Goal: Feedback & Contribution: Leave review/rating

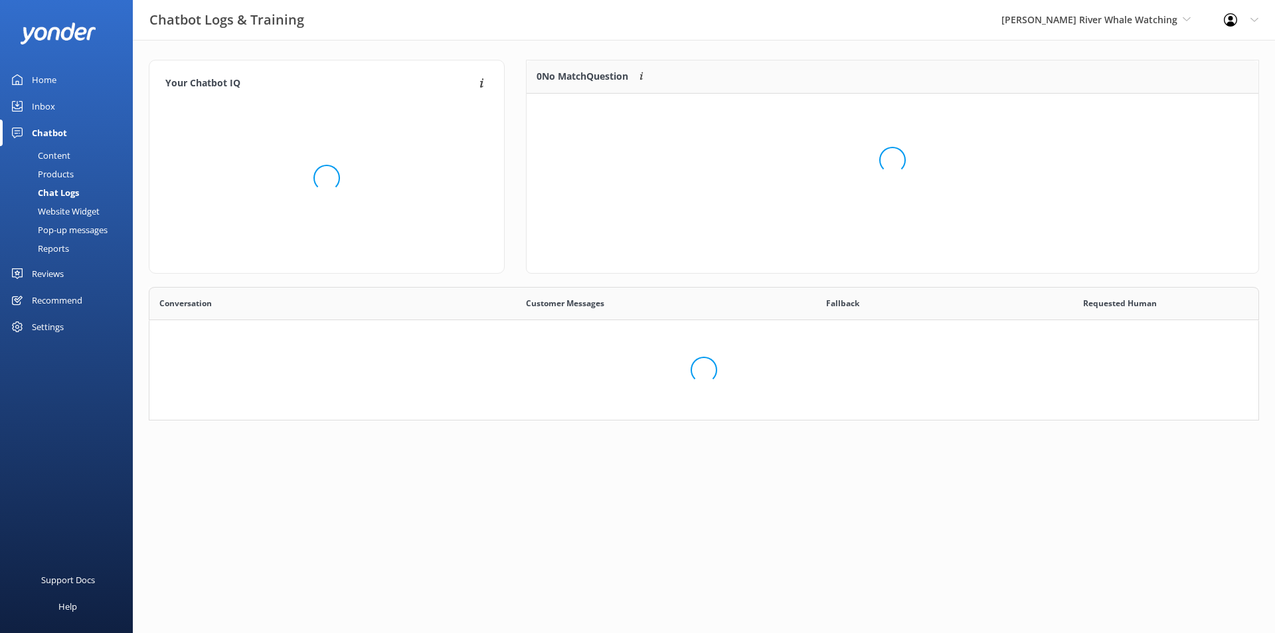
scroll to position [122, 1099]
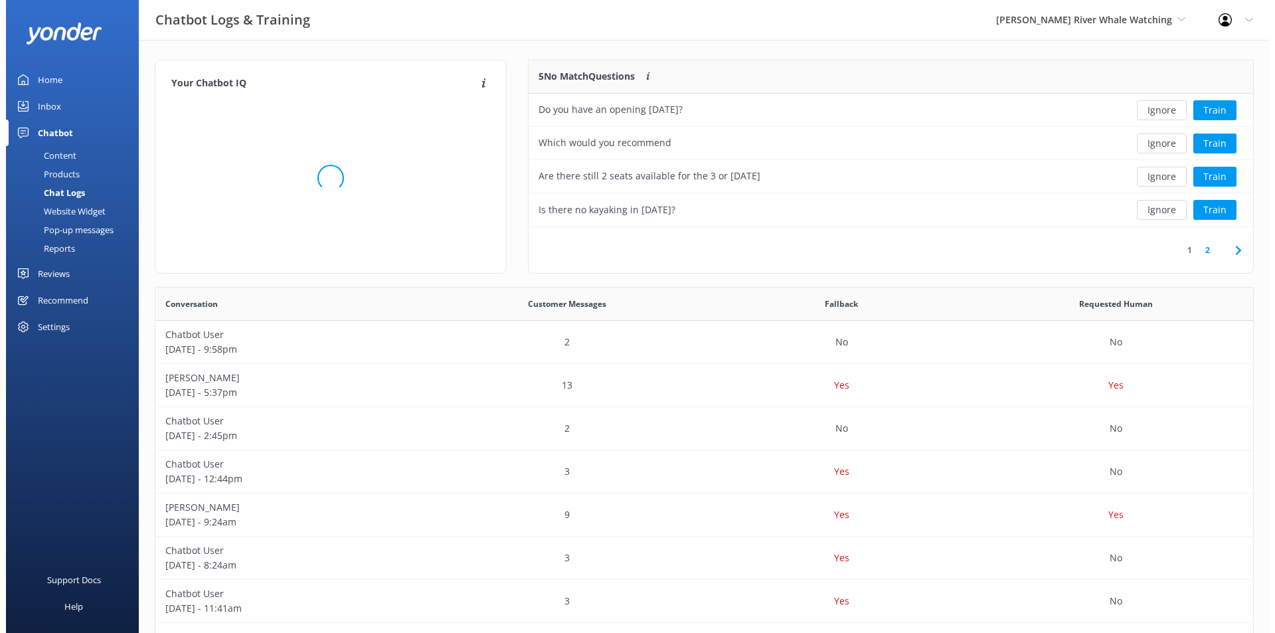
scroll to position [155, 713]
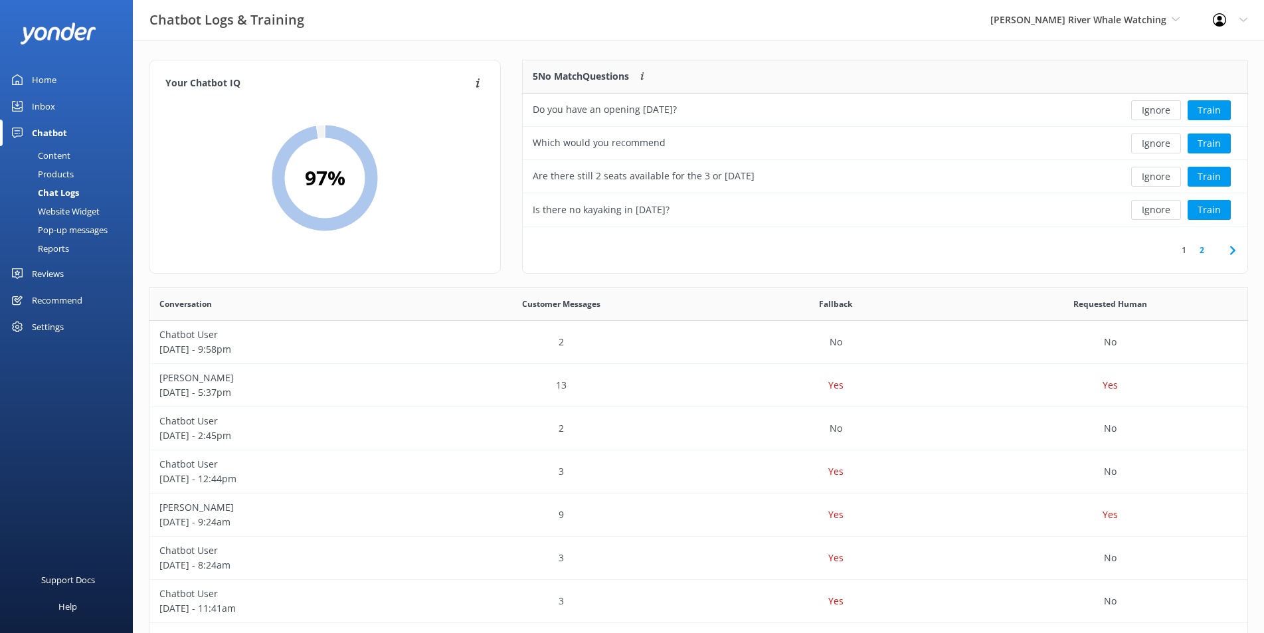
click at [57, 128] on div "Chatbot" at bounding box center [49, 133] width 35 height 27
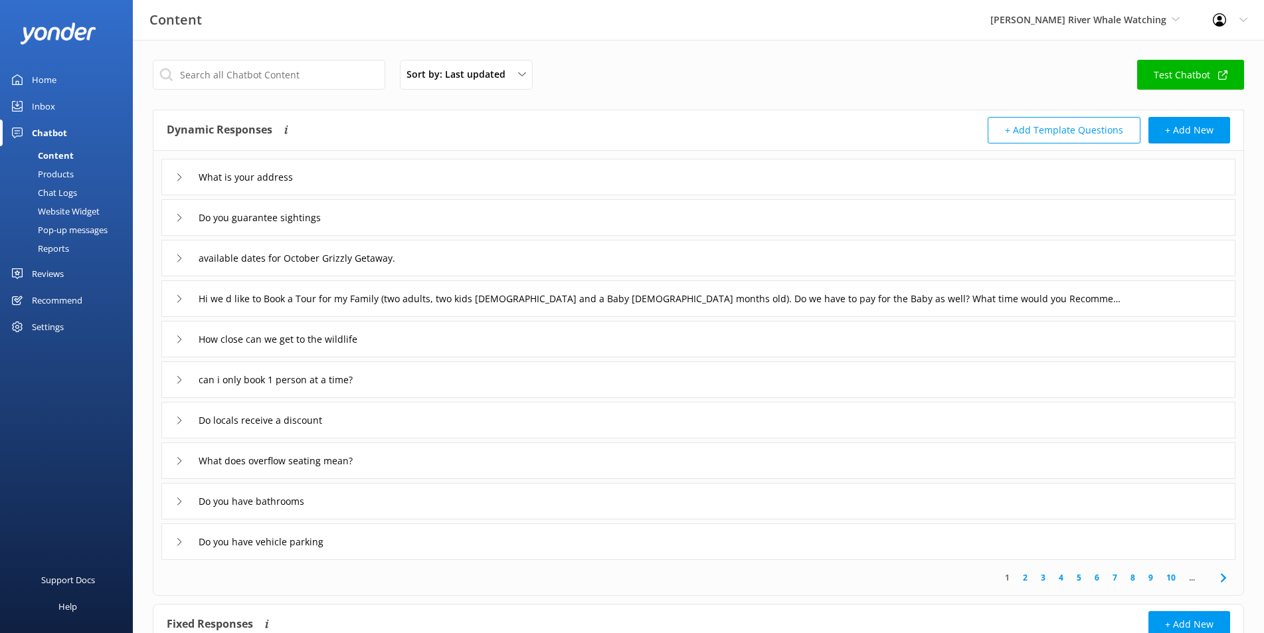
click at [43, 102] on div "Inbox" at bounding box center [43, 106] width 23 height 27
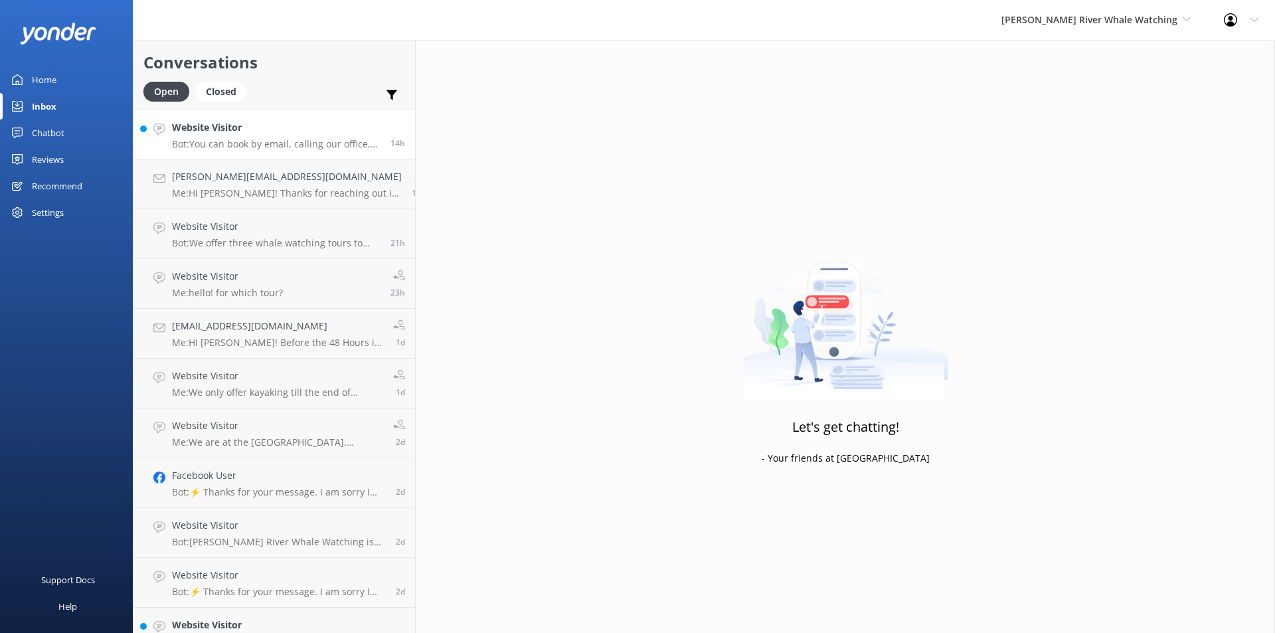
click at [239, 138] on p "Bot: You can book by email, calling our office, visiting our Floathouse, or onl…" at bounding box center [276, 144] width 209 height 12
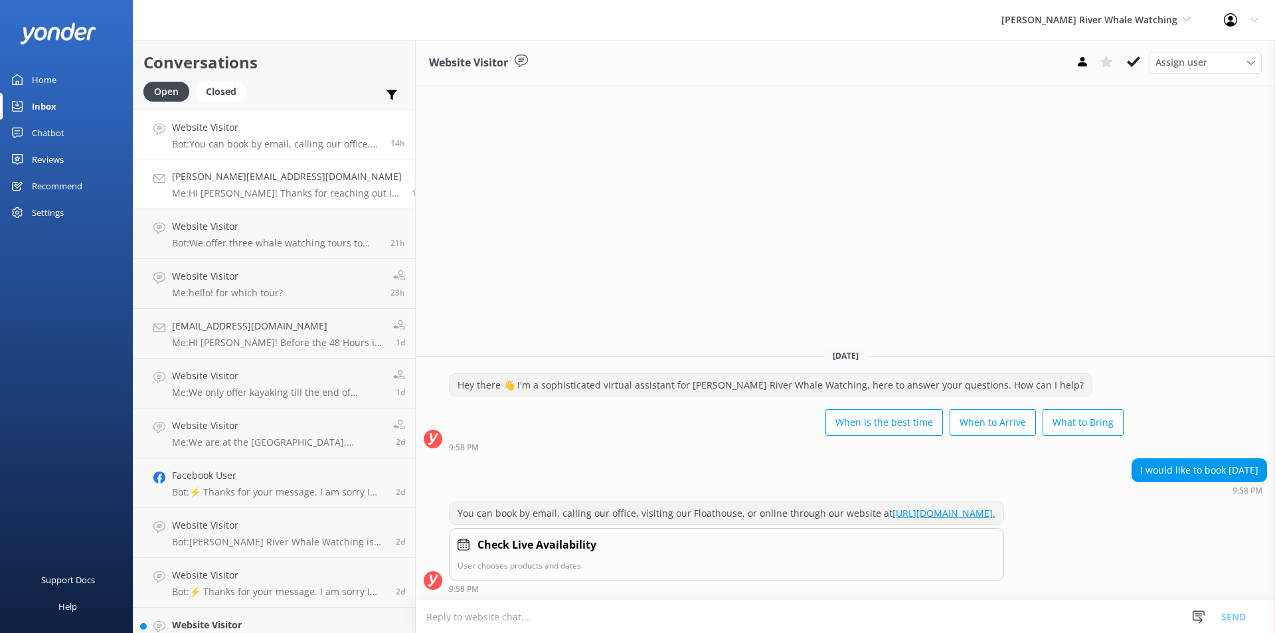
click at [259, 194] on p "Me: Hi [PERSON_NAME]! Thanks for reaching out in regards to our tours. There is…" at bounding box center [287, 193] width 230 height 12
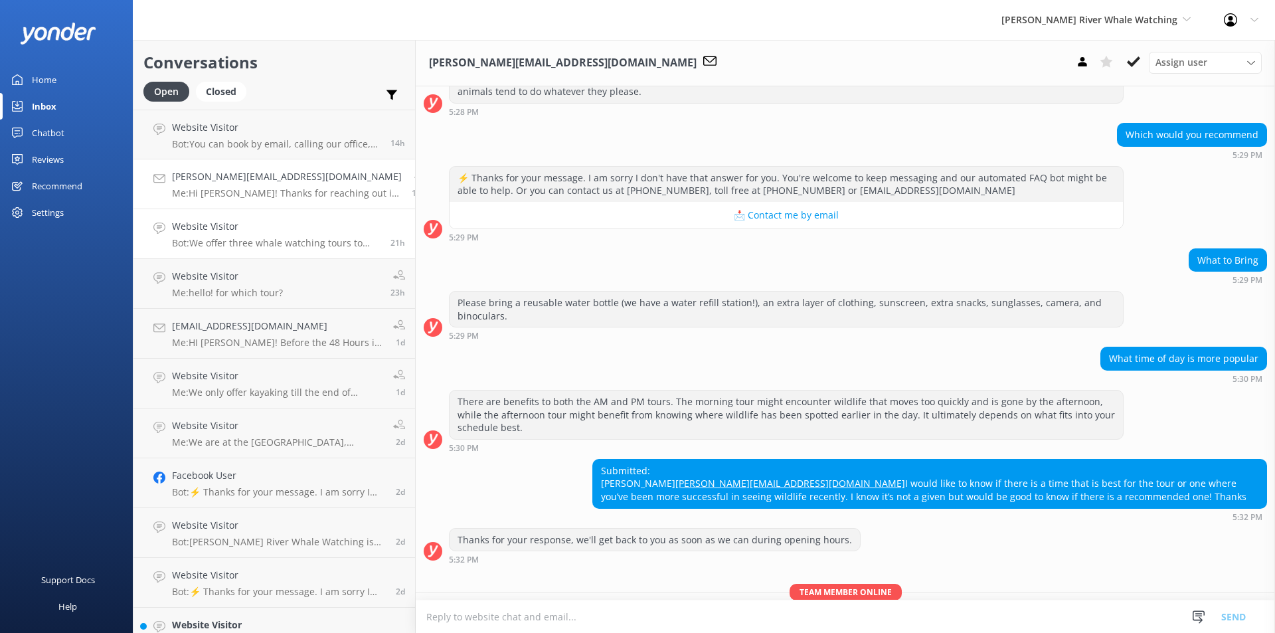
scroll to position [497, 0]
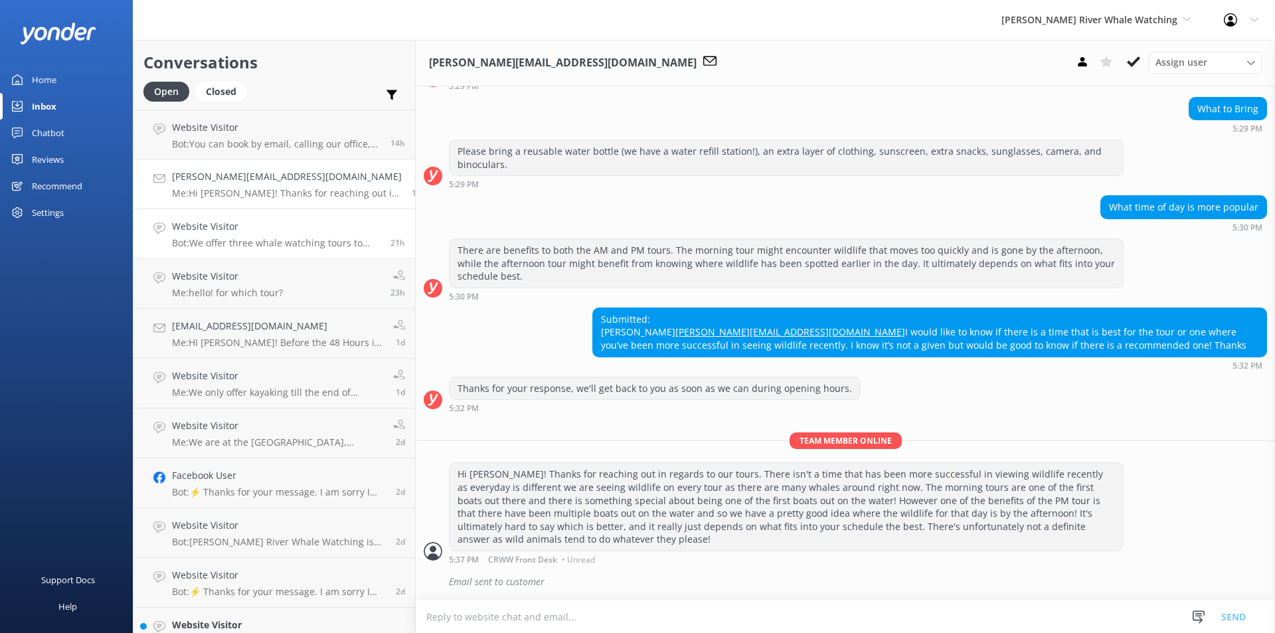
click at [262, 245] on p "Bot: We offer three whale watching tours to suit different schedules. The Full …" at bounding box center [276, 243] width 209 height 12
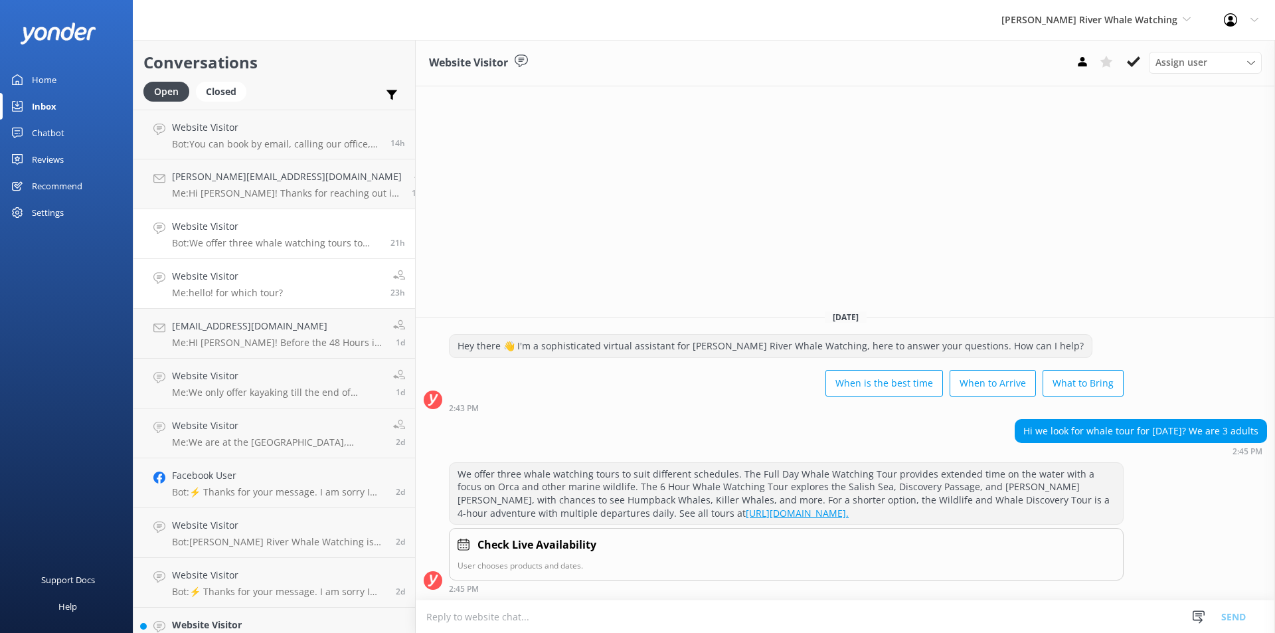
click at [264, 270] on h4 "Website Visitor" at bounding box center [227, 276] width 111 height 15
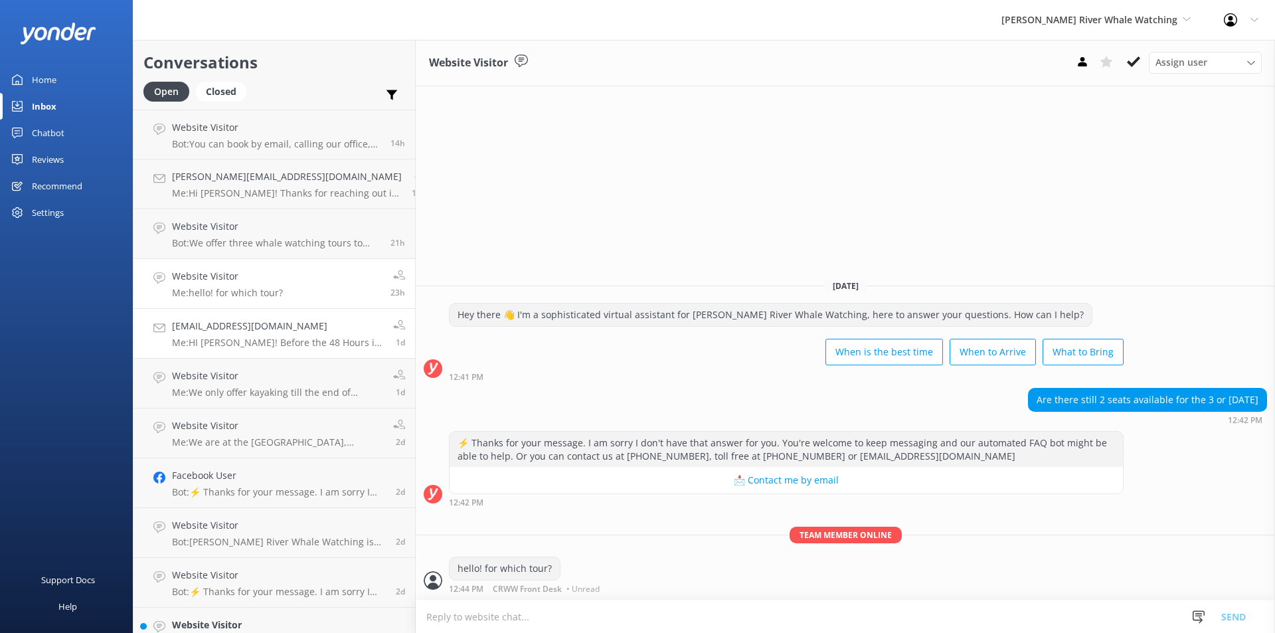
click at [252, 319] on h4 "[EMAIL_ADDRESS][DOMAIN_NAME]" at bounding box center [277, 326] width 211 height 15
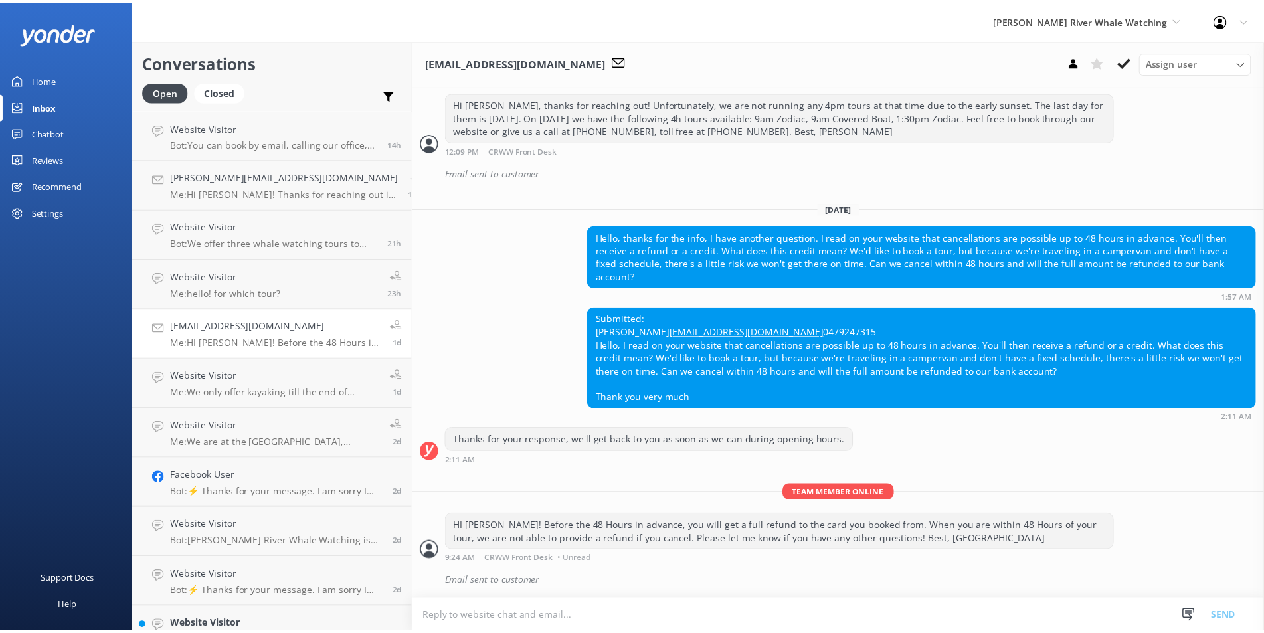
scroll to position [515, 0]
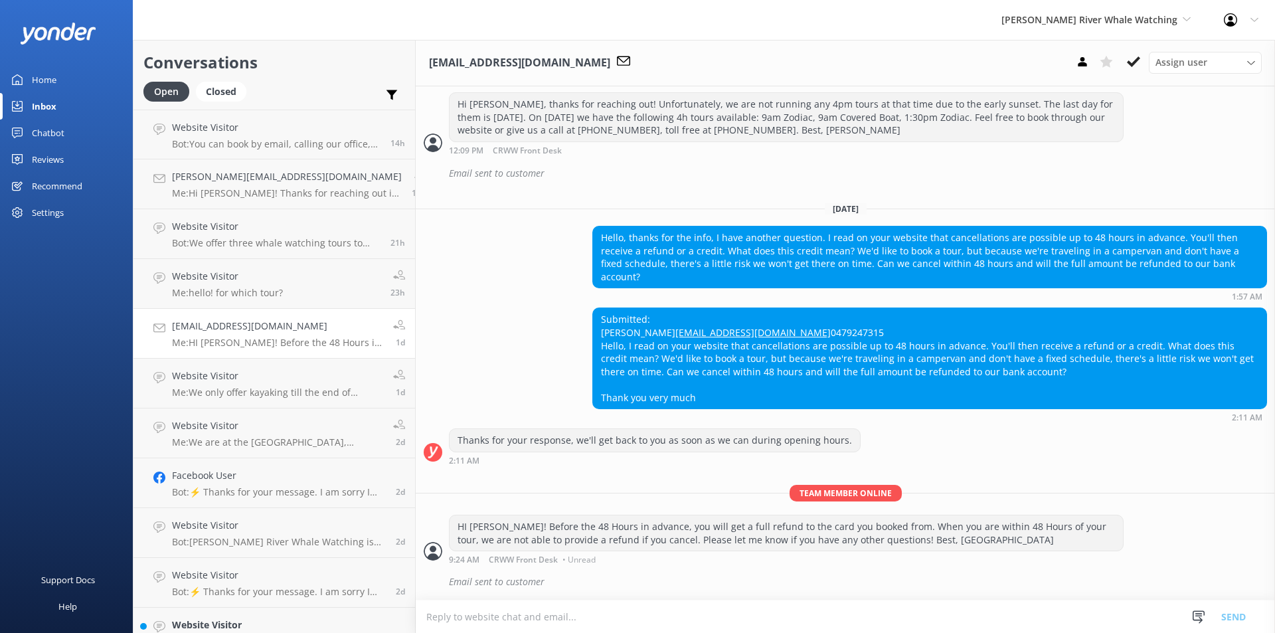
click at [41, 155] on div "Reviews" at bounding box center [48, 159] width 32 height 27
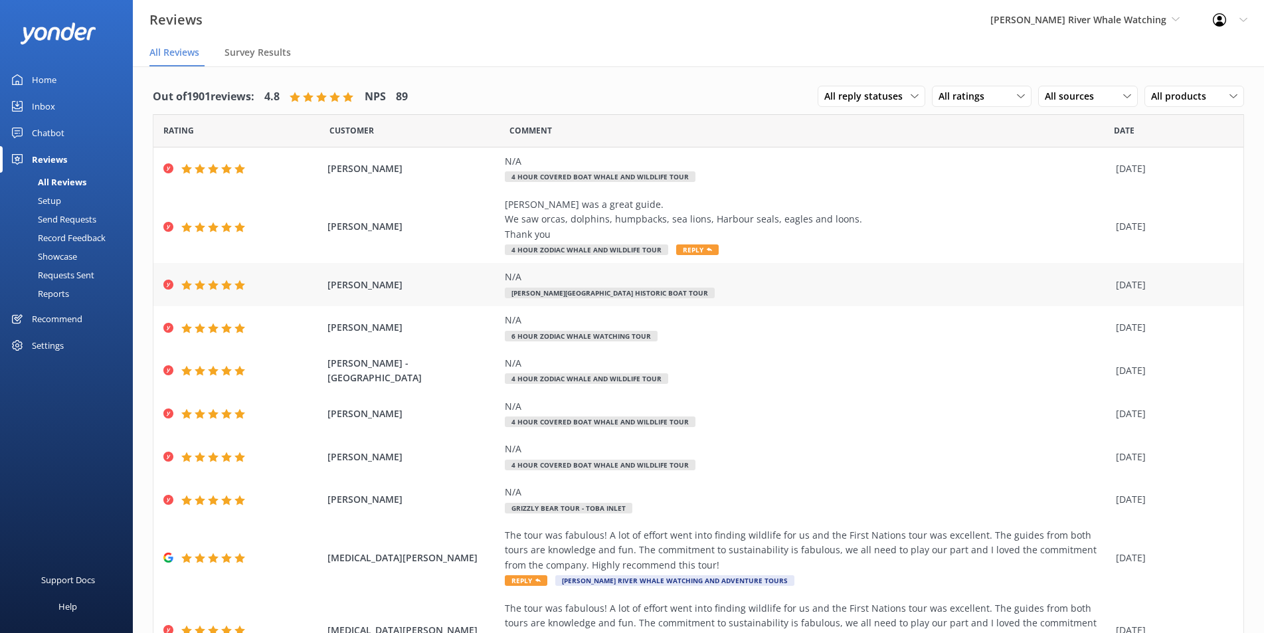
scroll to position [66, 0]
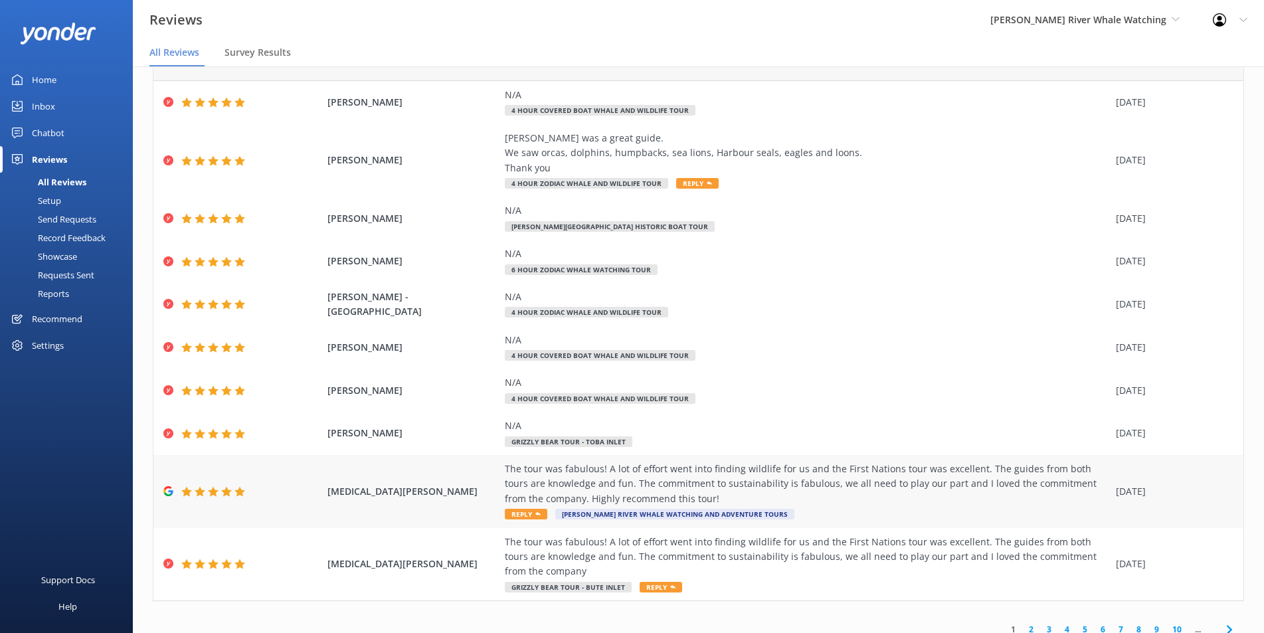
click at [839, 491] on div "The tour was fabulous! A lot of effort went into finding wildlife for us and th…" at bounding box center [807, 484] width 604 height 44
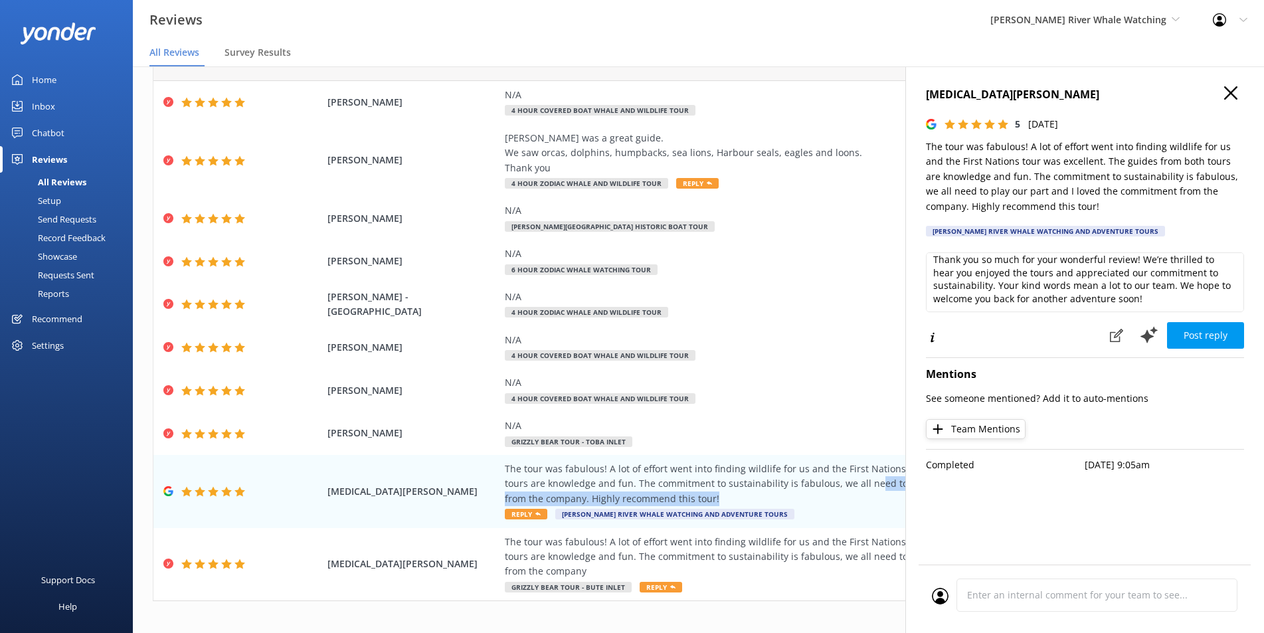
scroll to position [0, 0]
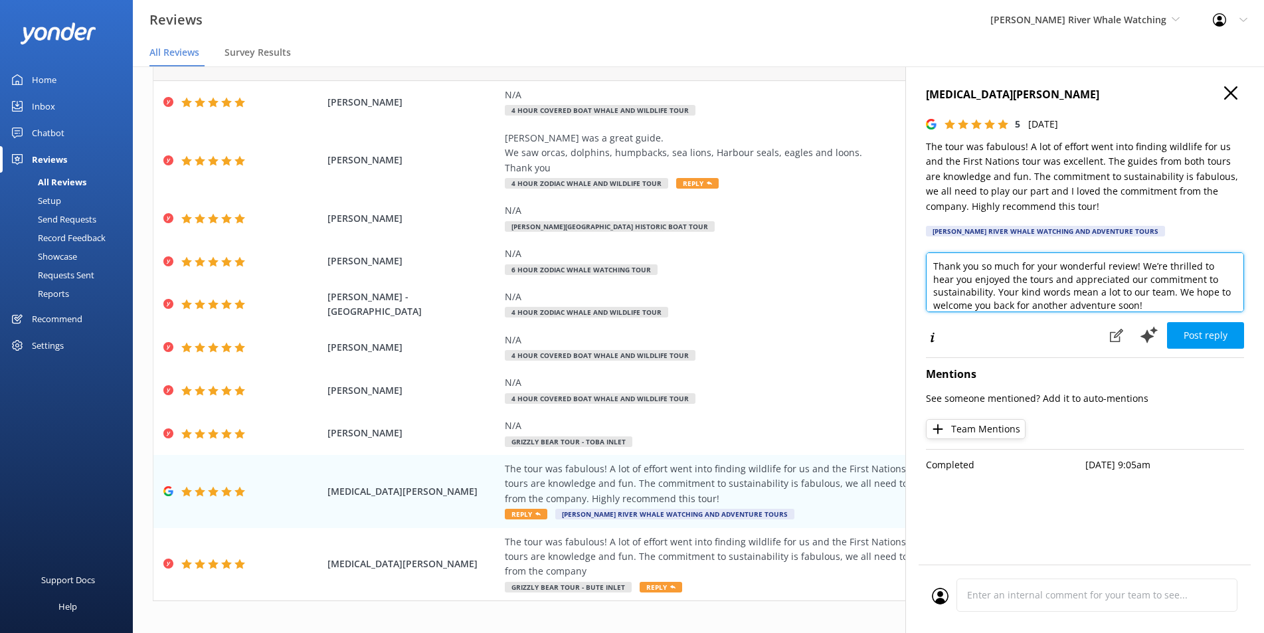
click at [1072, 276] on textarea "Thank you so much for your wonderful review! We’re thrilled to hear you enjoyed…" at bounding box center [1085, 282] width 318 height 60
type textarea "Thank you so much for your wonderful review! We’re thrilled to hear you enjoyed…"
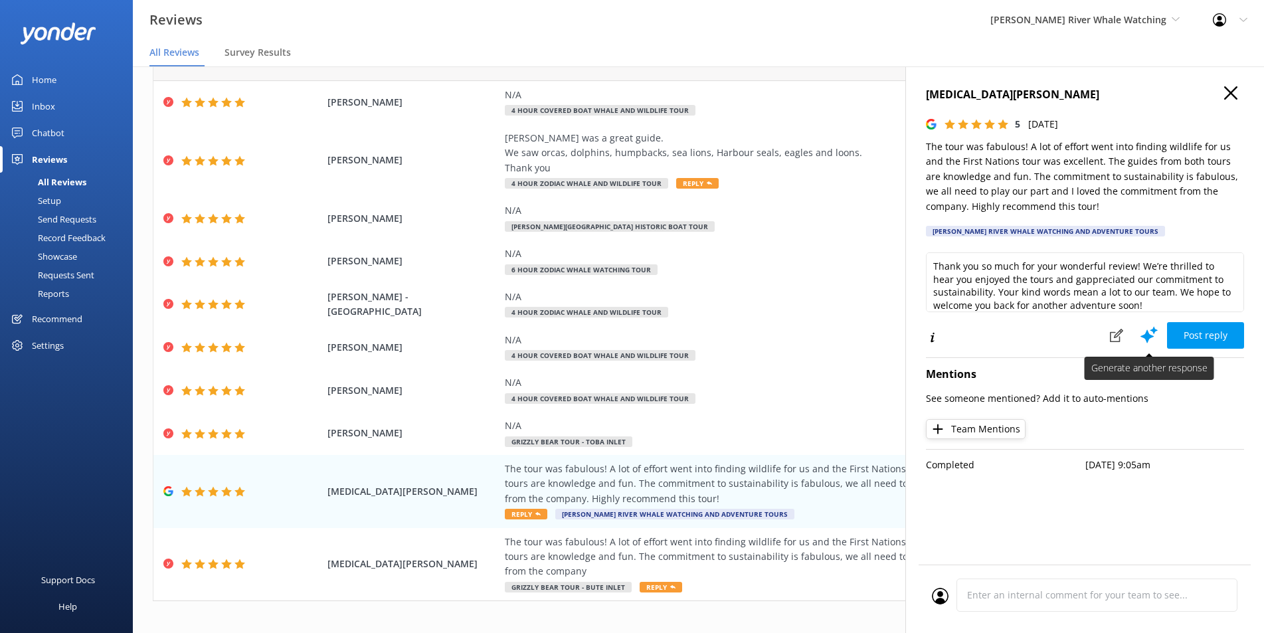
click at [1153, 333] on icon at bounding box center [1149, 335] width 20 height 20
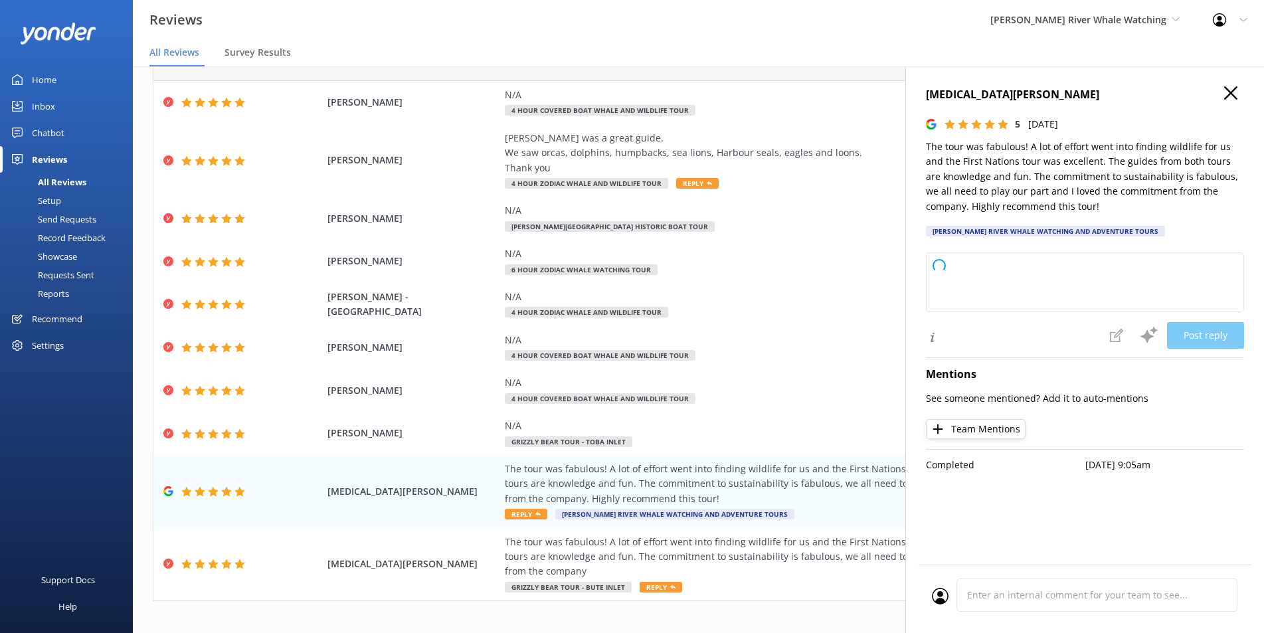
type textarea "Thank you so much for your wonderful review! We’re thrilled to hear you enjoyed…"
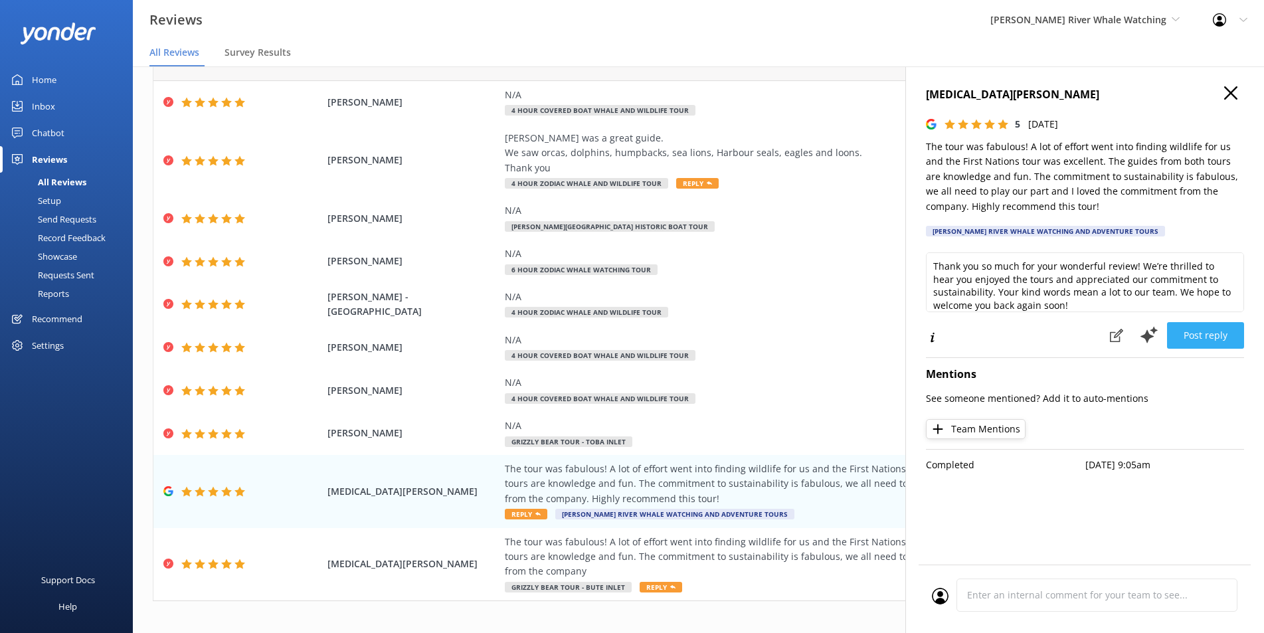
click at [1211, 337] on button "Post reply" at bounding box center [1205, 335] width 77 height 27
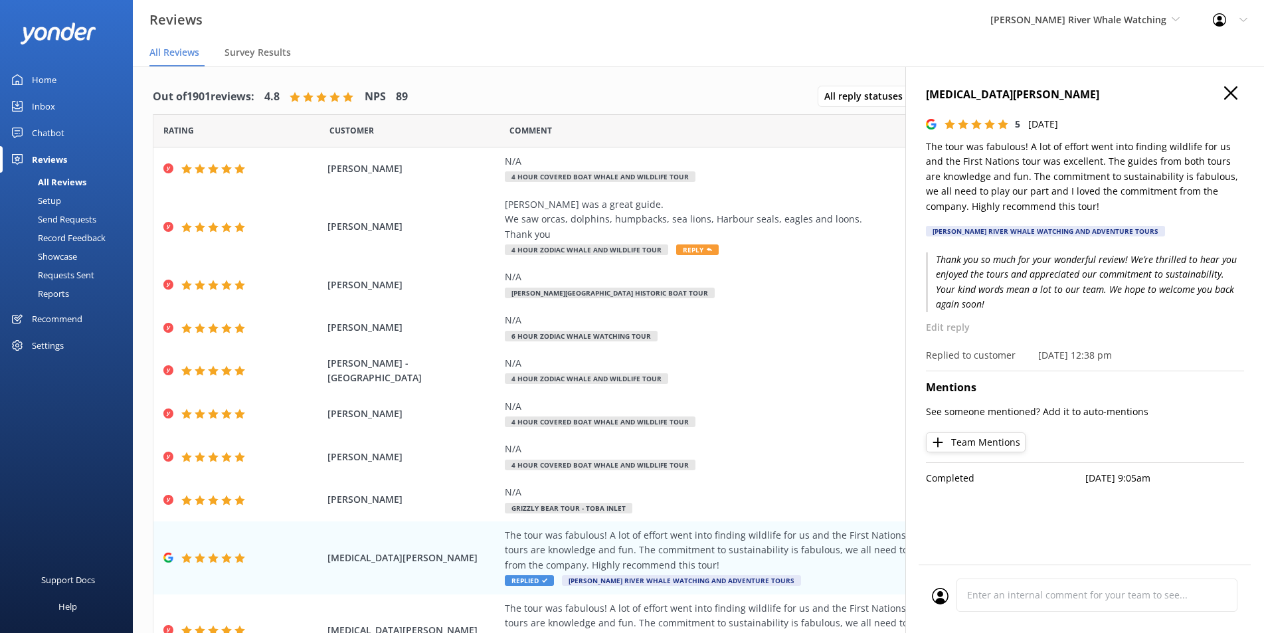
click at [1225, 92] on icon "button" at bounding box center [1230, 92] width 13 height 13
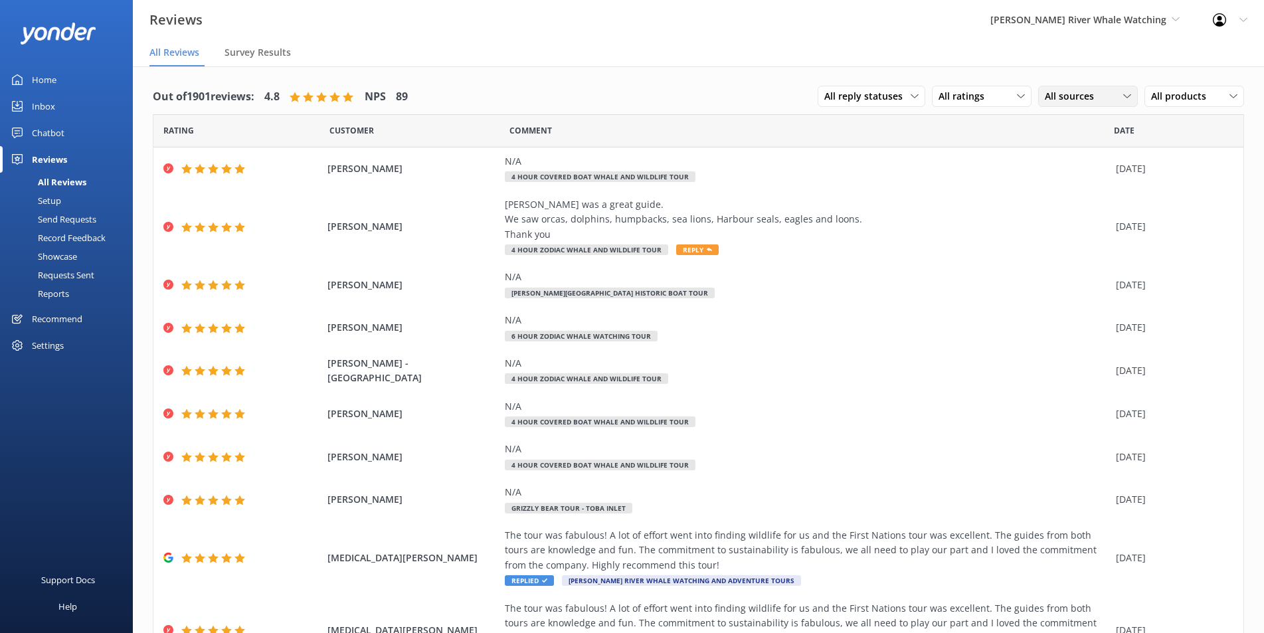
click at [1087, 95] on span "All sources" at bounding box center [1073, 96] width 57 height 15
click at [1078, 207] on div "Google reviews" at bounding box center [1096, 204] width 78 height 13
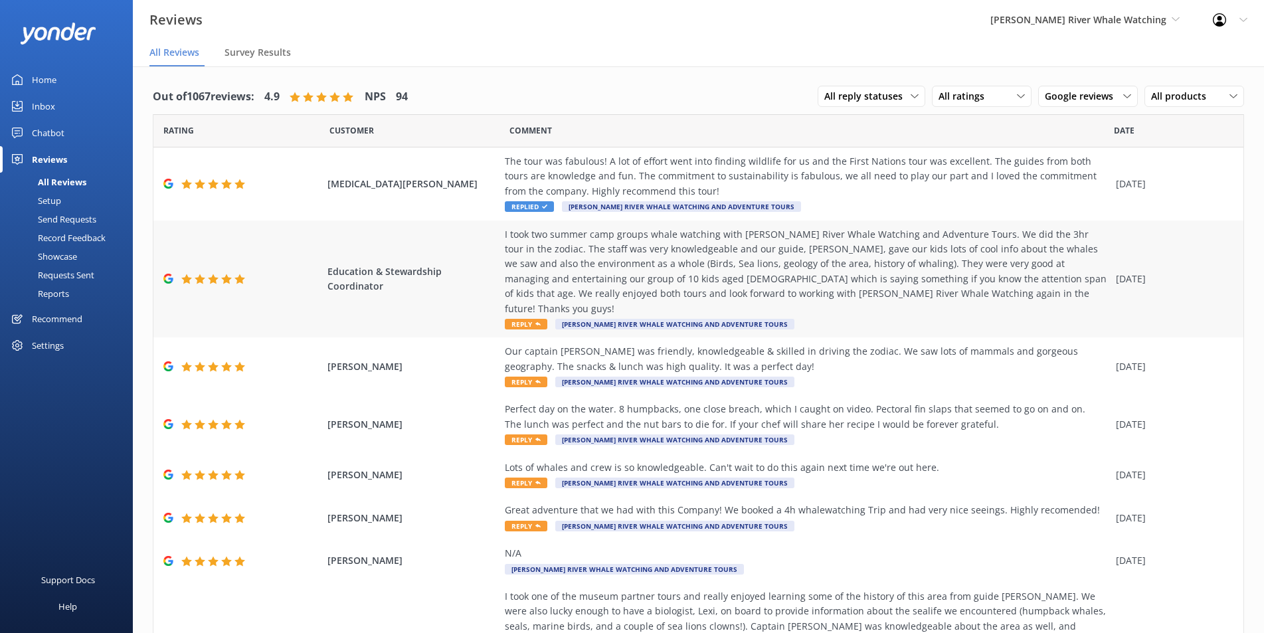
click at [614, 262] on div "I took two summer camp groups whale watching with [PERSON_NAME] River Whale Wat…" at bounding box center [807, 271] width 604 height 89
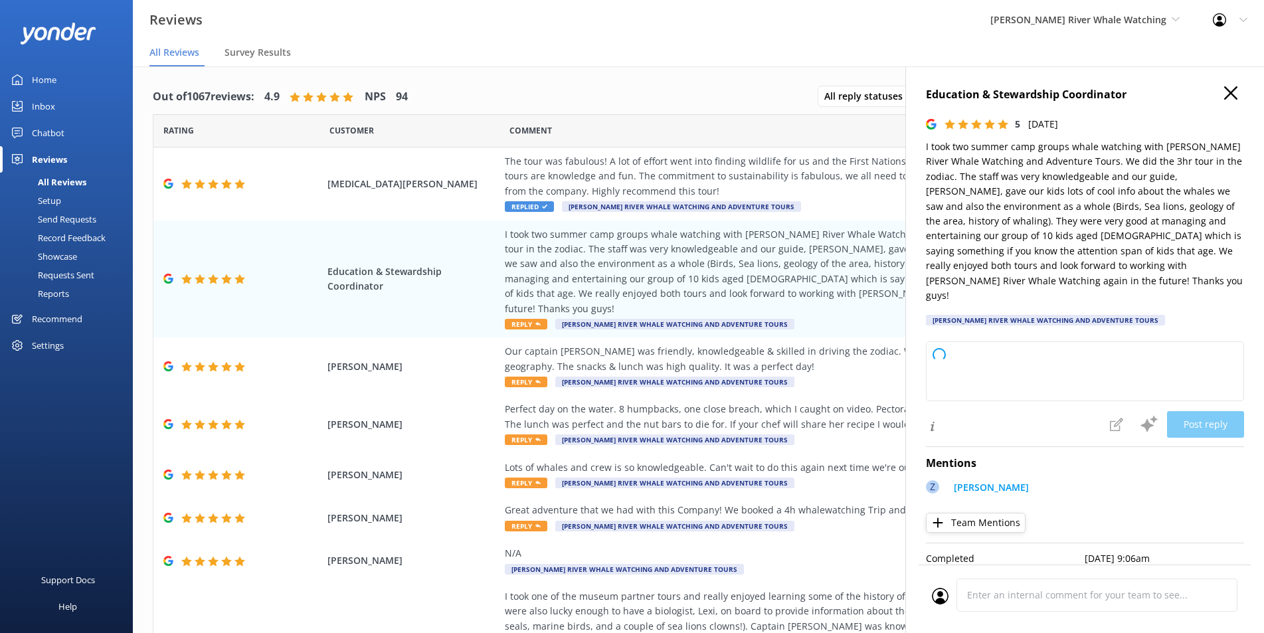
type textarea "Thank you so much for your wonderful review! We’re thrilled to hear your group …"
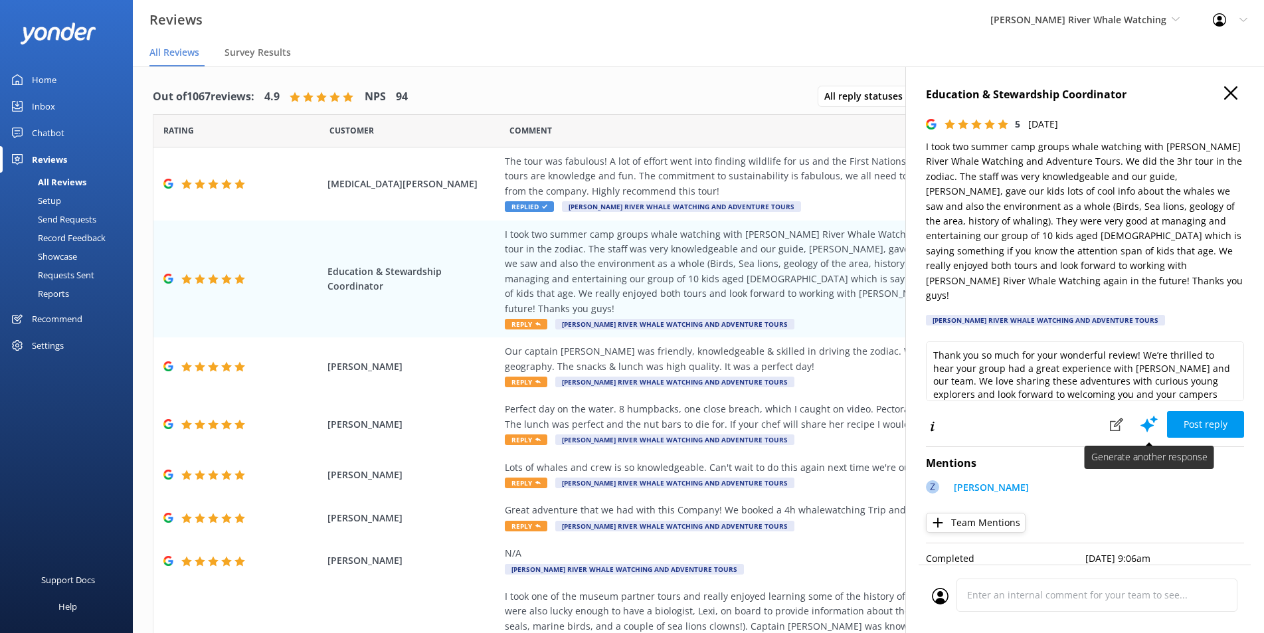
click at [1149, 415] on use at bounding box center [1148, 423] width 17 height 17
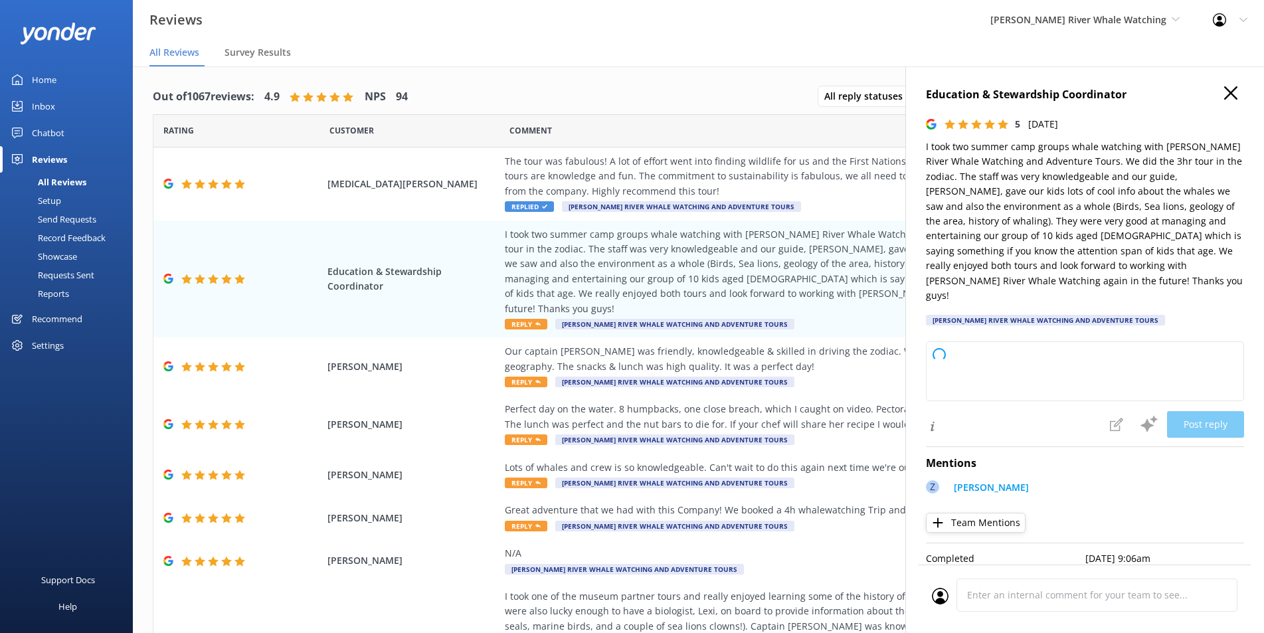
type textarea "Thank you so much for your wonderful review! We're thrilled to hear your groups…"
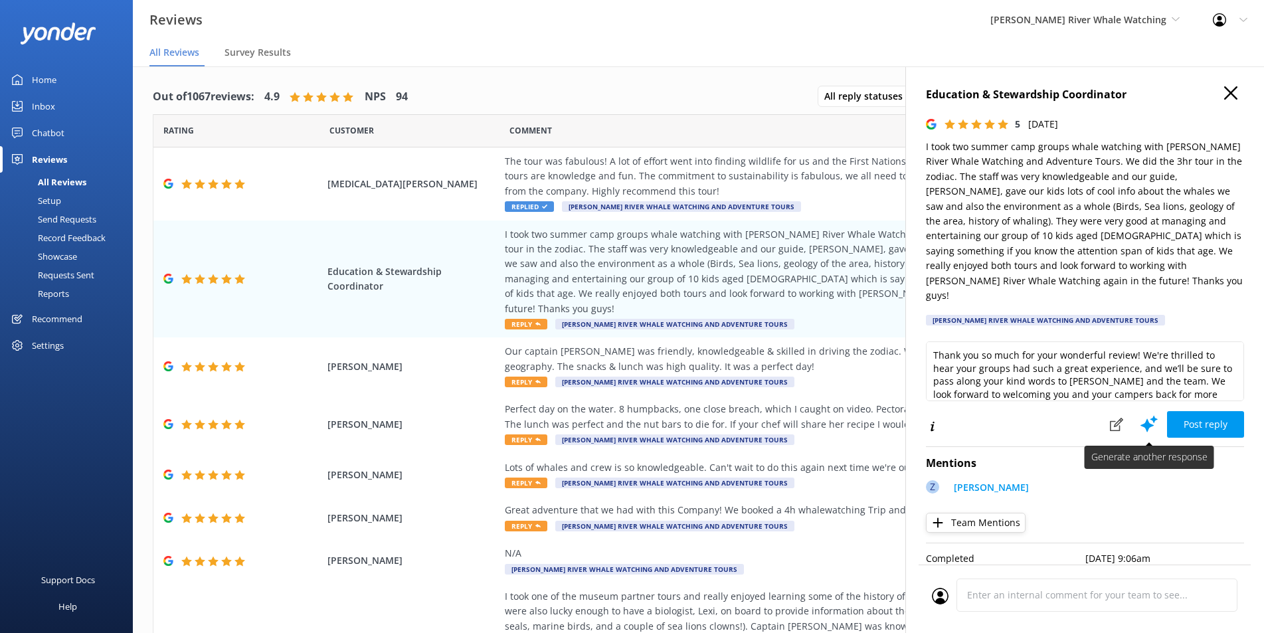
click at [1145, 414] on icon at bounding box center [1149, 424] width 20 height 20
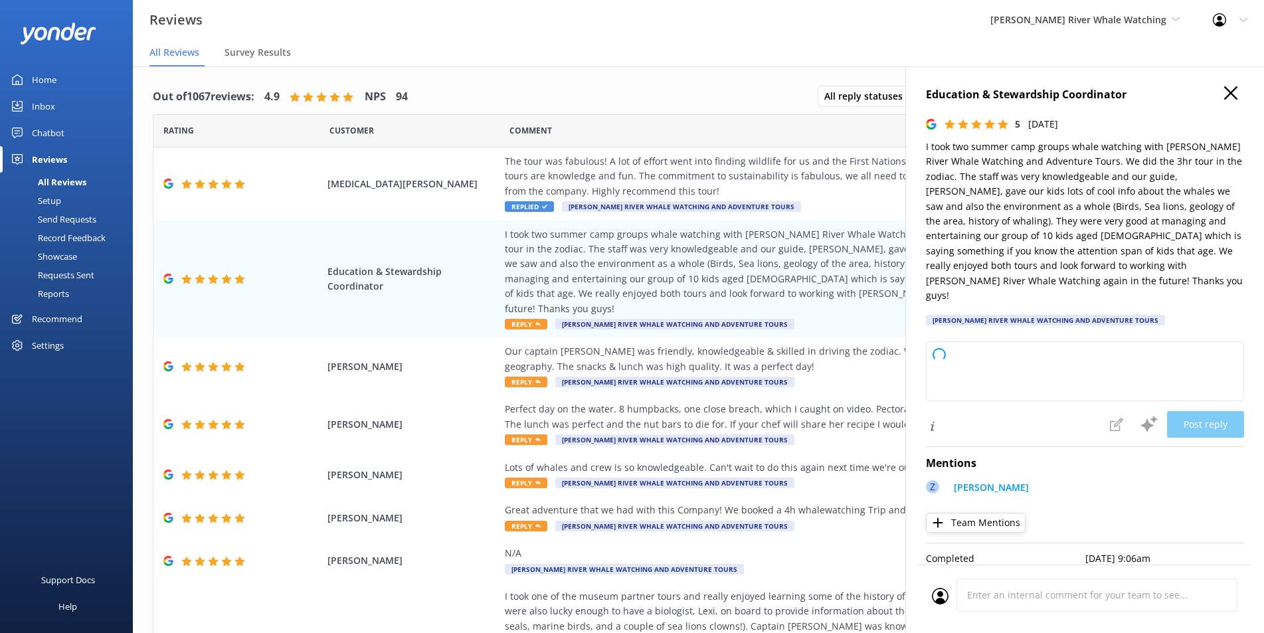
type textarea "Thank you so much for your wonderful review! We're thrilled to hear your groups…"
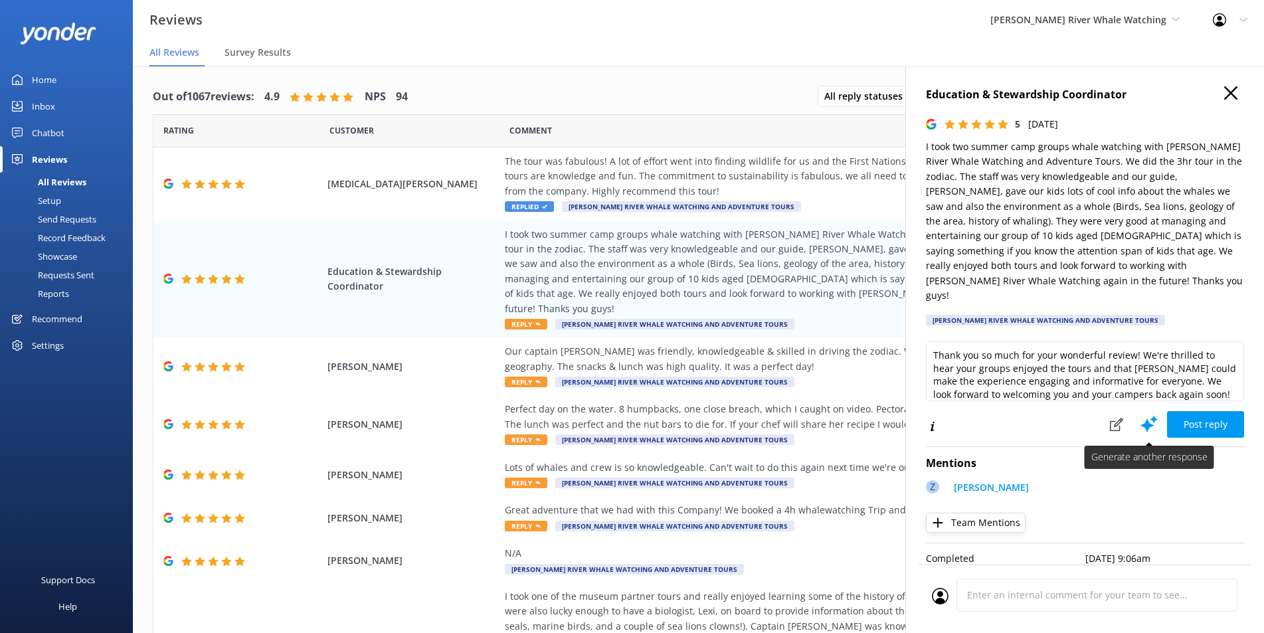
click at [1147, 415] on use at bounding box center [1148, 423] width 17 height 17
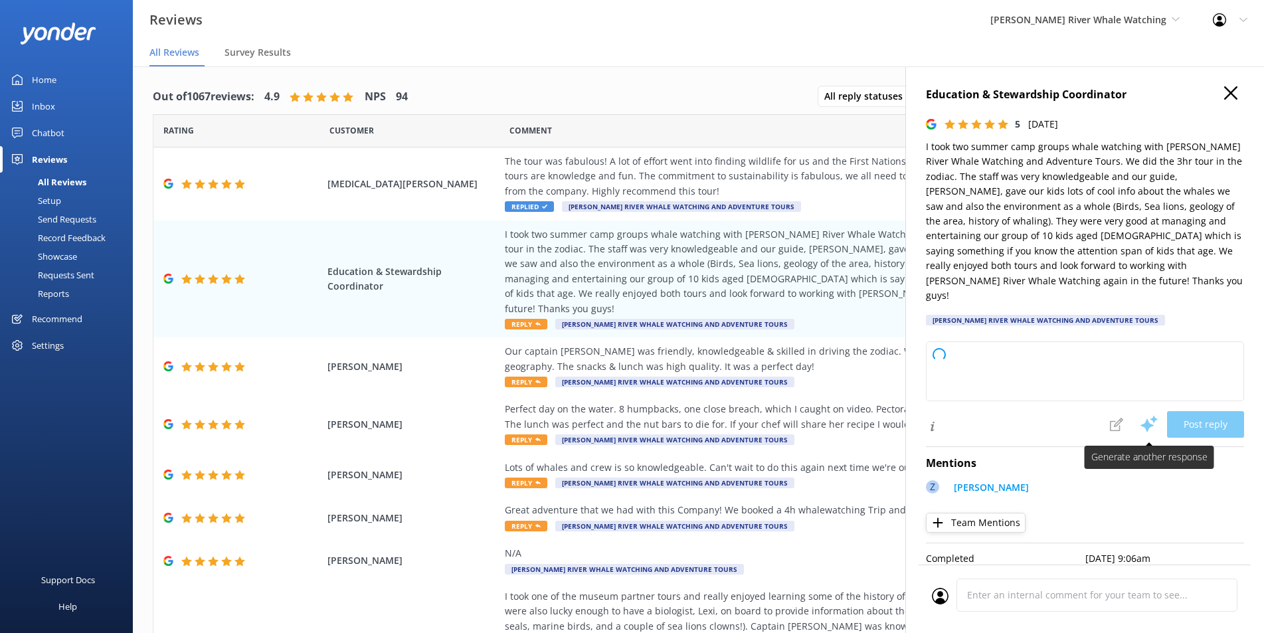
type textarea "Thank you so much for your wonderful review! We’re delighted to hear that you a…"
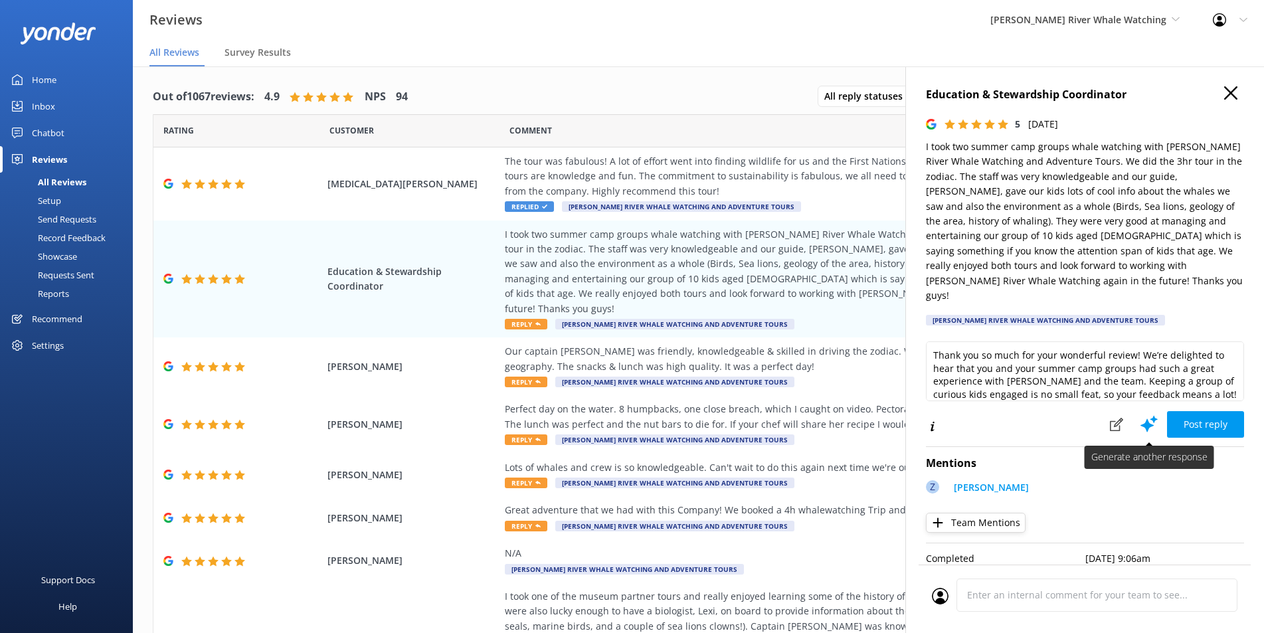
click at [1153, 415] on use at bounding box center [1148, 423] width 17 height 17
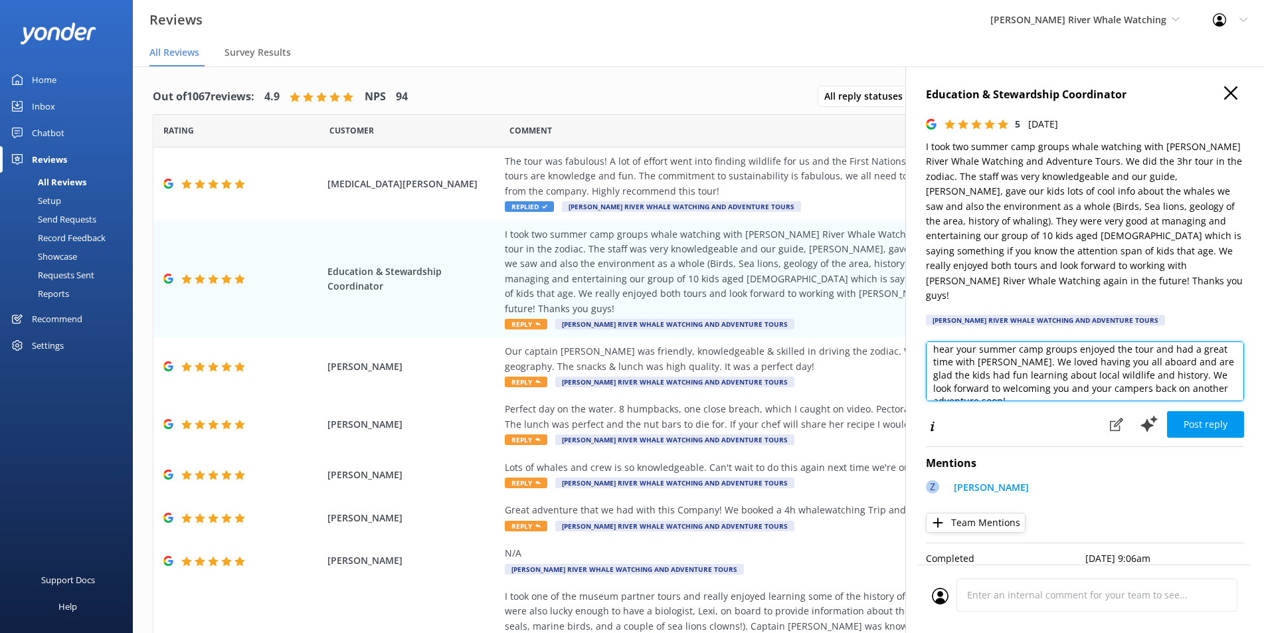
scroll to position [33, 0]
click at [1095, 347] on textarea "Thank you so much for your wonderful review! We’re thrilled to hear your summer…" at bounding box center [1085, 371] width 318 height 60
type textarea "Thank you so much for your wonderful review! We’re thrilled to hear your summer…"
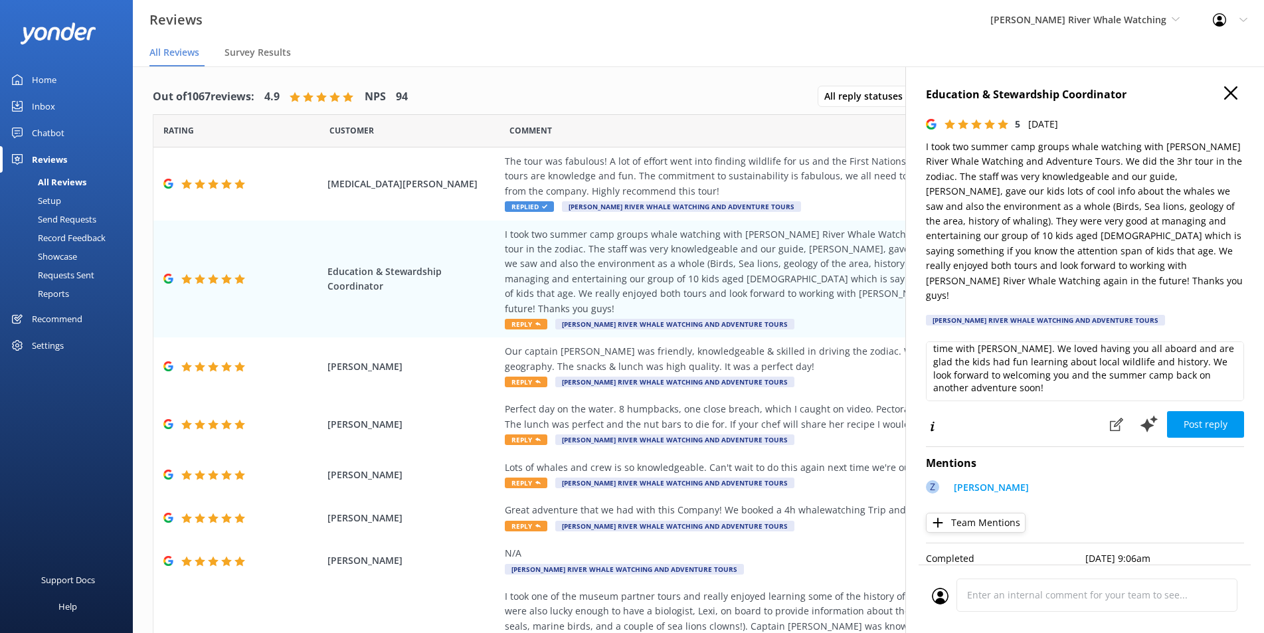
click at [1221, 411] on button "Post reply" at bounding box center [1205, 424] width 77 height 27
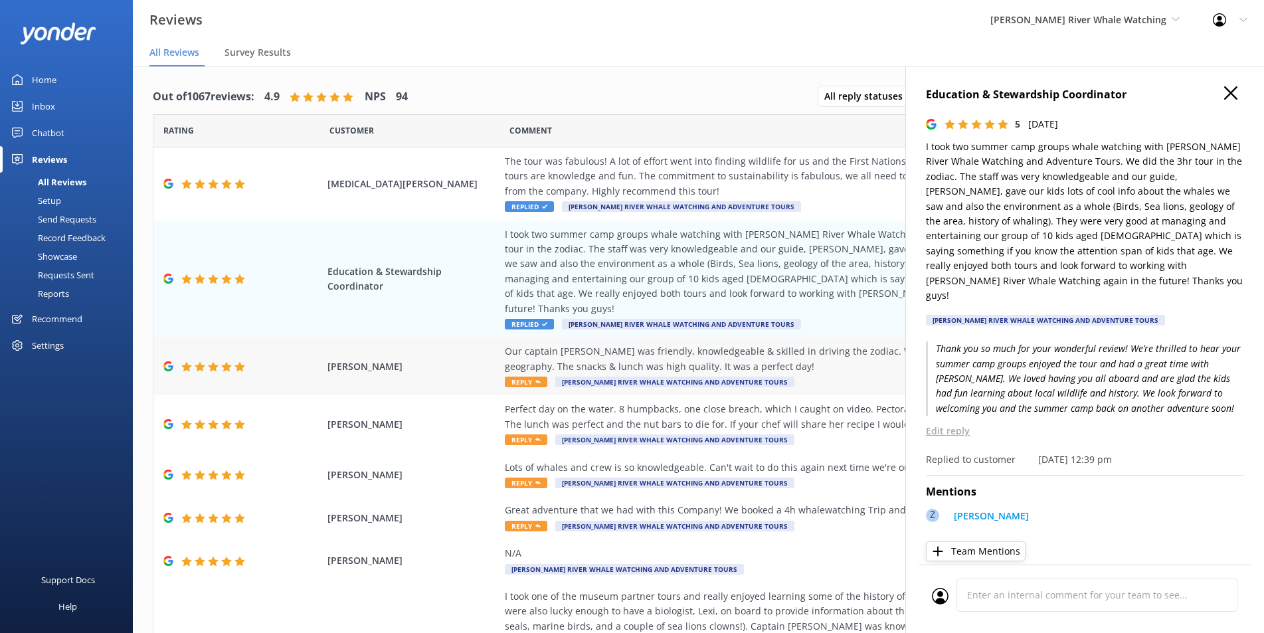
click at [816, 344] on div "Our captain [PERSON_NAME] was friendly, knowledgeable & skilled in driving the …" at bounding box center [807, 359] width 604 height 30
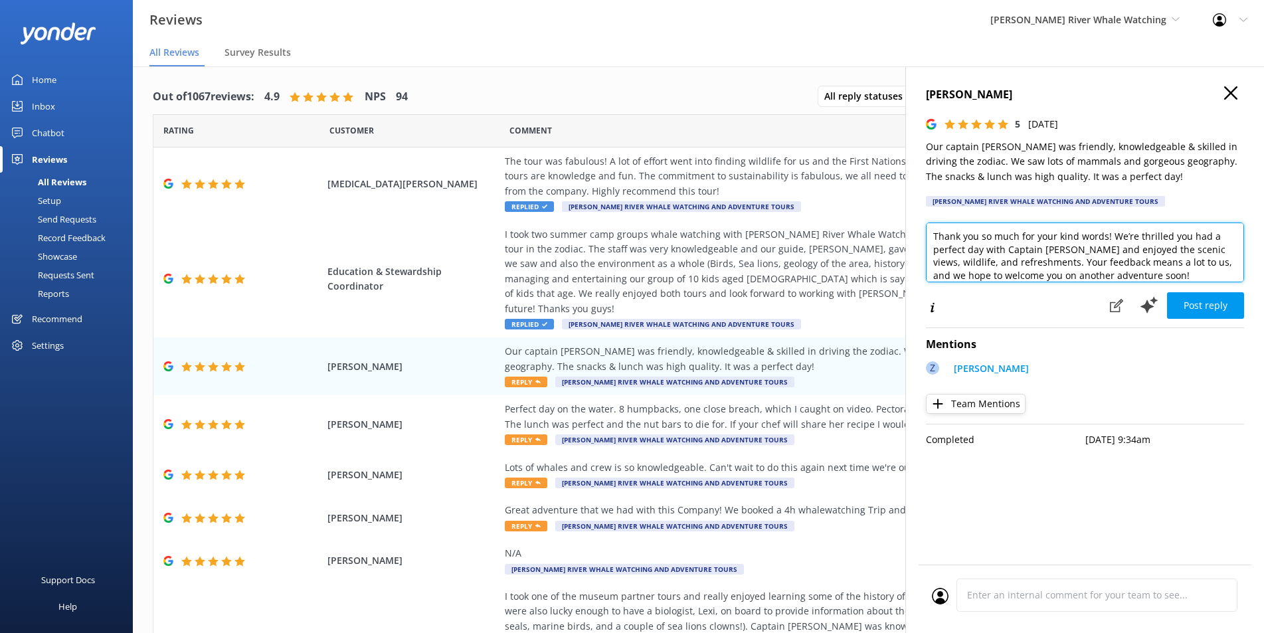
click at [1042, 246] on textarea "Thank you so much for your kind words! We’re thrilled you had a perfect day wit…" at bounding box center [1085, 252] width 318 height 60
type textarea "Thank you so much for your kind words! We’re thrilled you had a perfect day wit…"
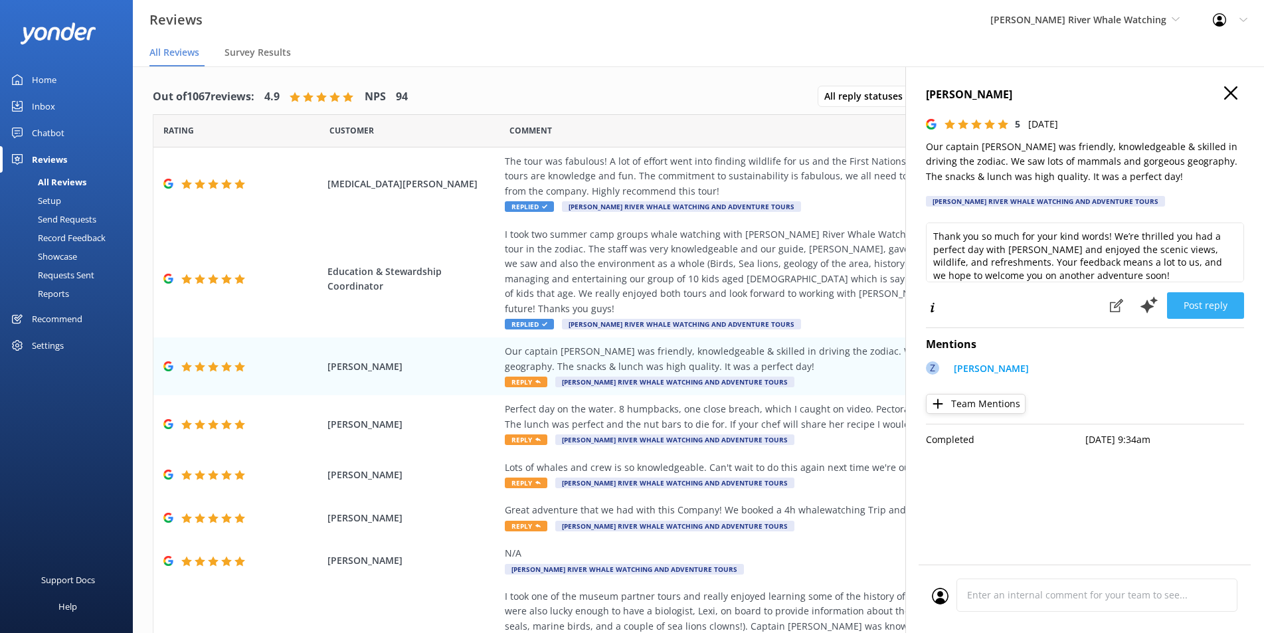
click at [1193, 308] on button "Post reply" at bounding box center [1205, 305] width 77 height 27
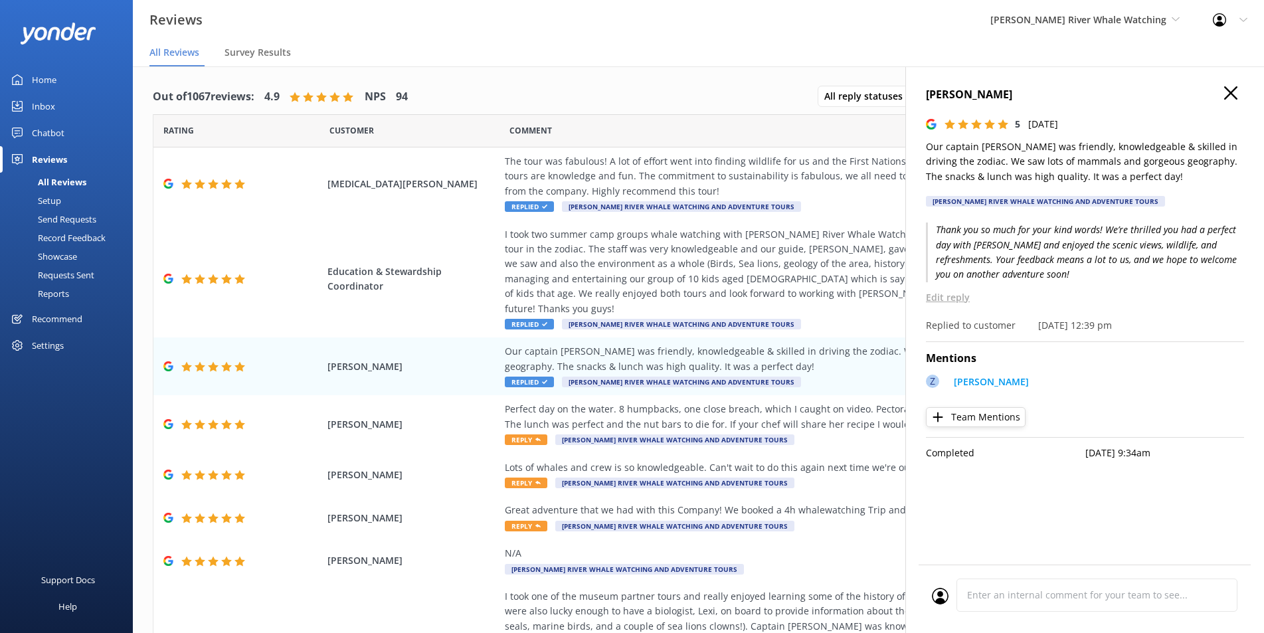
click at [1230, 93] on use "button" at bounding box center [1230, 92] width 13 height 13
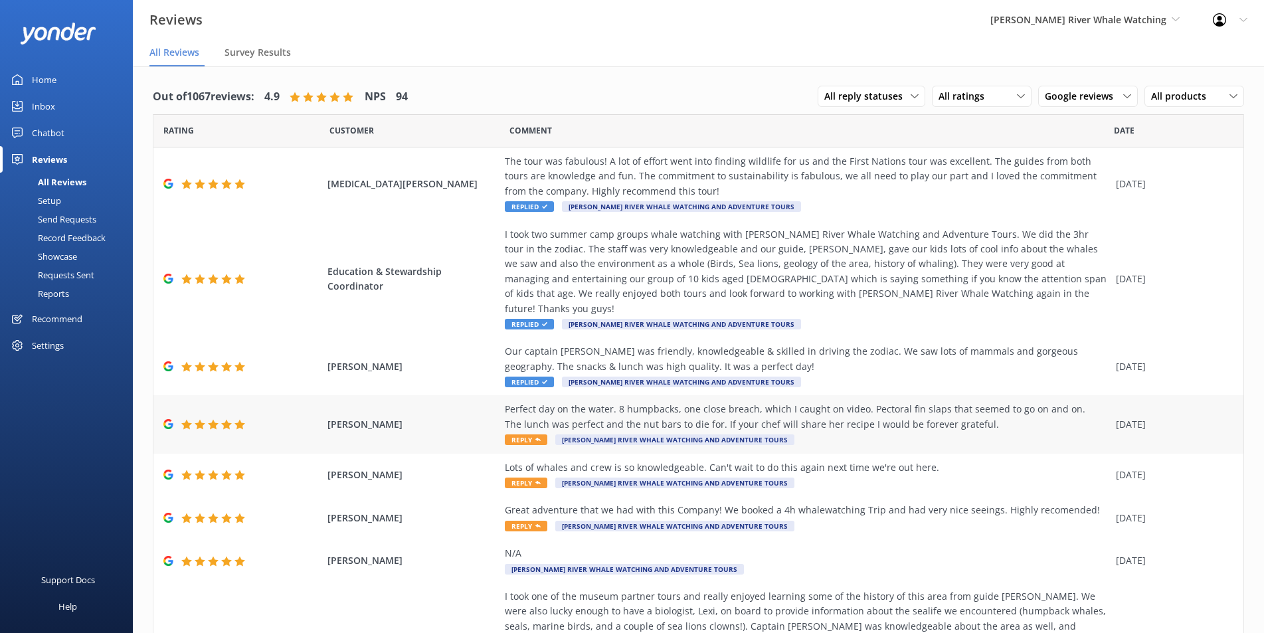
click at [940, 416] on div "Perfect day on the water. 8 humpbacks, one close breach, which I caught on vide…" at bounding box center [807, 417] width 604 height 30
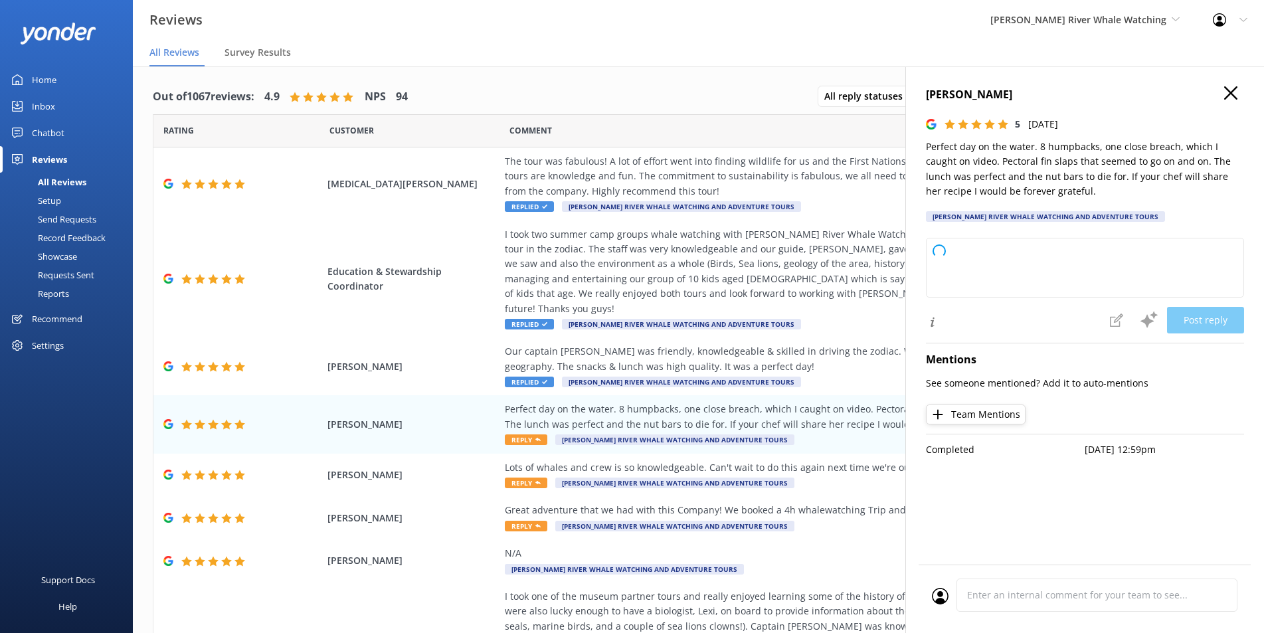
type textarea "Thank you so much for your wonderful review! We’re thrilled you had an unforget…"
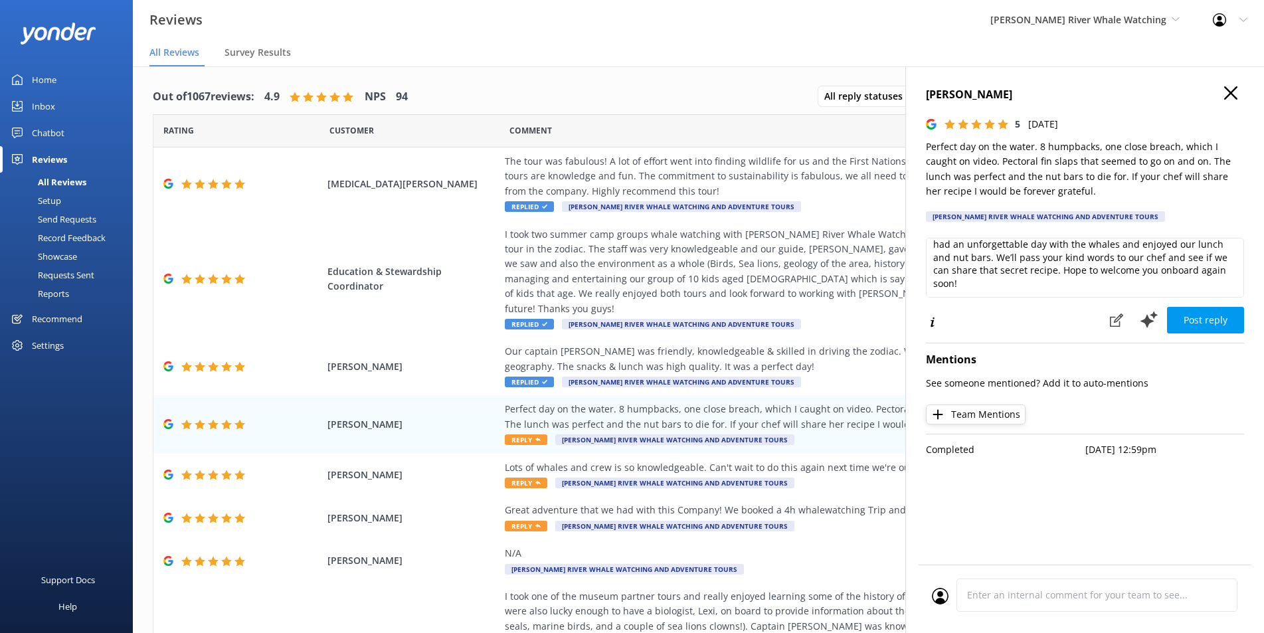
scroll to position [0, 0]
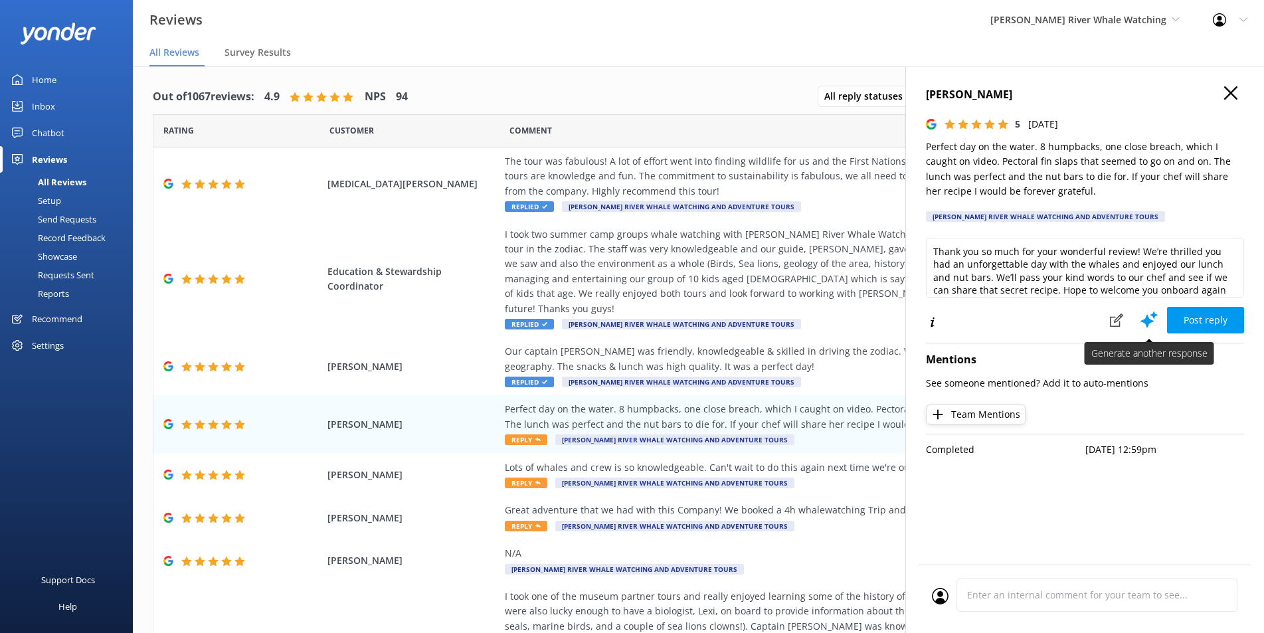
click at [1151, 319] on icon at bounding box center [1149, 319] width 20 height 20
click at [1244, 260] on div "[PERSON_NAME] 5 [DATE] Perfect day on the water. 8 humpbacks, one close breach,…" at bounding box center [1084, 382] width 359 height 633
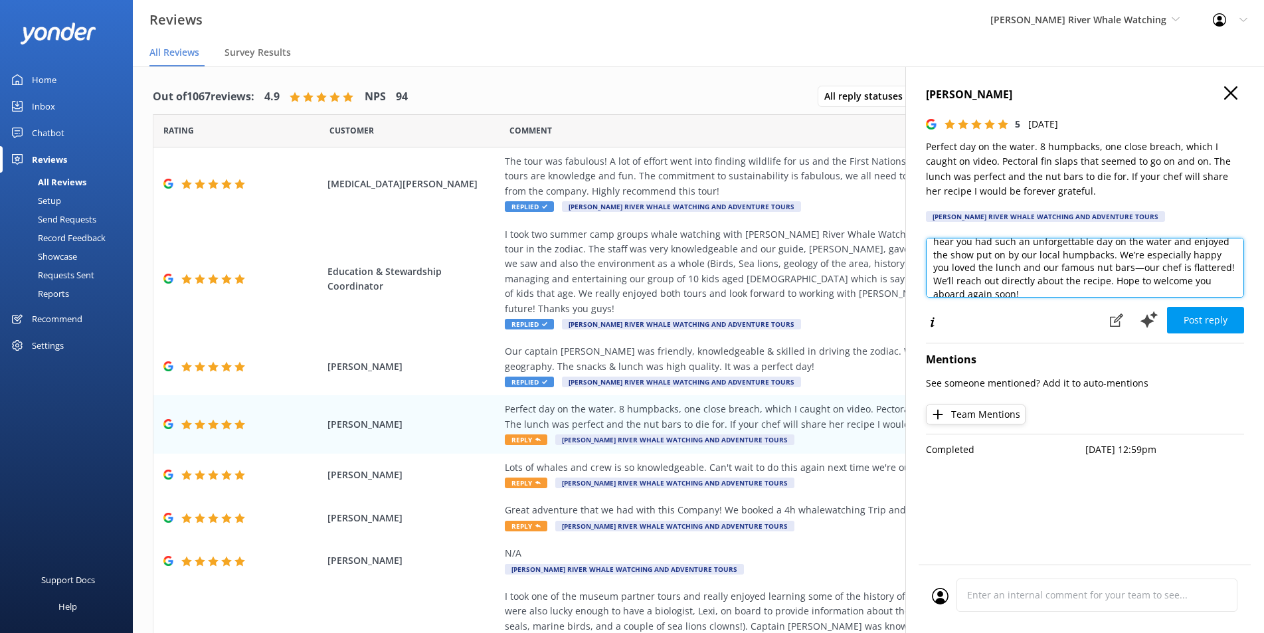
scroll to position [33, 0]
drag, startPoint x: 1112, startPoint y: 278, endPoint x: 1124, endPoint y: 257, distance: 24.7
click at [1126, 257] on textarea "Thank you so much for your wonderful review! We’re thrilled to hear you had suc…" at bounding box center [1085, 268] width 318 height 60
drag, startPoint x: 1055, startPoint y: 268, endPoint x: 1035, endPoint y: 270, distance: 20.0
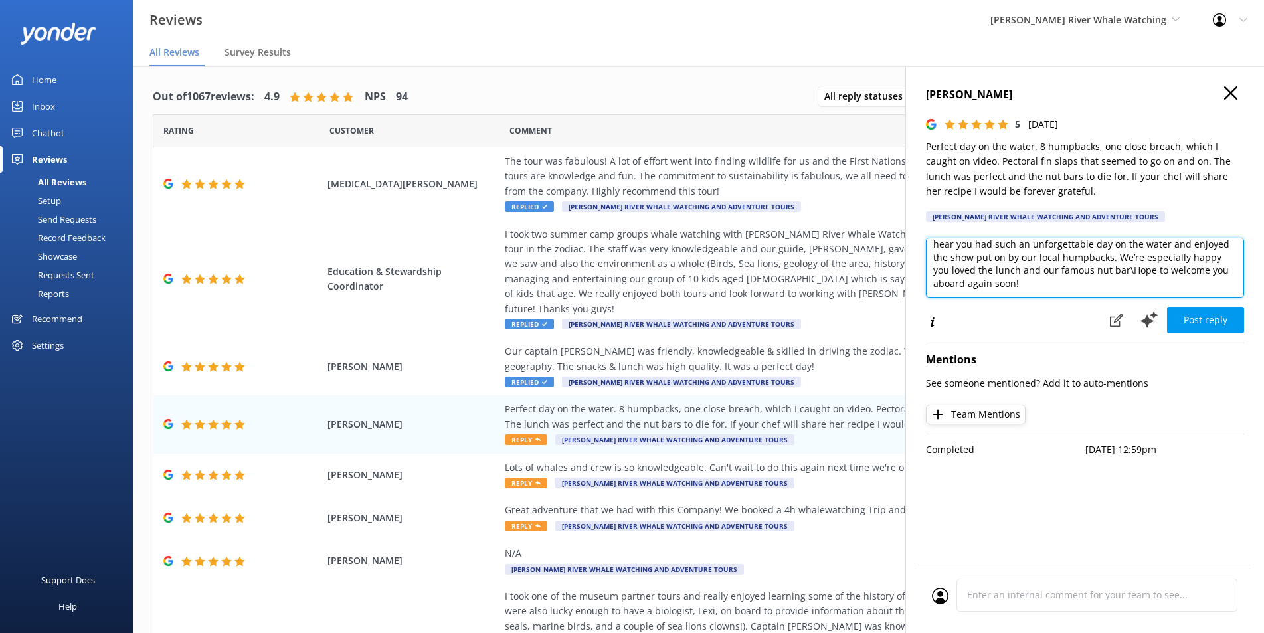
click at [1035, 270] on textarea "Thank you so much for your wonderful review! We’re thrilled to hear you had suc…" at bounding box center [1085, 268] width 318 height 60
click at [1111, 267] on textarea "Thank you so much for your wonderful review! We’re thrilled to hear you had suc…" at bounding box center [1085, 268] width 318 height 60
click at [1143, 268] on textarea "Thank you so much for your wonderful review! We’re thrilled to hear you had suc…" at bounding box center [1085, 268] width 318 height 60
type textarea "Thank you so much for your wonderful review! We’re thrilled to hear you had suc…"
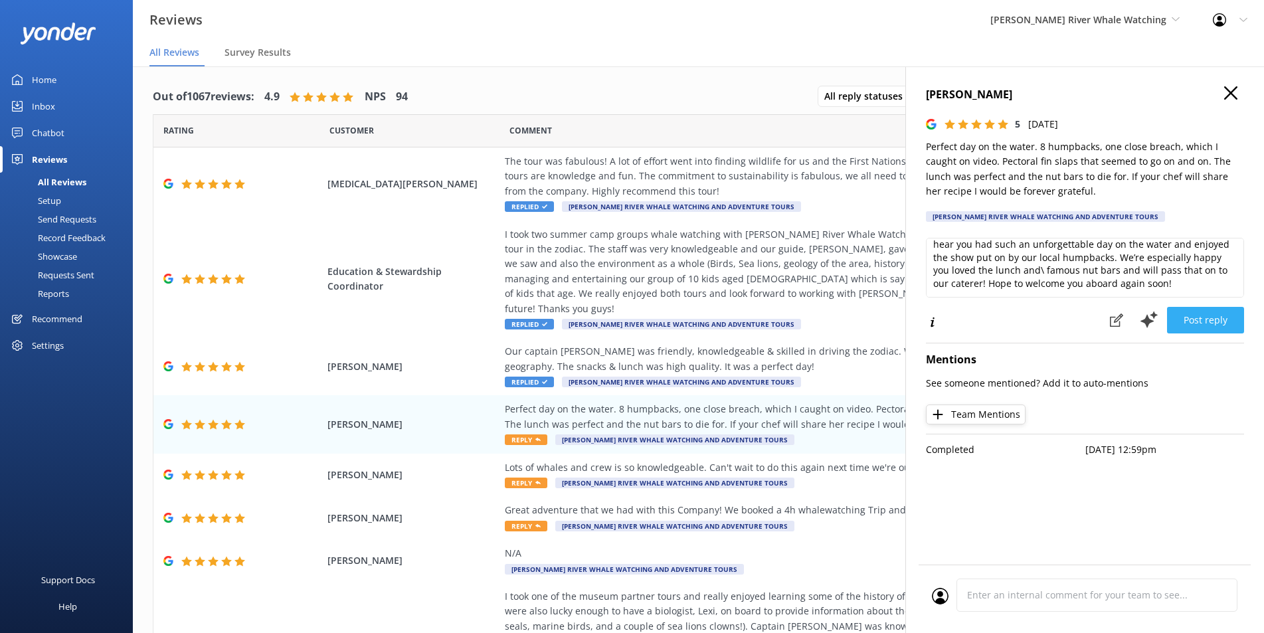
click at [1205, 315] on button "Post reply" at bounding box center [1205, 320] width 77 height 27
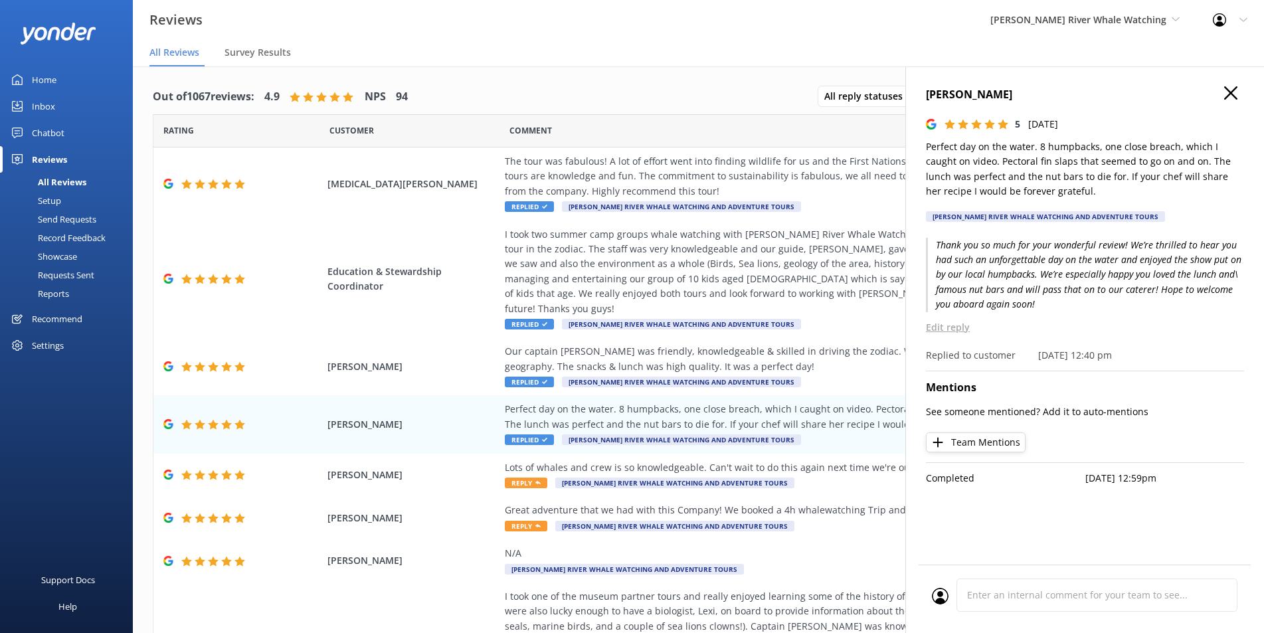
click at [1229, 92] on use "button" at bounding box center [1230, 92] width 13 height 13
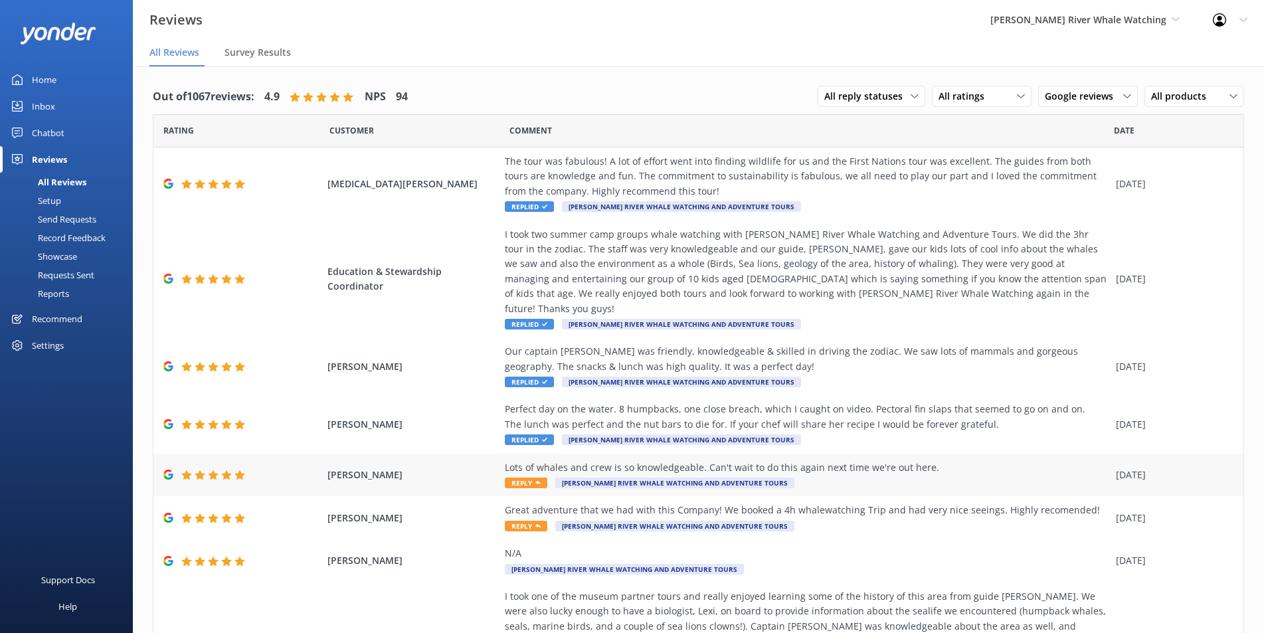
click at [874, 462] on div "Lots of whales and crew is so knowledgeable. Can't wait to do this again next t…" at bounding box center [807, 475] width 604 height 30
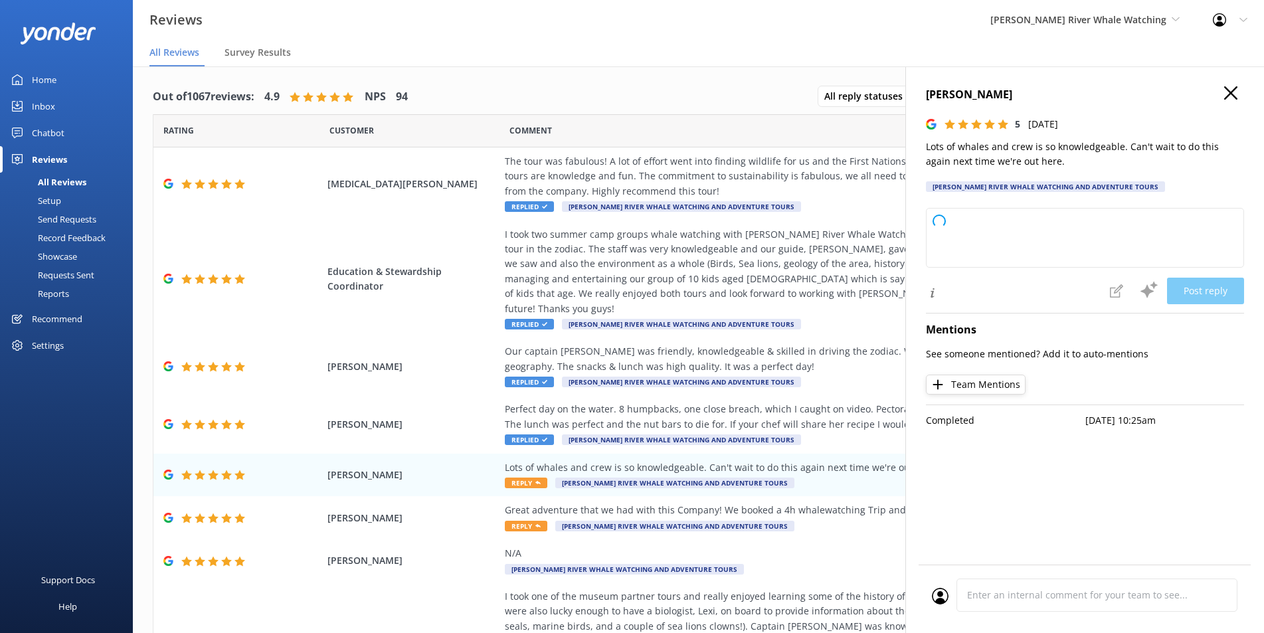
type textarea "Thank you so much for your wonderful review! We're thrilled you enjoyed the wha…"
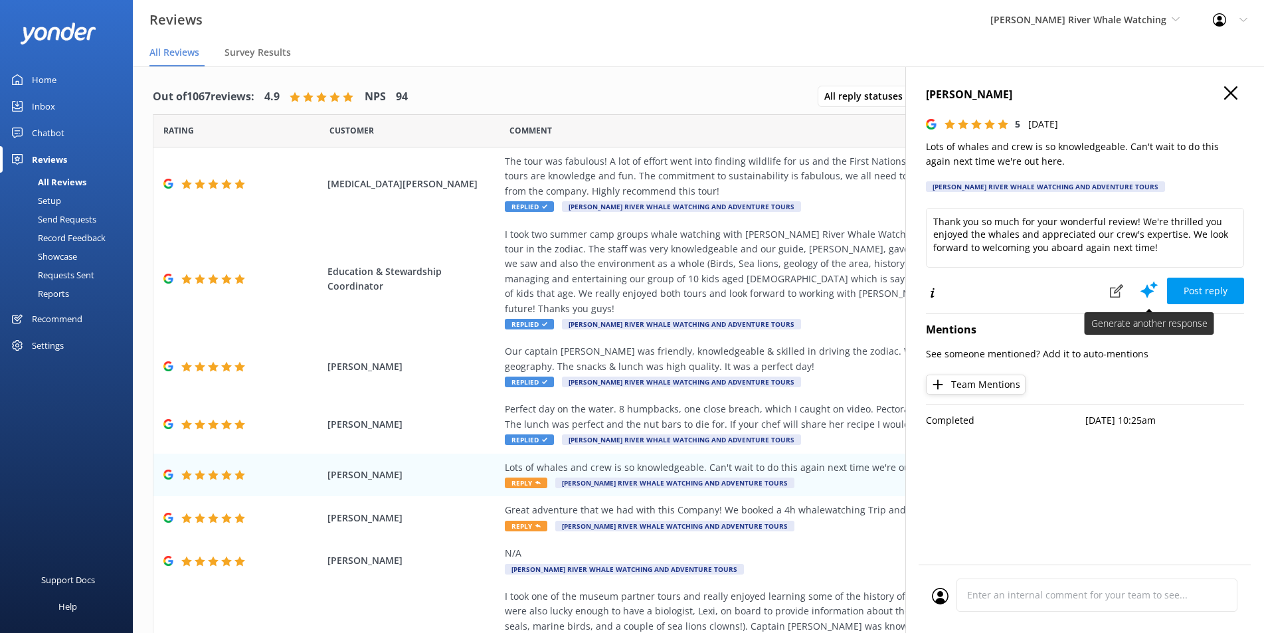
click at [1159, 294] on icon at bounding box center [1149, 290] width 20 height 20
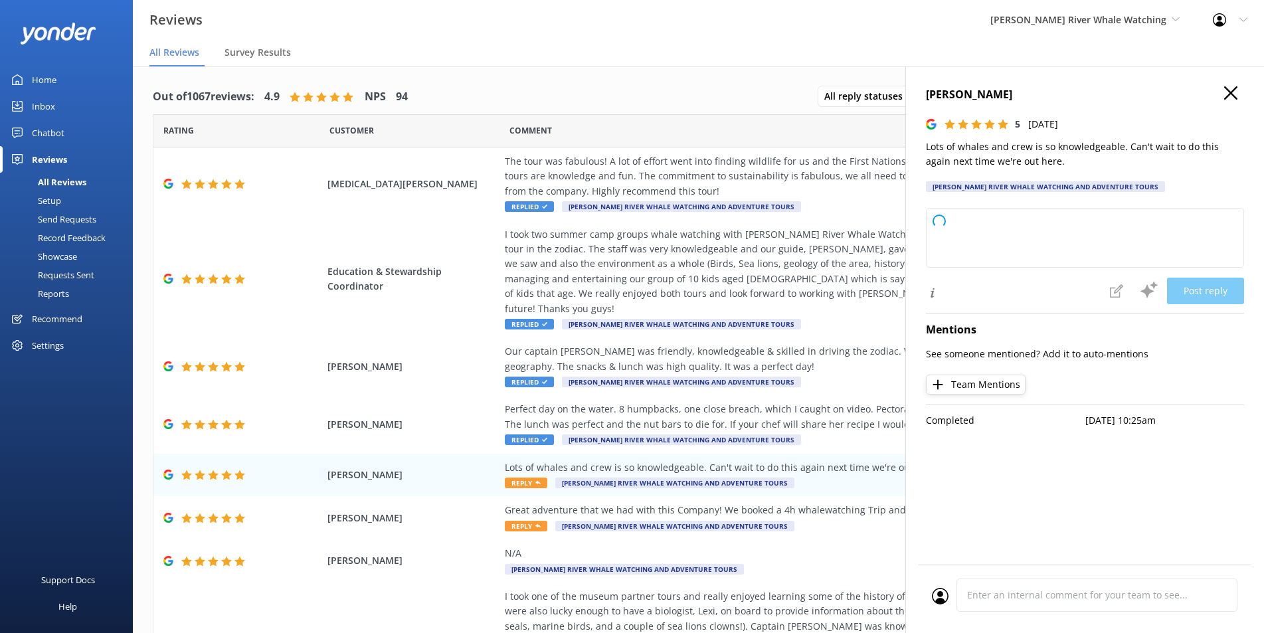
type textarea "Thank you so much for your wonderful feedback! We’re thrilled you enjoyed spott…"
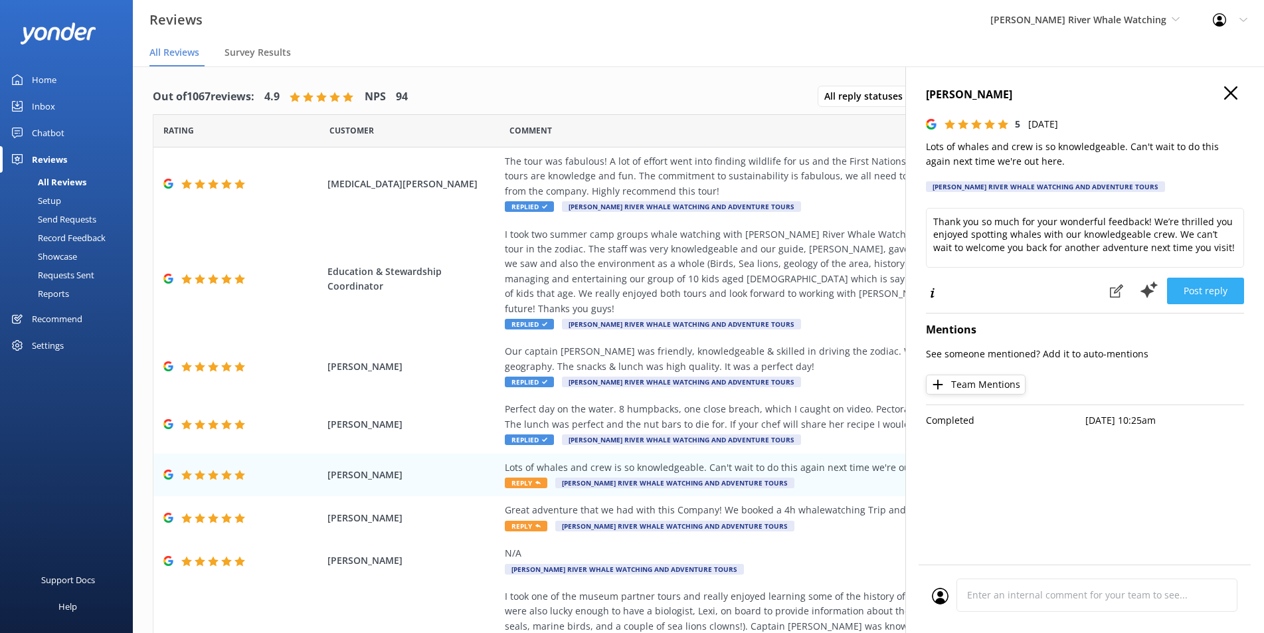
click at [1218, 292] on button "Post reply" at bounding box center [1205, 291] width 77 height 27
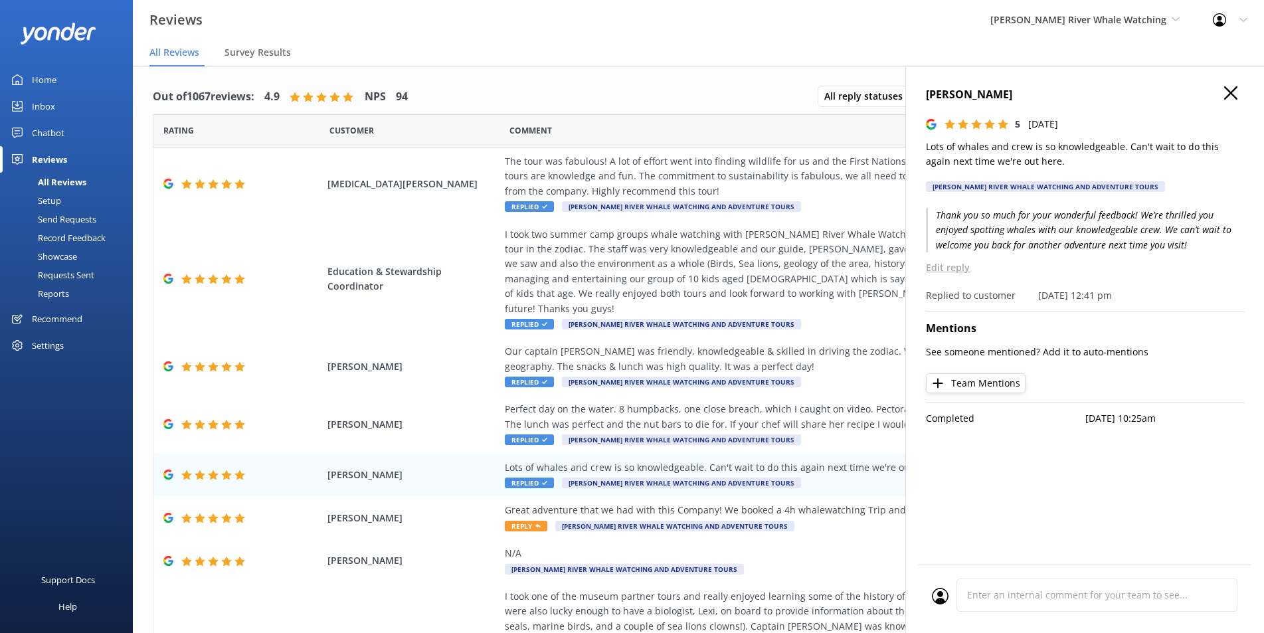
click at [1228, 92] on use "button" at bounding box center [1230, 92] width 13 height 13
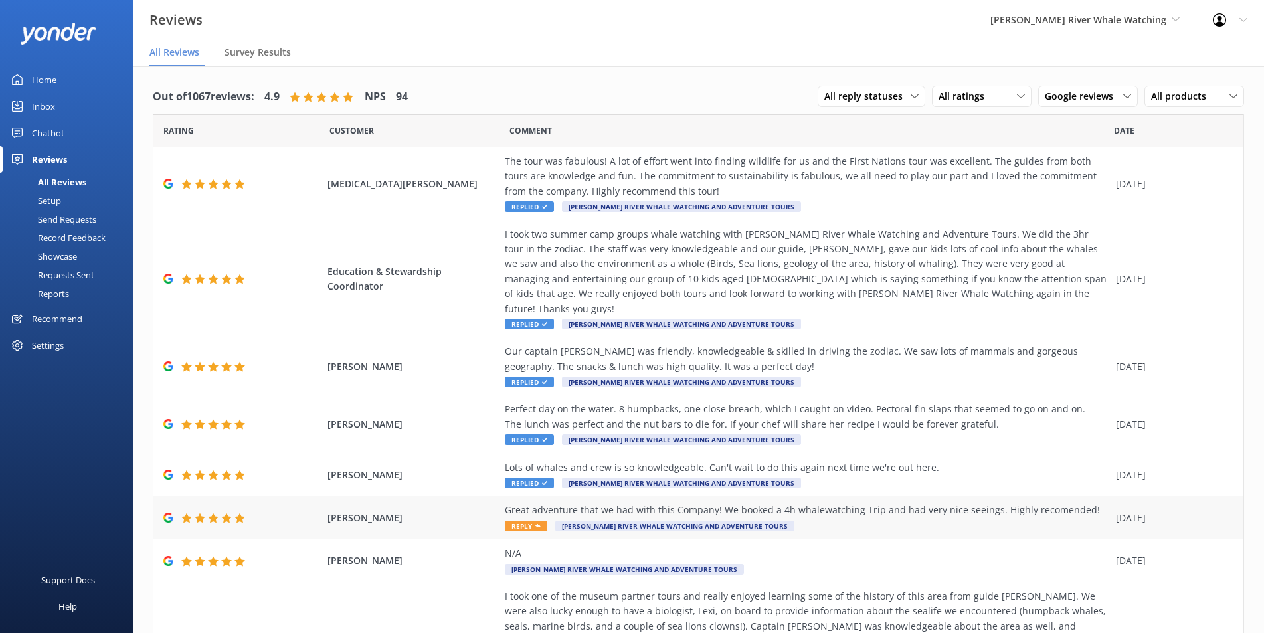
click at [912, 503] on div "Great adventure that we had with this Company! We booked a 4h whalewatching Tri…" at bounding box center [807, 510] width 604 height 15
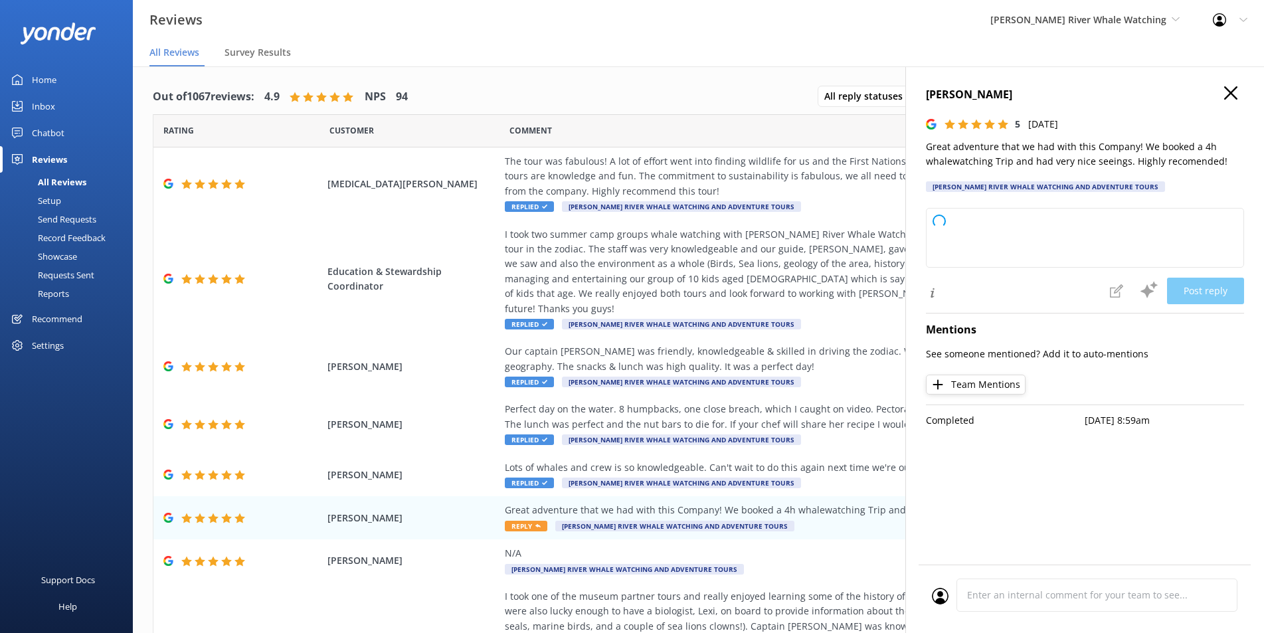
type textarea "Thank you so much for your wonderful review! We’re thrilled you enjoyed your wh…"
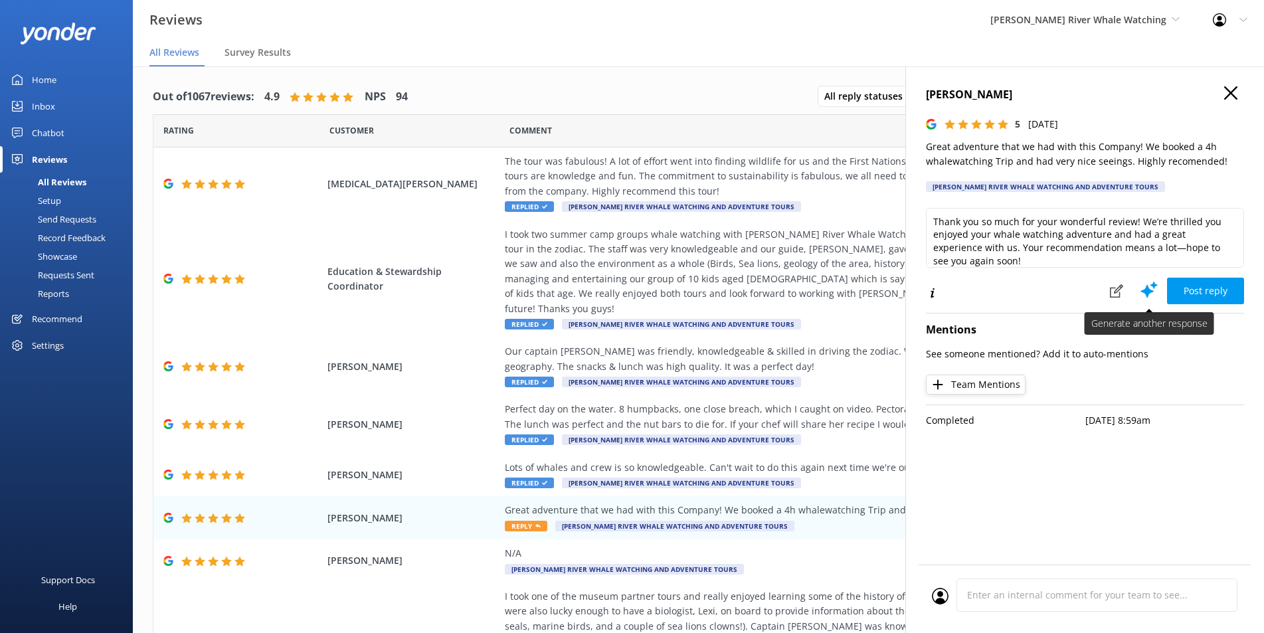
click at [1145, 291] on use at bounding box center [1148, 290] width 17 height 17
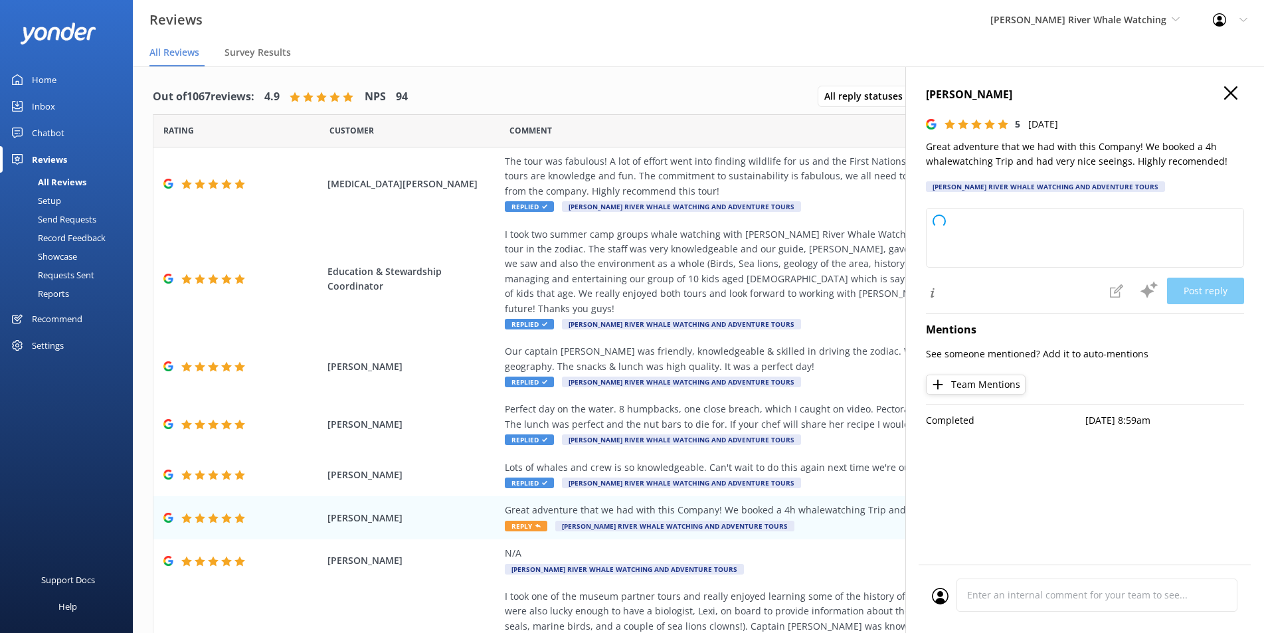
type textarea "Thank you so much for your wonderful feedback! We're thrilled to hear you enjoy…"
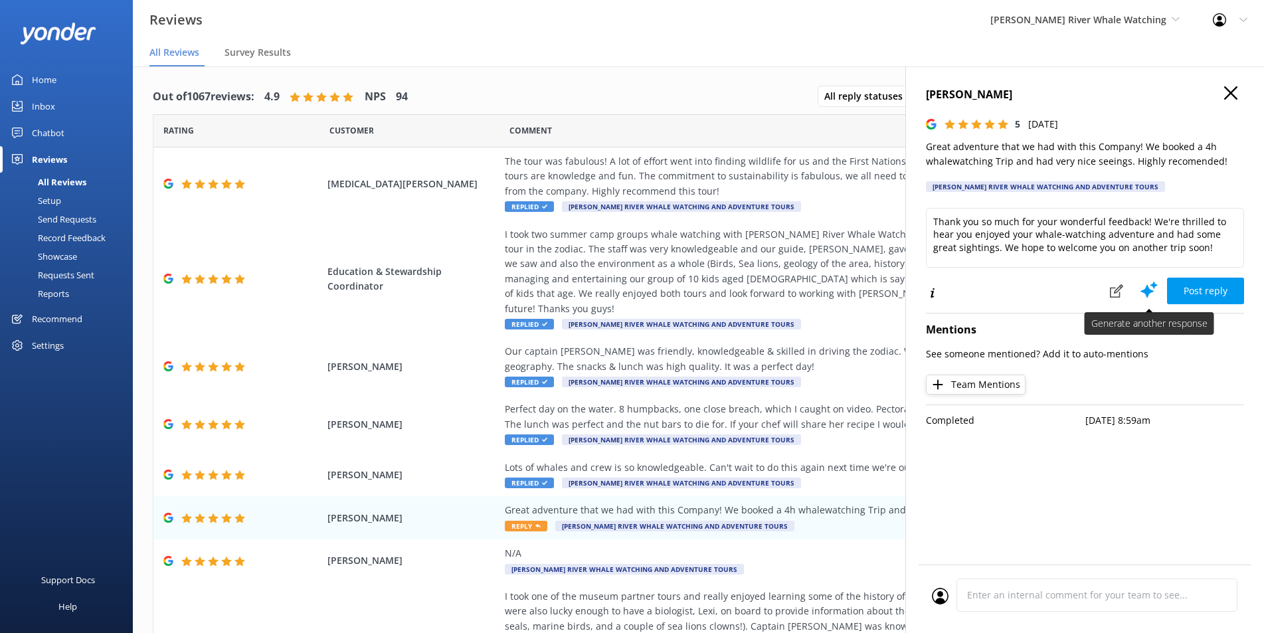
click at [1150, 288] on icon at bounding box center [1149, 290] width 20 height 20
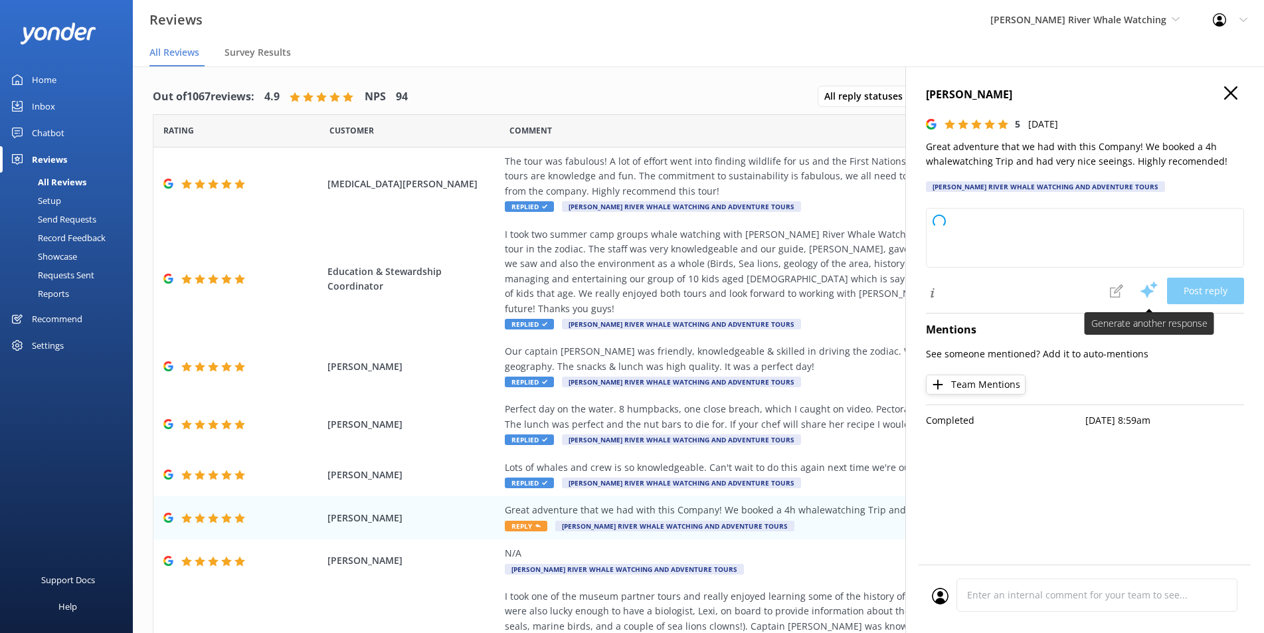
type textarea "Thank you so much for your wonderful review! We're delighted to hear you enjoye…"
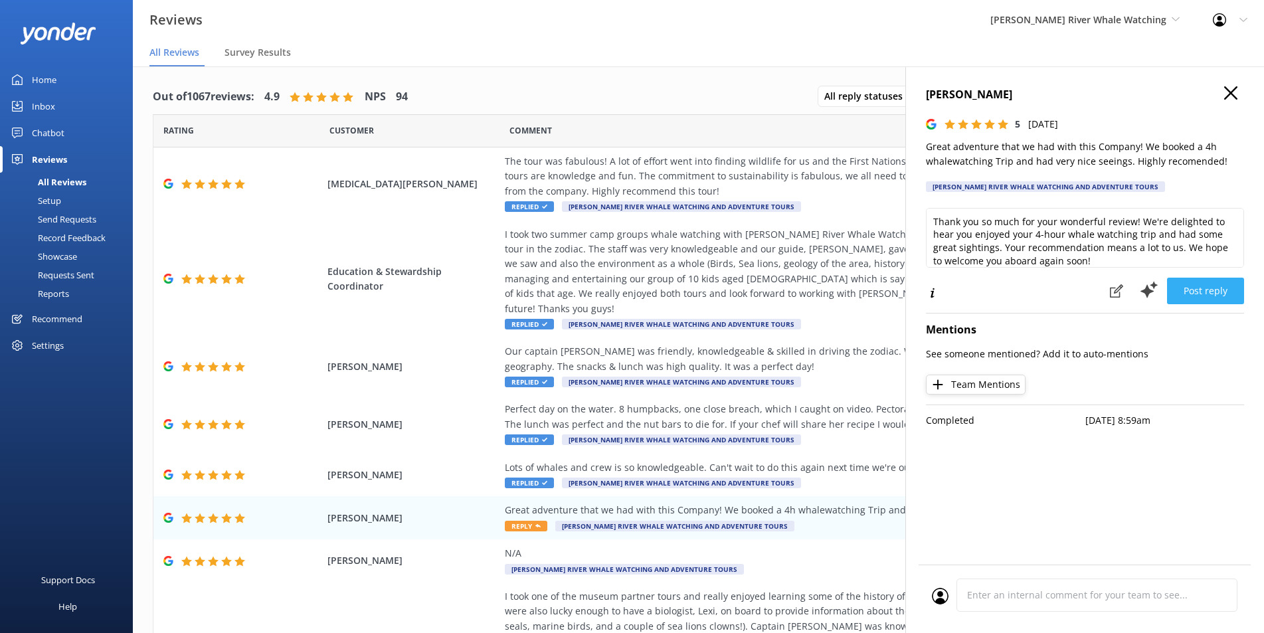
click at [1208, 294] on button "Post reply" at bounding box center [1205, 291] width 77 height 27
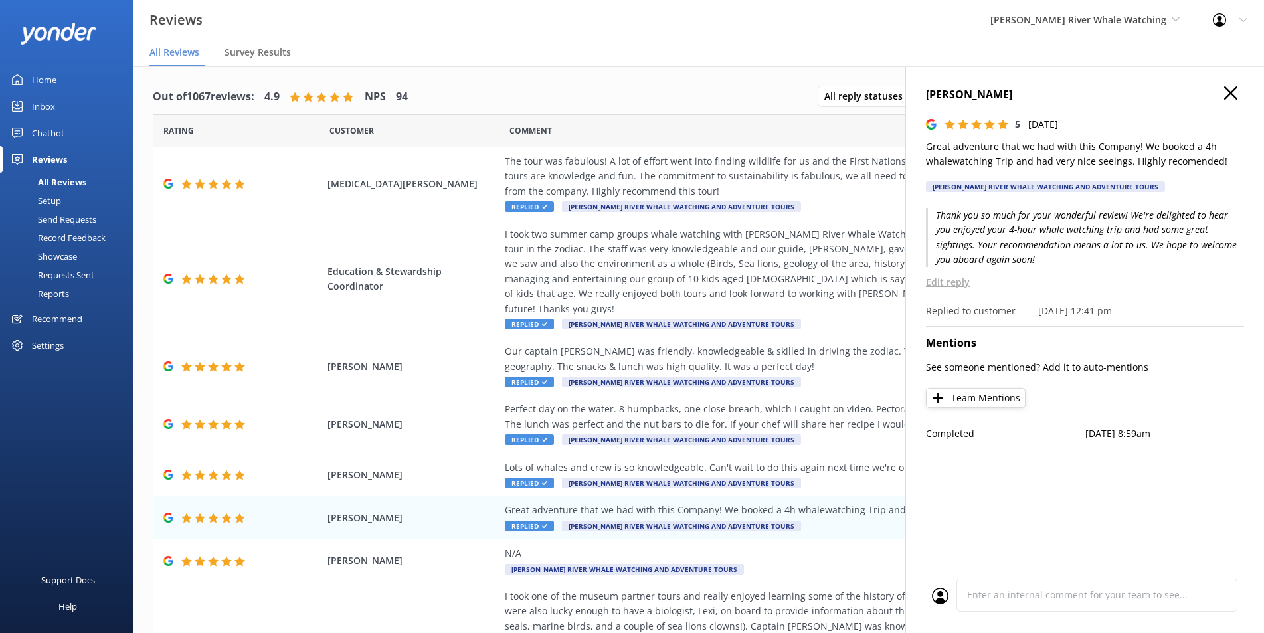
click at [1229, 90] on icon "button" at bounding box center [1230, 92] width 13 height 13
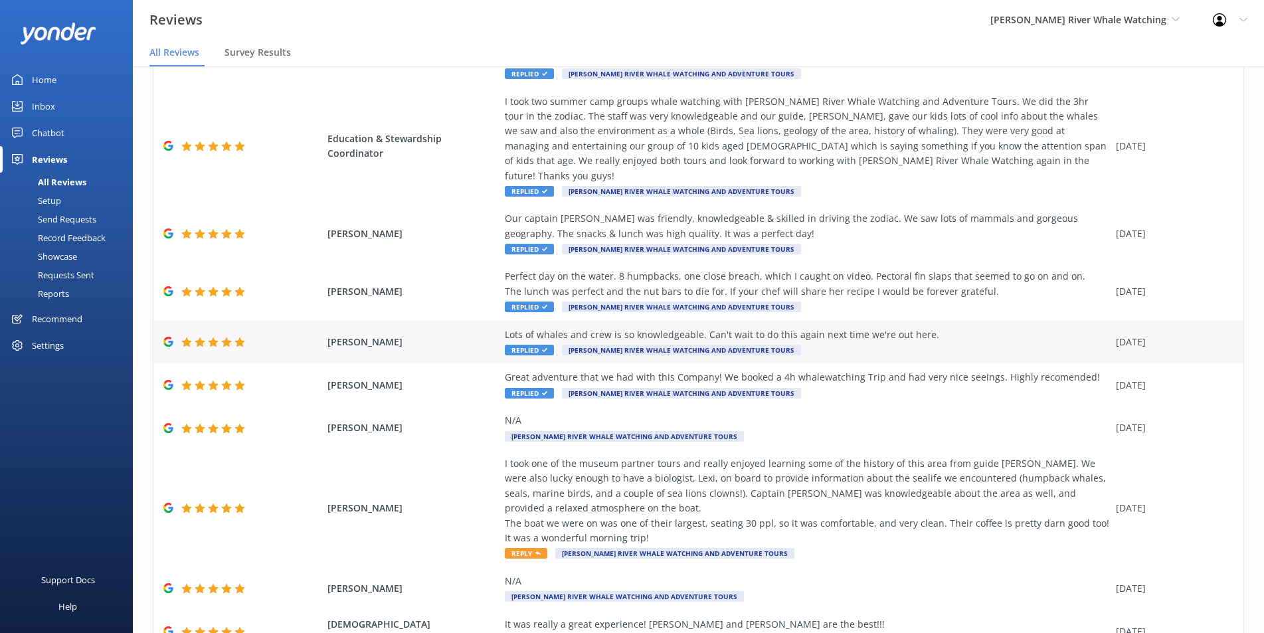
scroll to position [167, 0]
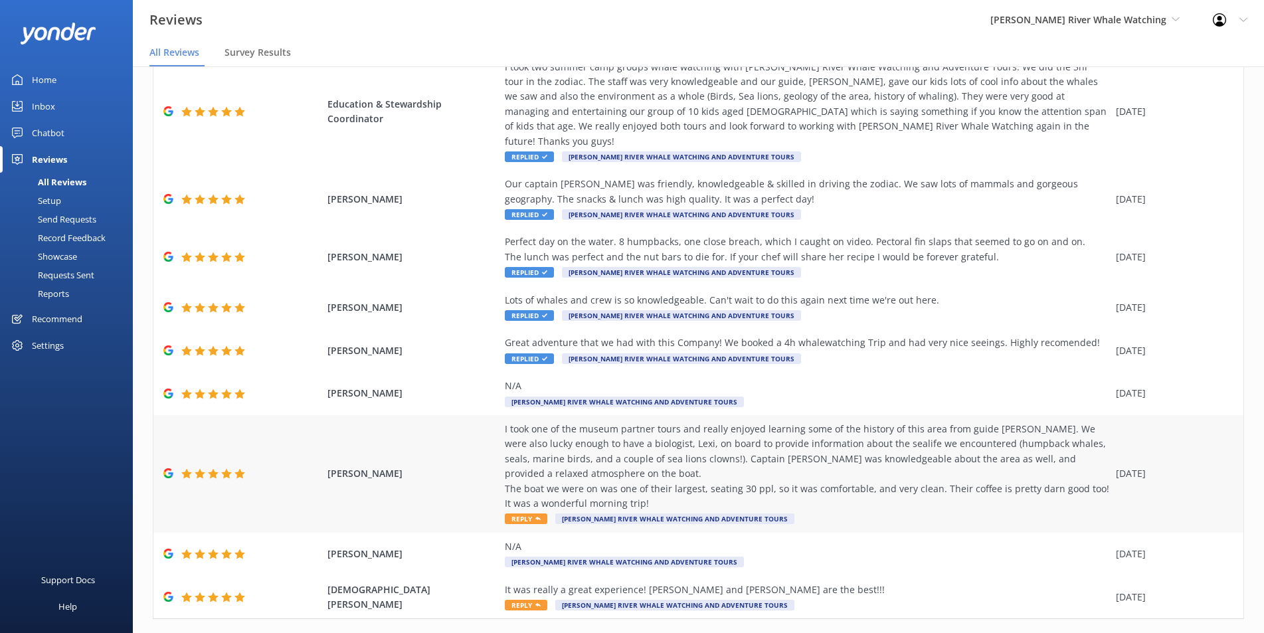
click at [863, 436] on div "I took one of the museum partner tours and really enjoyed learning some of the …" at bounding box center [807, 466] width 604 height 89
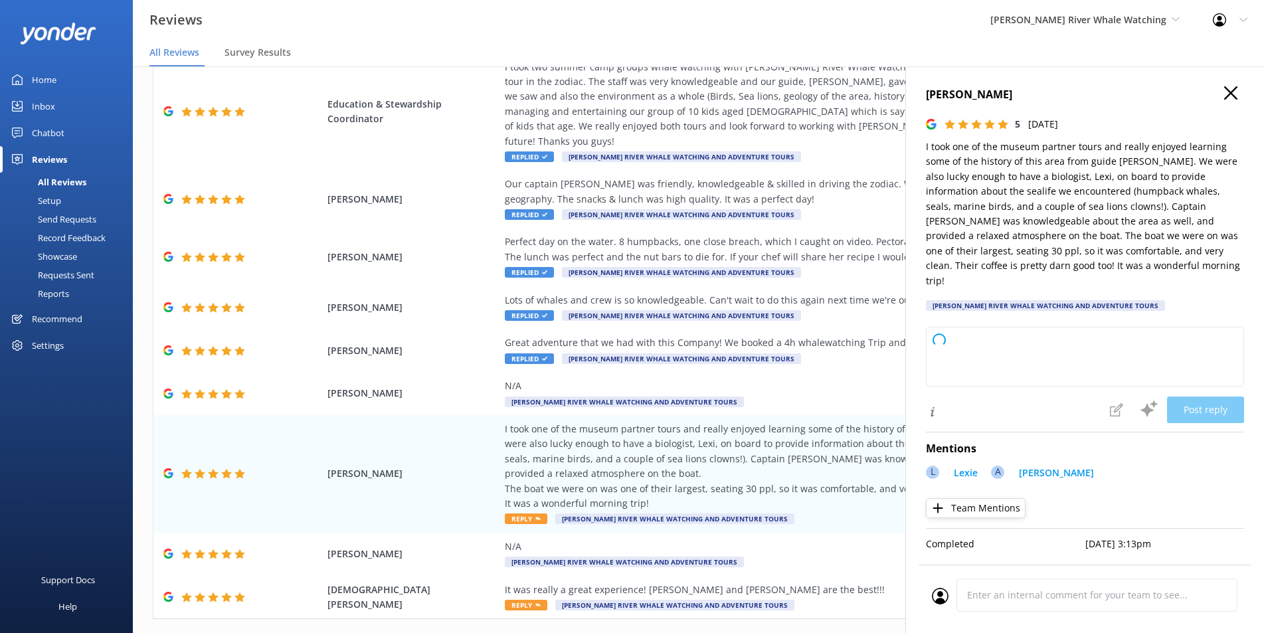
type textarea "Thank you so much for your wonderful review! We’re delighted to hear you enjoye…"
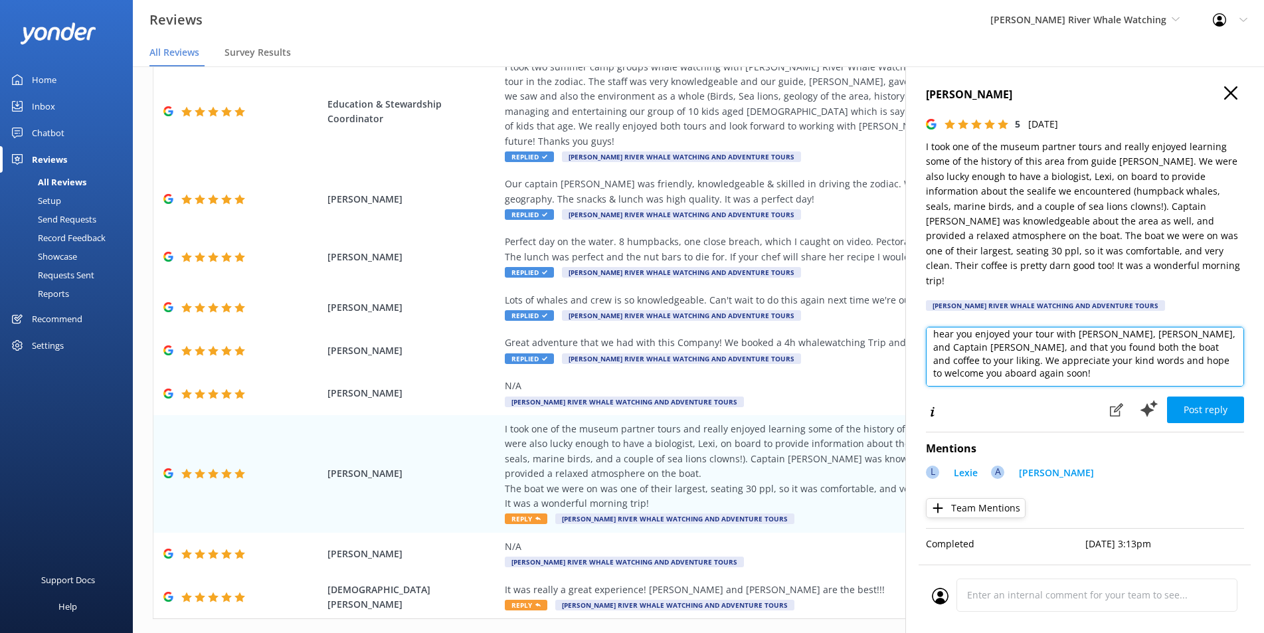
scroll to position [0, 0]
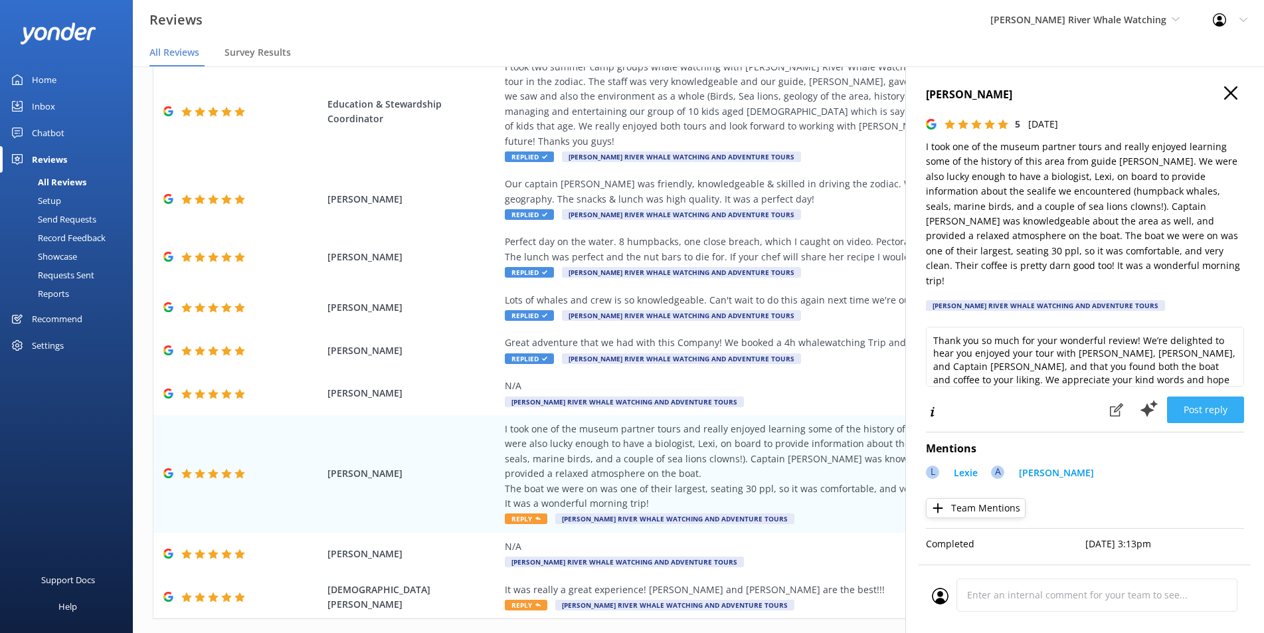
click at [1213, 396] on button "Post reply" at bounding box center [1205, 409] width 77 height 27
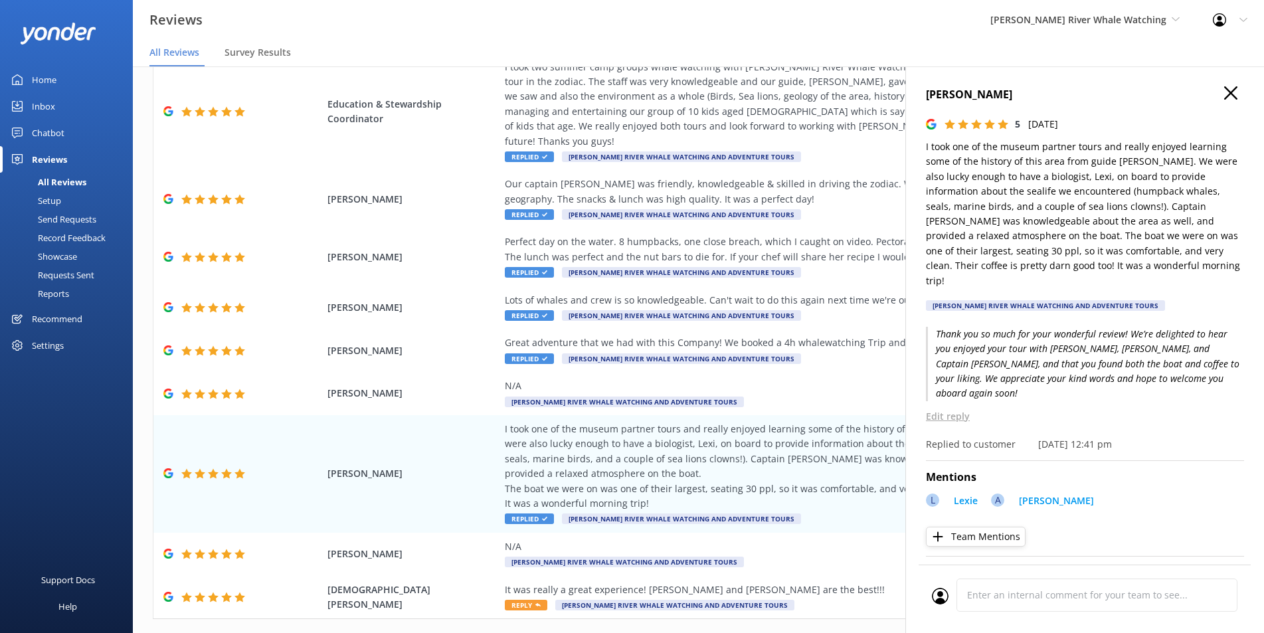
click at [962, 409] on p "Edit reply" at bounding box center [1085, 416] width 318 height 15
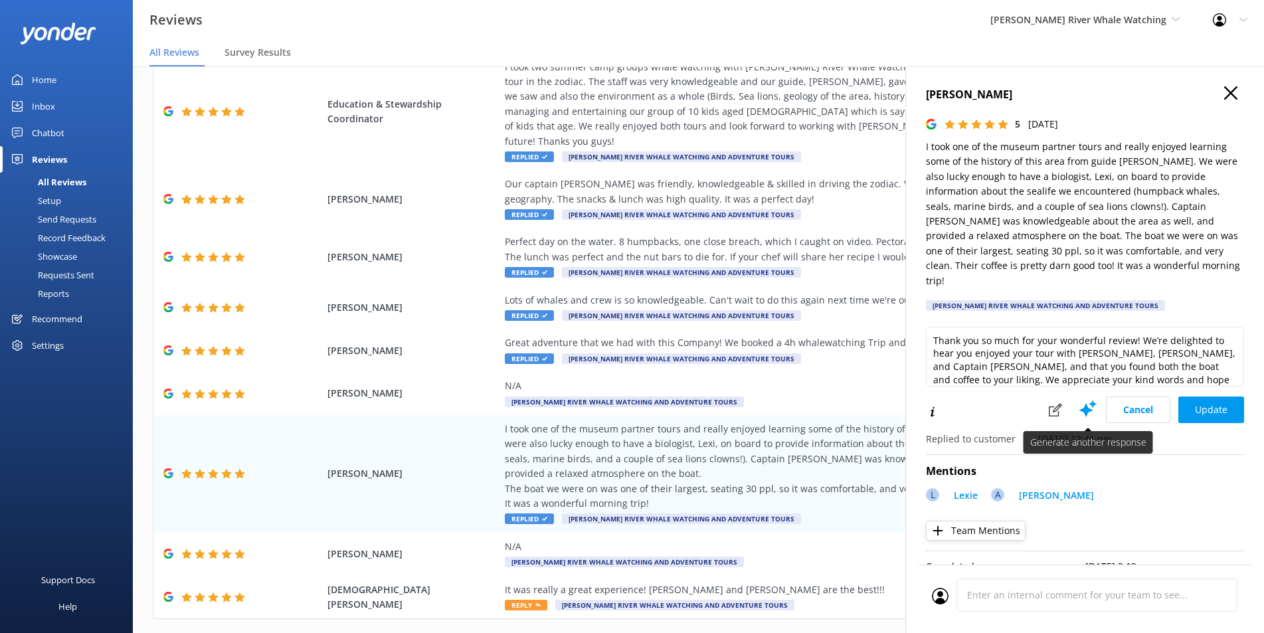
click at [1079, 400] on use at bounding box center [1087, 408] width 17 height 17
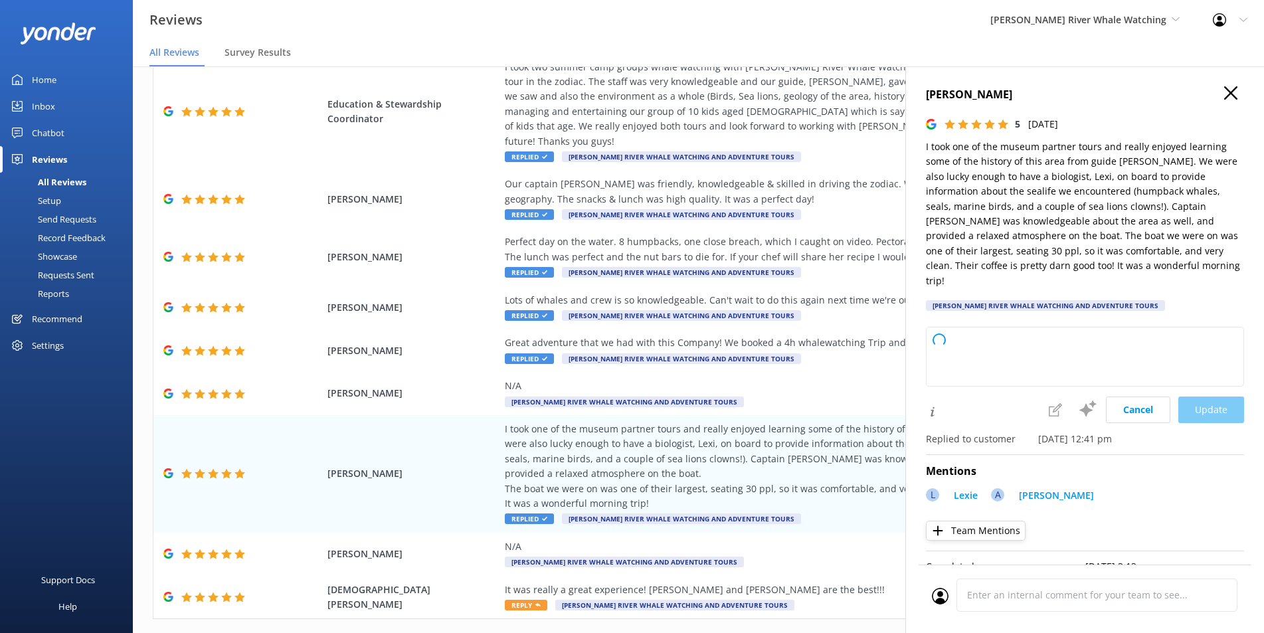
type textarea "Thank you so much for your wonderful review! We're thrilled to hear you enjoyed…"
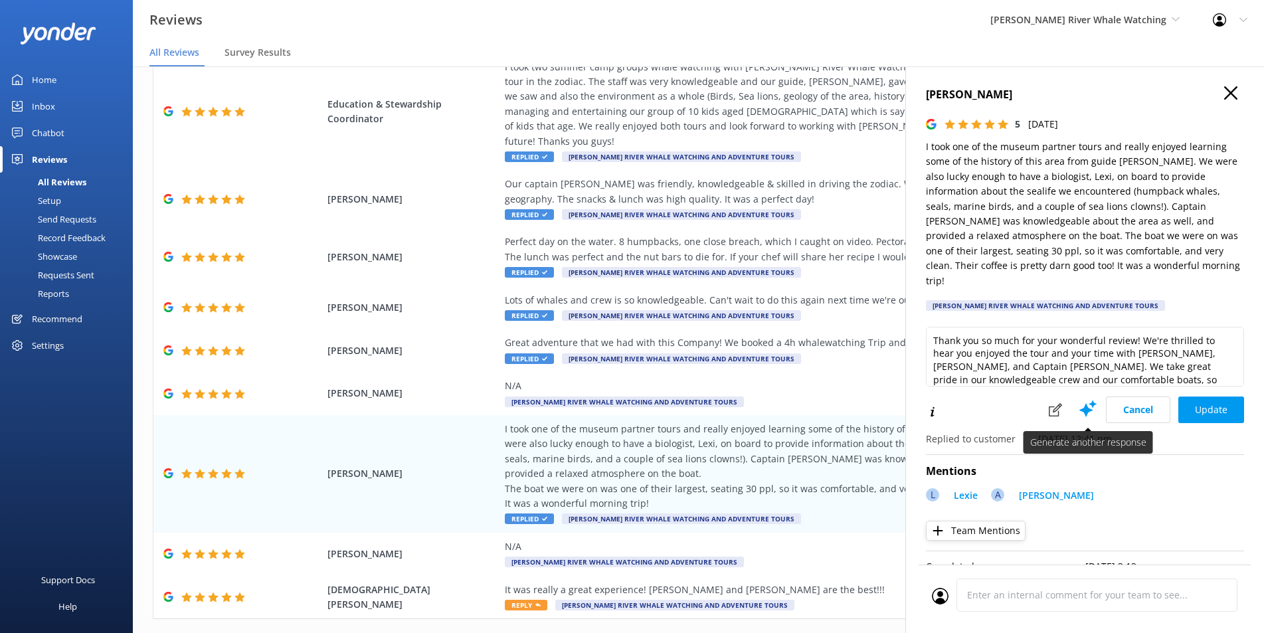
click at [1079, 400] on use at bounding box center [1087, 408] width 17 height 17
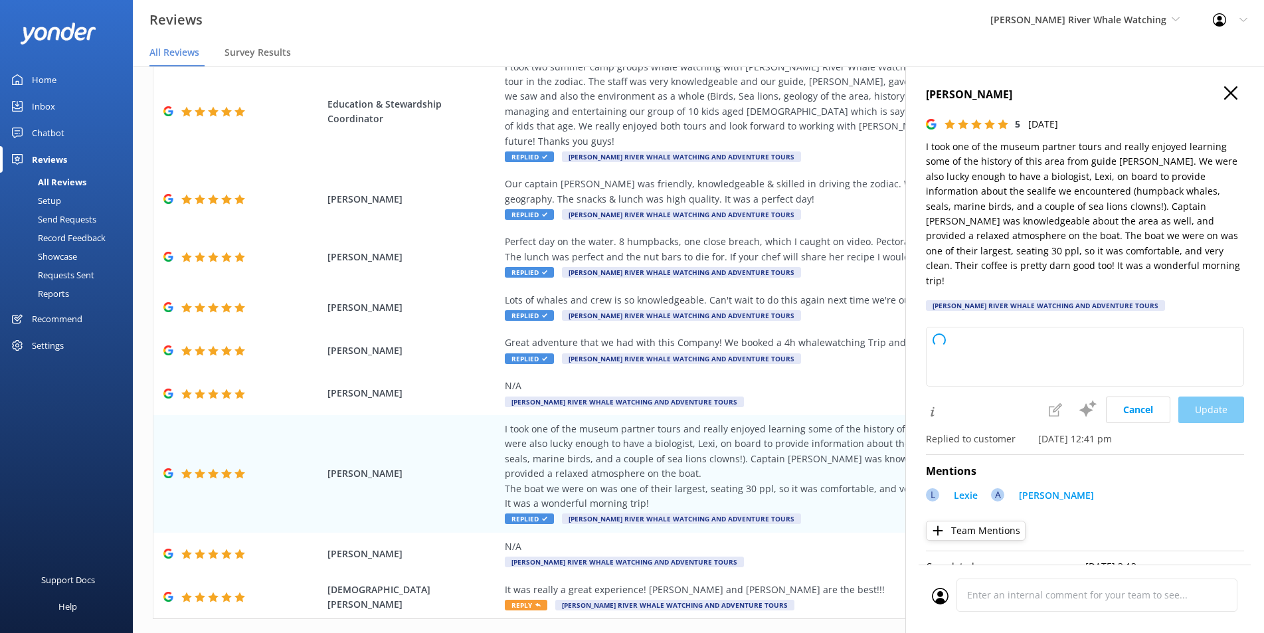
type textarea "Thank you so much for your wonderful review! We're delighted to hear you enjoye…"
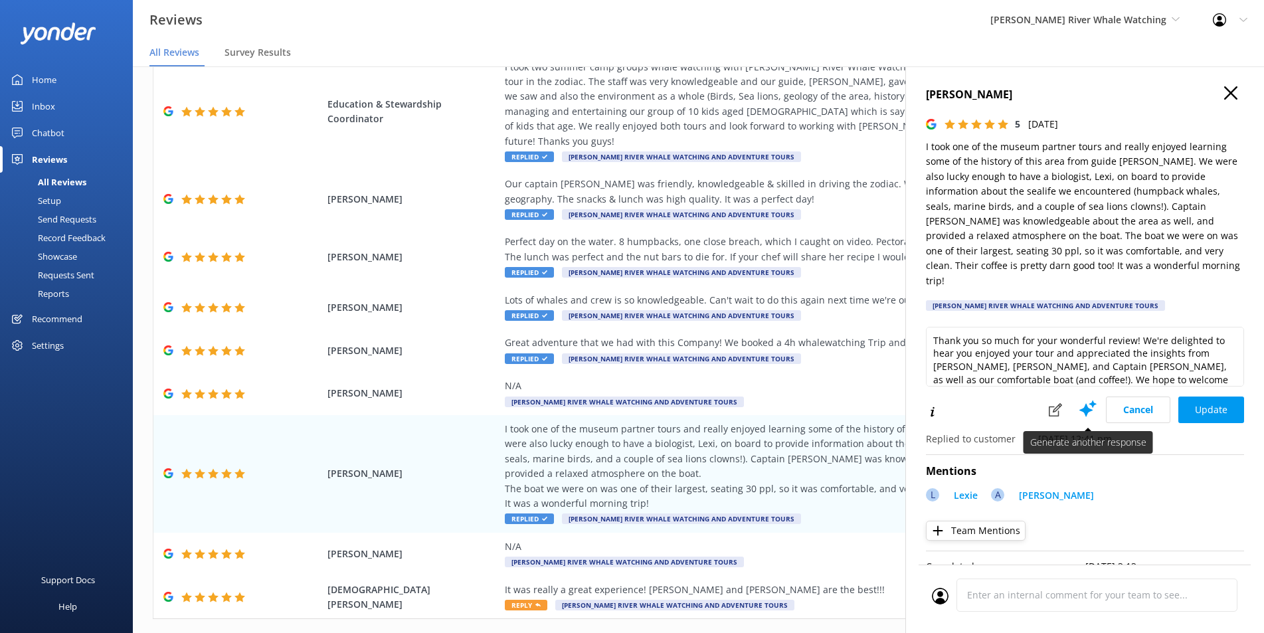
click at [1083, 398] on icon at bounding box center [1088, 408] width 20 height 20
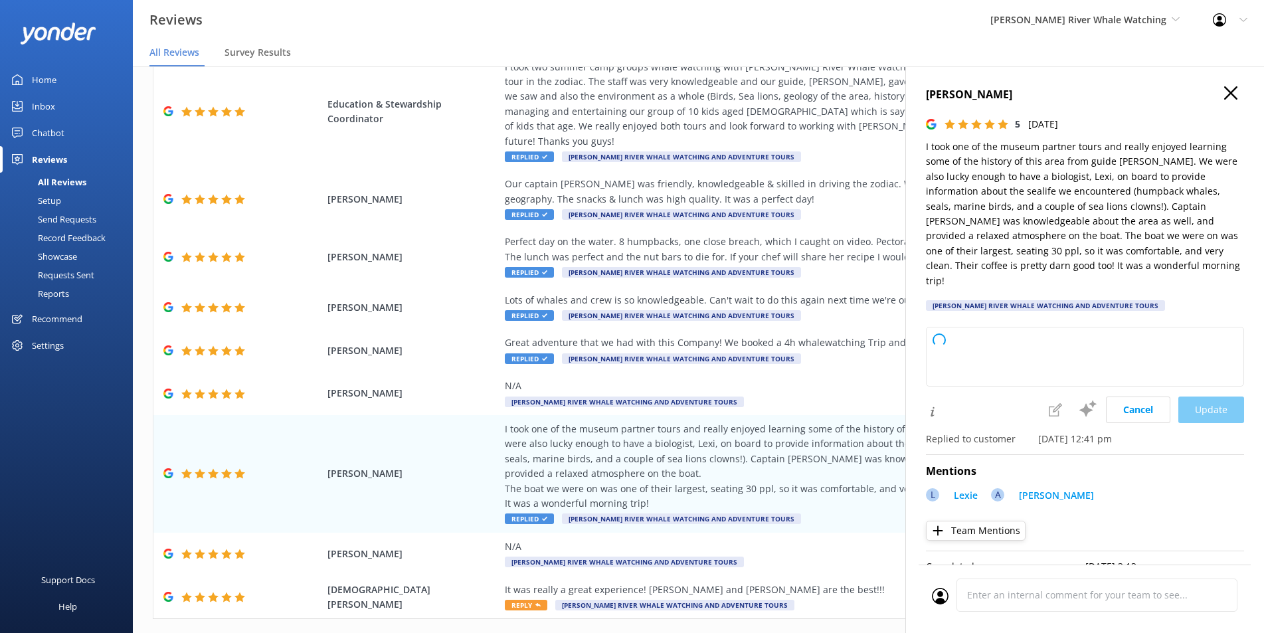
type textarea "Thank you for your wonderful review! We're delighted to hear you enjoyed the to…"
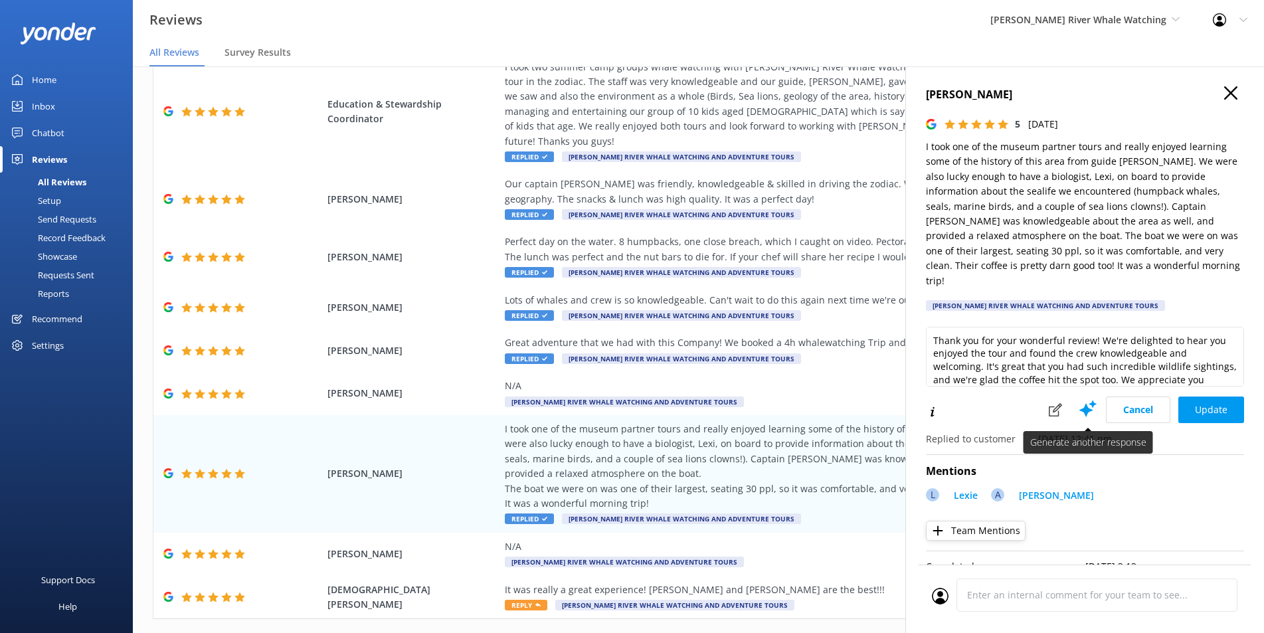
click at [1084, 398] on icon at bounding box center [1088, 408] width 20 height 20
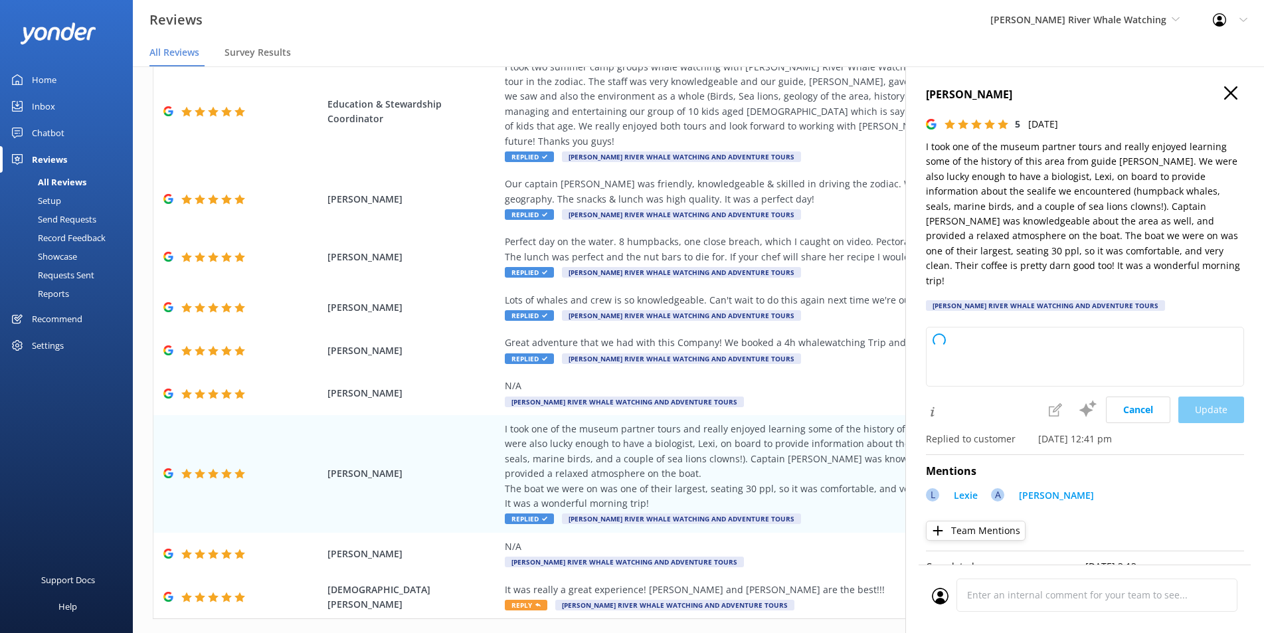
type textarea "Thank you so much for your kind words! We're thrilled to hear you had a great t…"
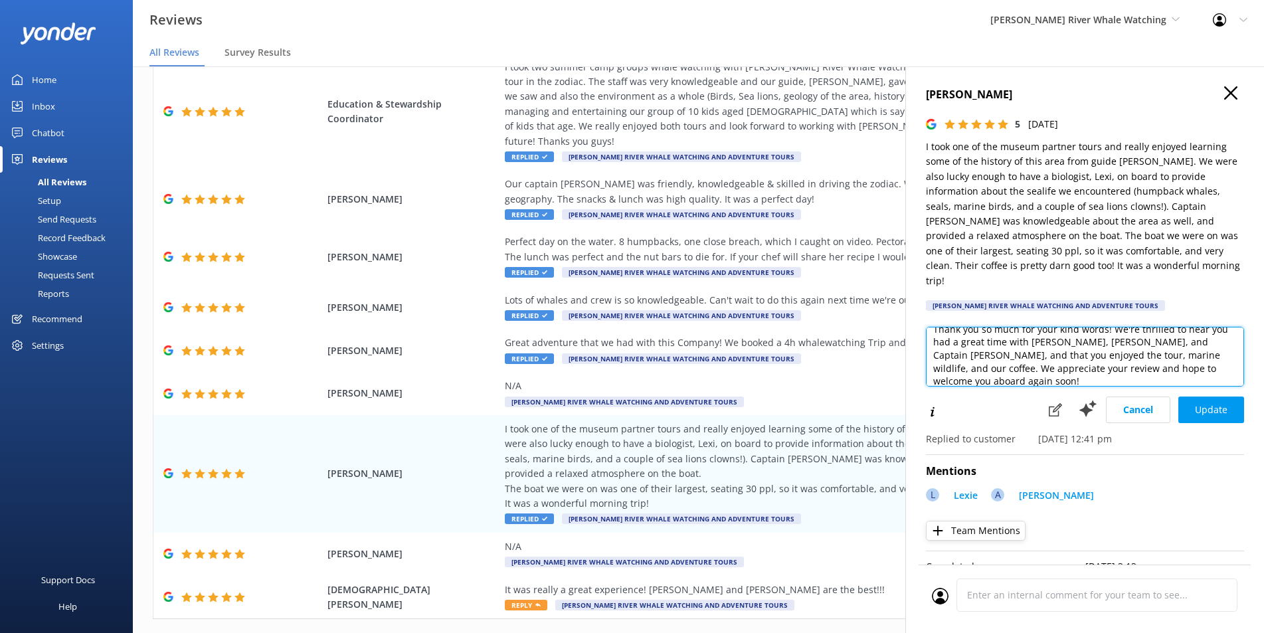
scroll to position [13, 0]
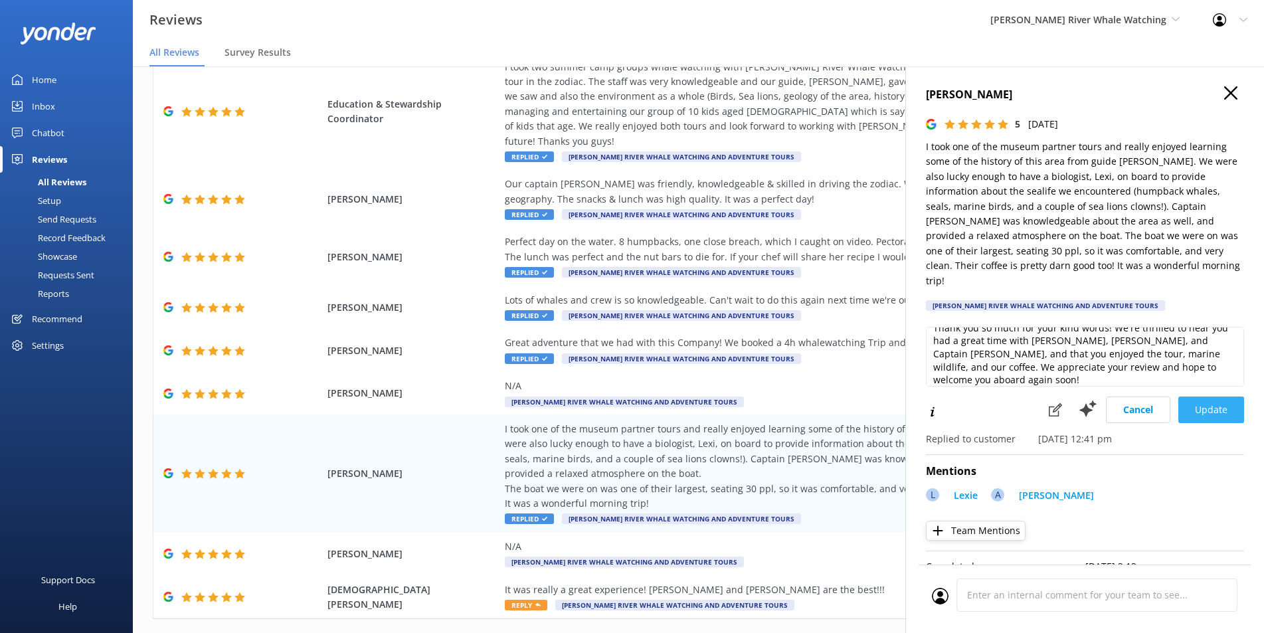
click at [1188, 396] on button "Update" at bounding box center [1211, 409] width 66 height 27
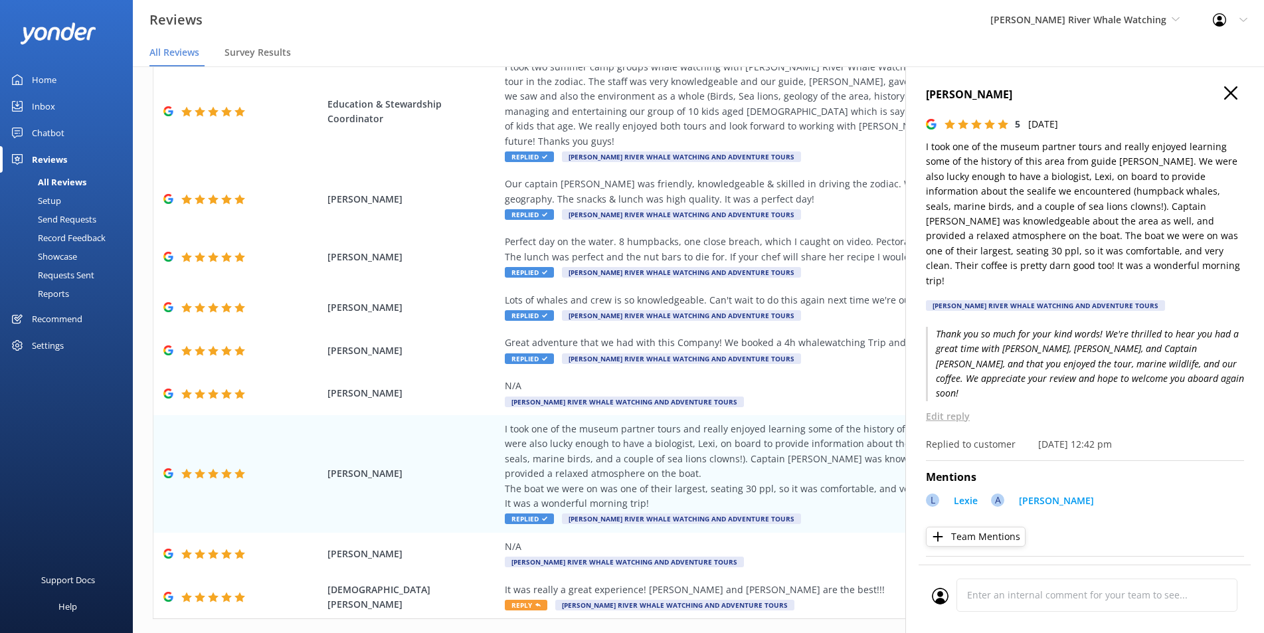
click at [1224, 94] on icon "button" at bounding box center [1230, 92] width 13 height 13
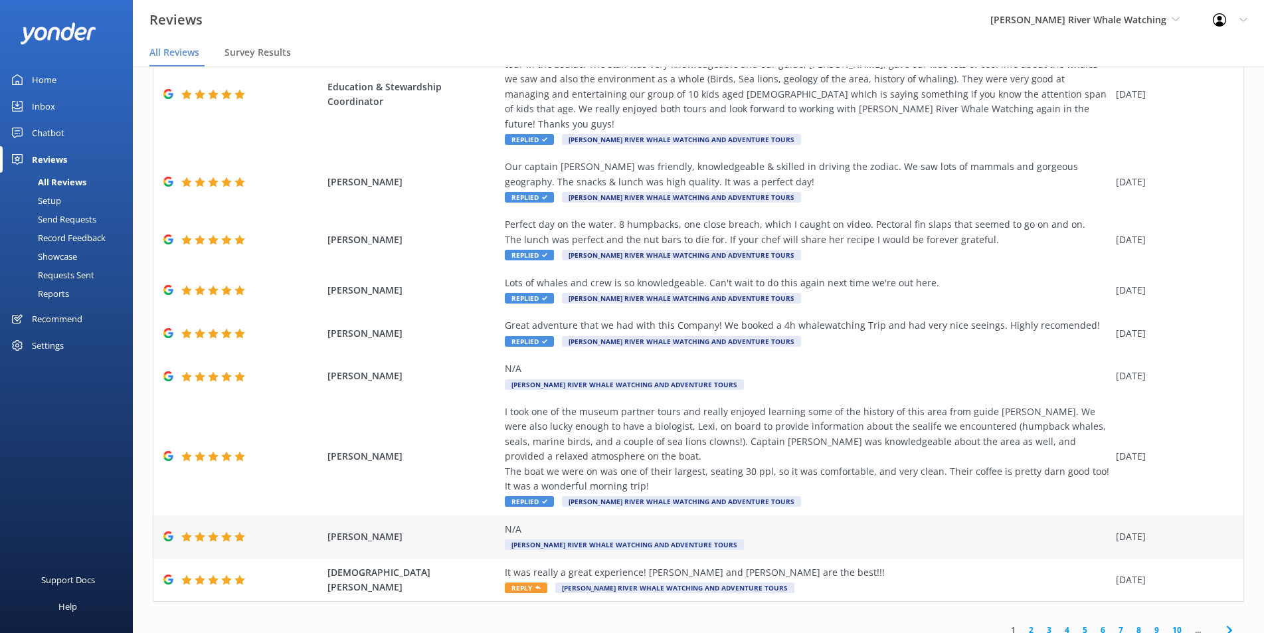
scroll to position [27, 0]
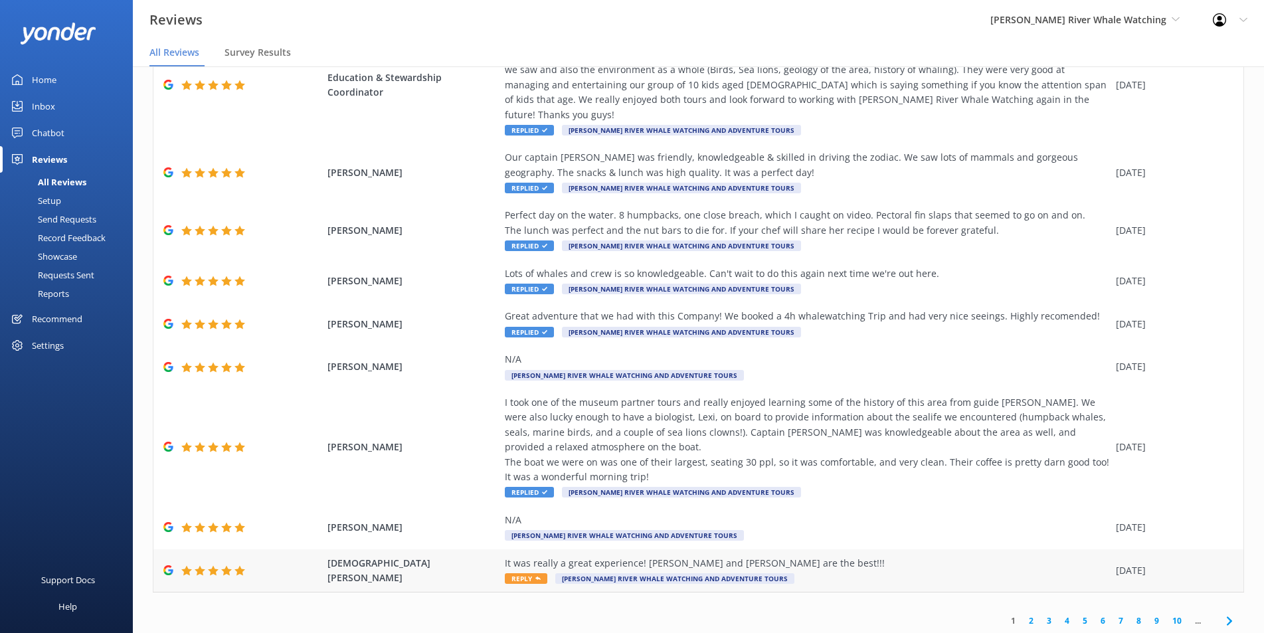
click at [817, 556] on div "It was really a great experience! [PERSON_NAME] and [PERSON_NAME] are the best!…" at bounding box center [807, 563] width 604 height 15
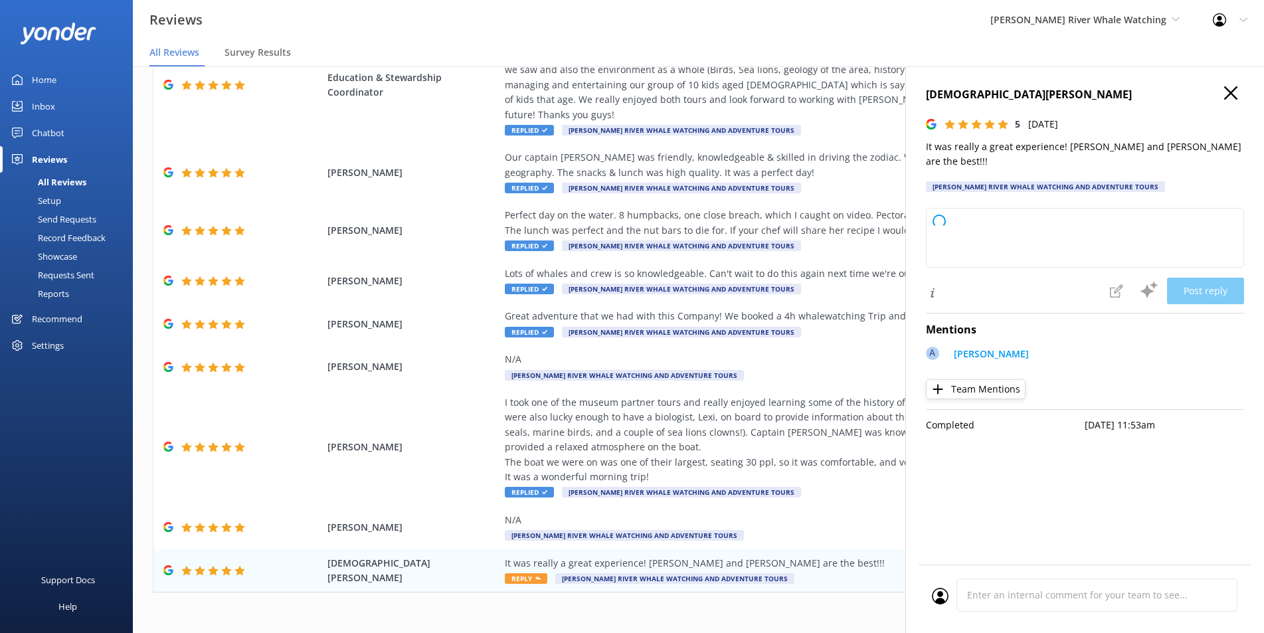
type textarea "Thank you so much for your kind words and wonderful review! We're thrilled you …"
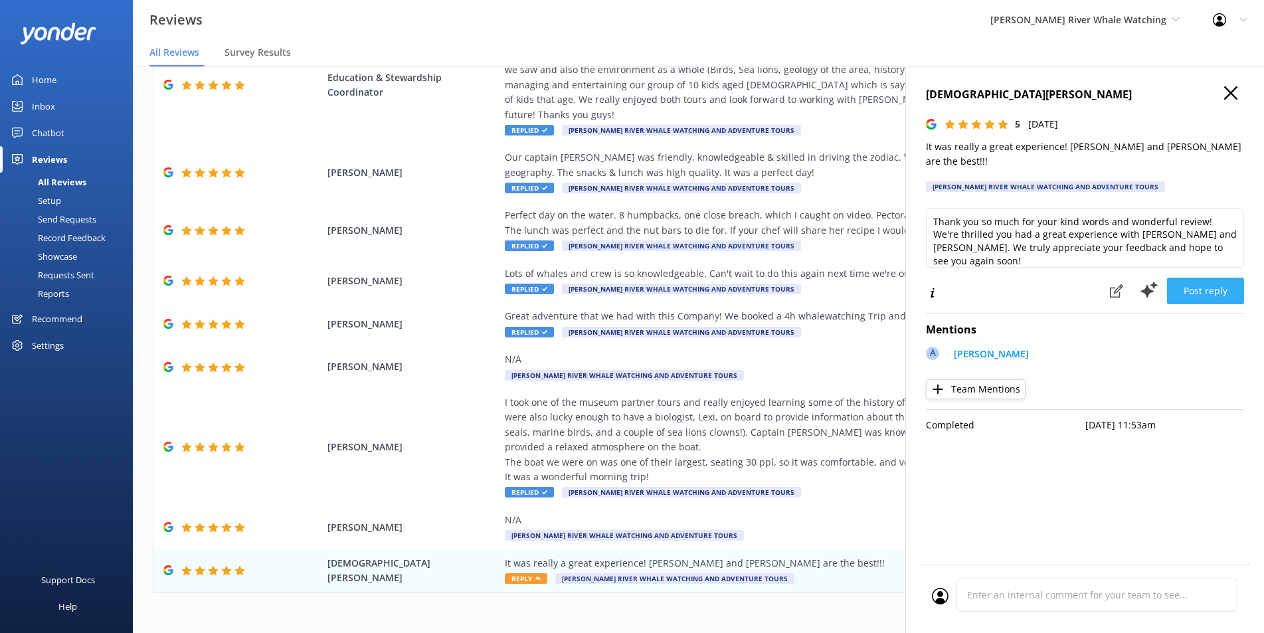
click at [1224, 280] on button "Post reply" at bounding box center [1205, 291] width 77 height 27
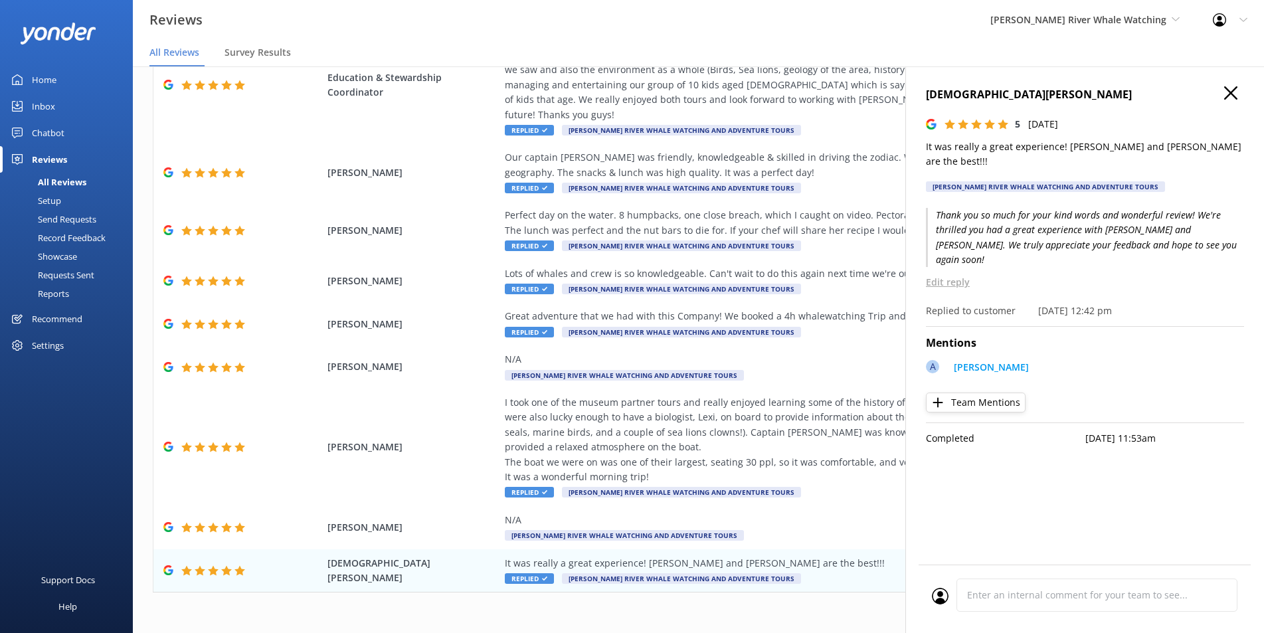
click at [1226, 93] on icon "button" at bounding box center [1230, 92] width 13 height 13
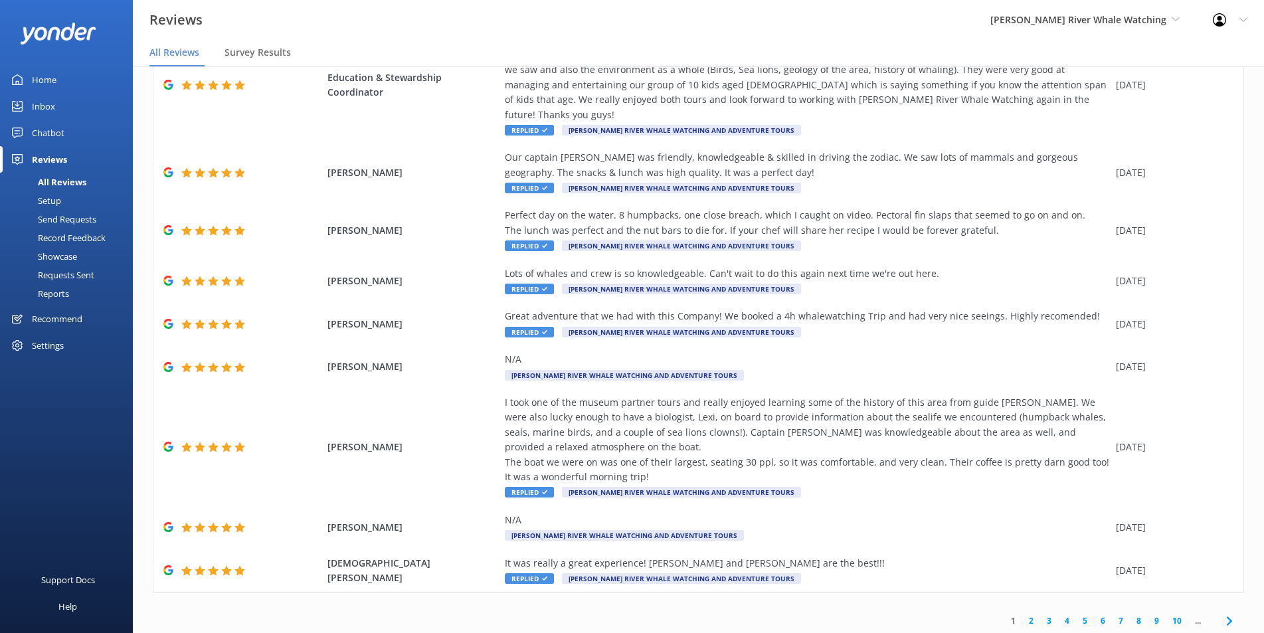
click at [1022, 614] on link "2" at bounding box center [1031, 620] width 18 height 13
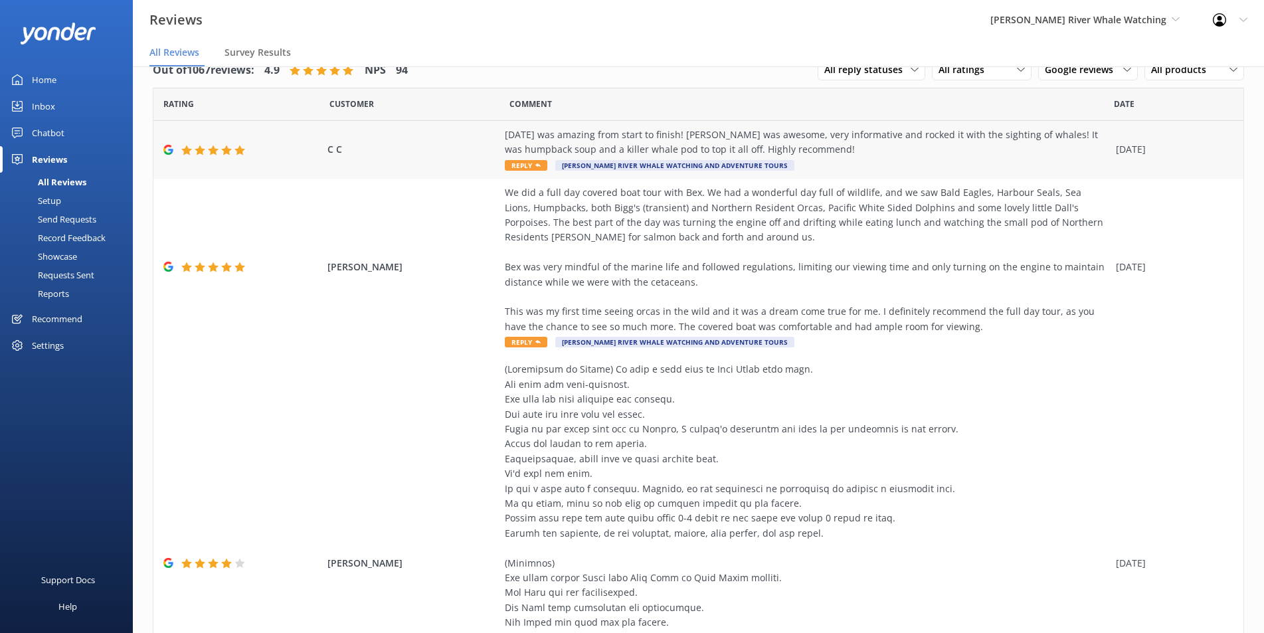
click at [867, 153] on div "[DATE] was amazing from start to finish! [PERSON_NAME] was awesome, very inform…" at bounding box center [807, 142] width 604 height 30
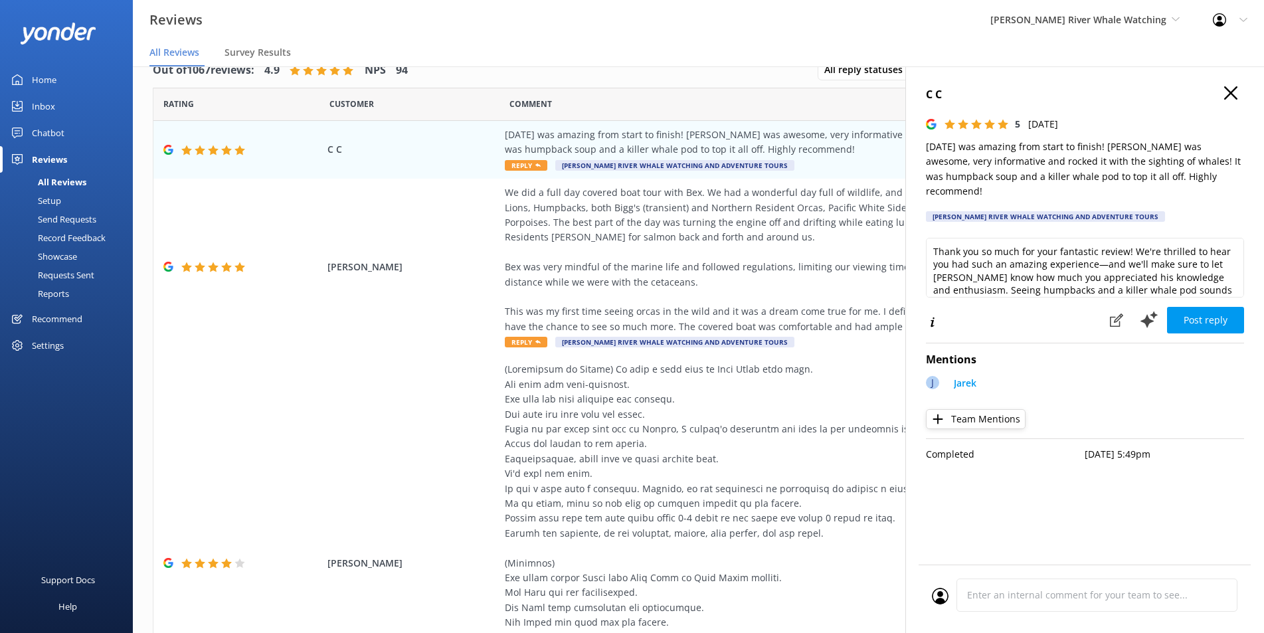
type textarea "Thank you so much for your fantastic review! We're thrilled to hear you had suc…"
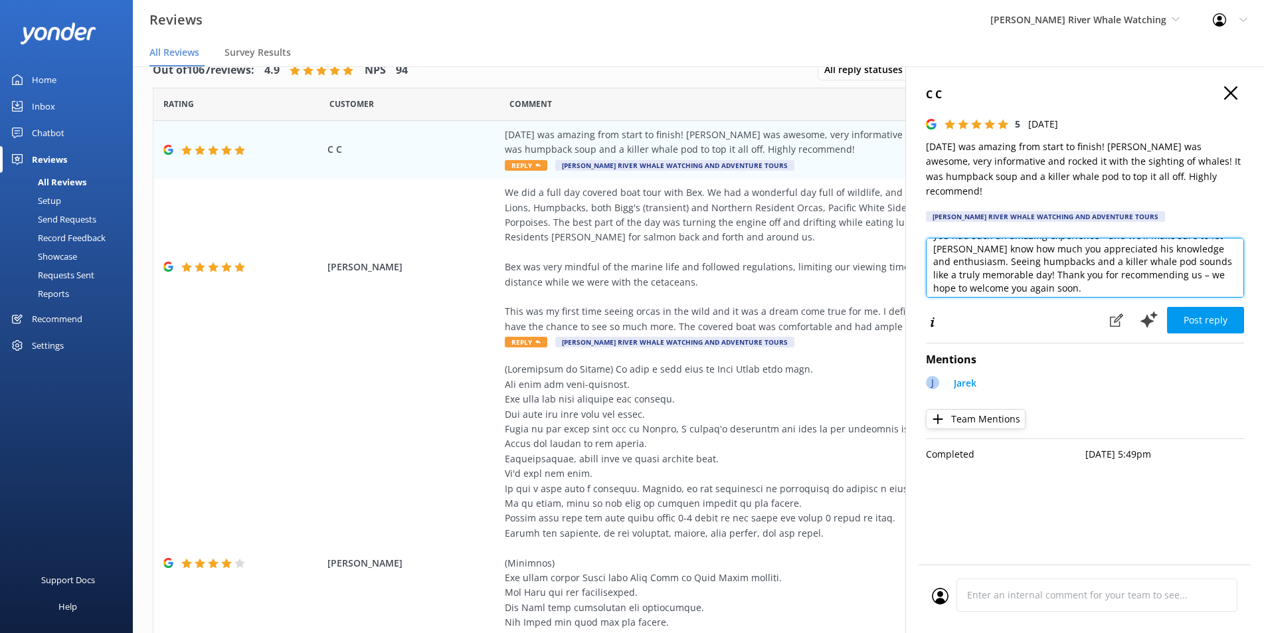
scroll to position [33, 0]
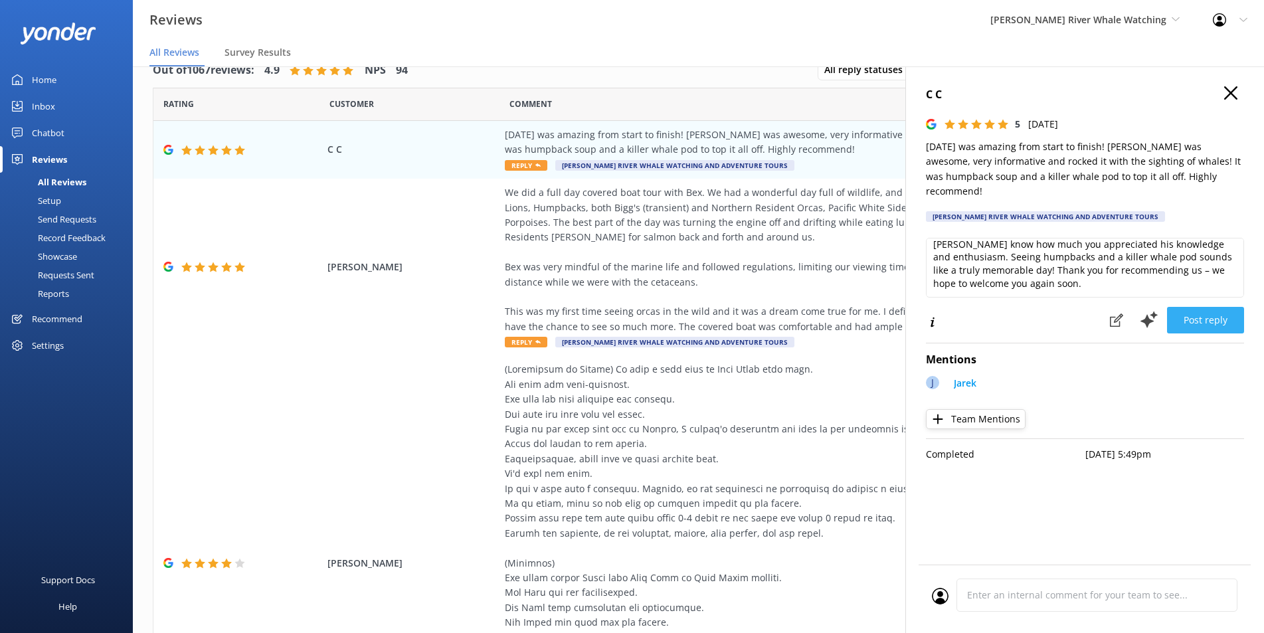
click at [1219, 307] on button "Post reply" at bounding box center [1205, 320] width 77 height 27
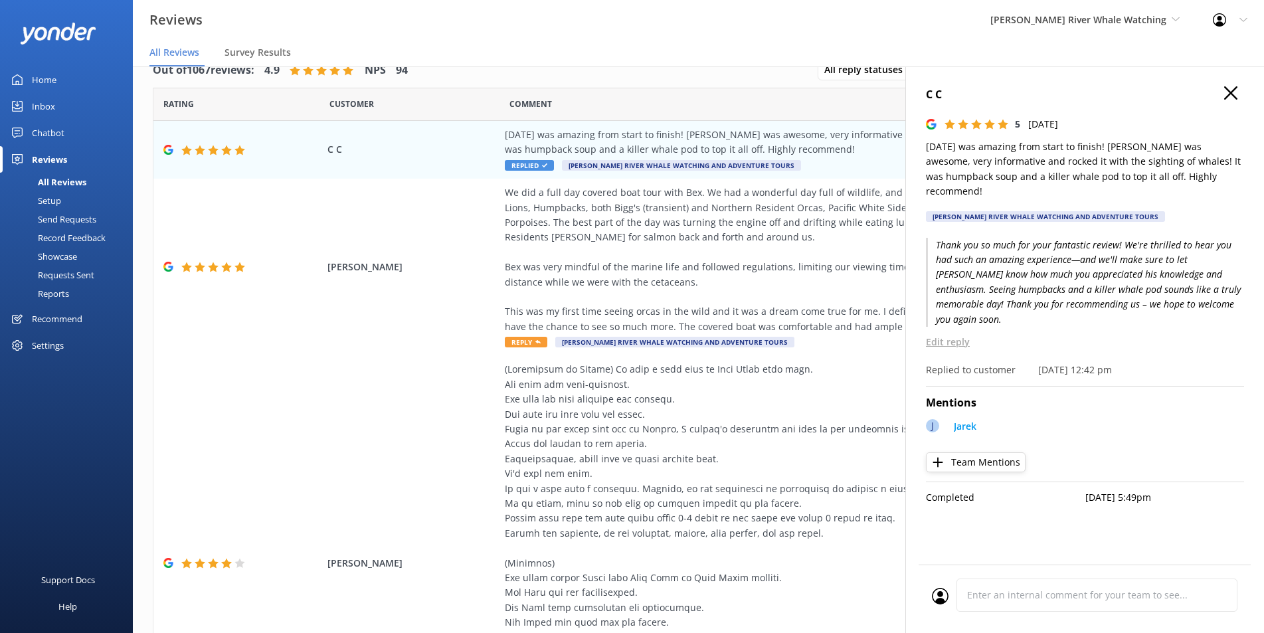
click at [1230, 94] on use "button" at bounding box center [1230, 92] width 13 height 13
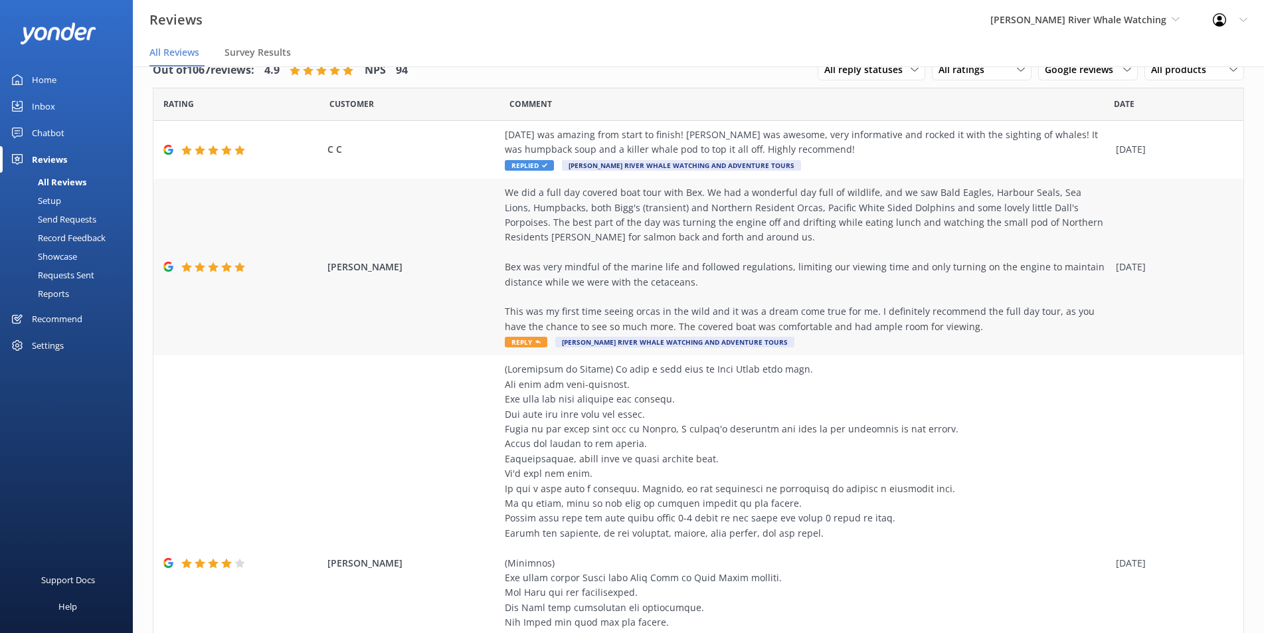
click at [896, 266] on div "We did a full day covered boat tour with Bex. We had a wonderful day full of wi…" at bounding box center [807, 259] width 604 height 149
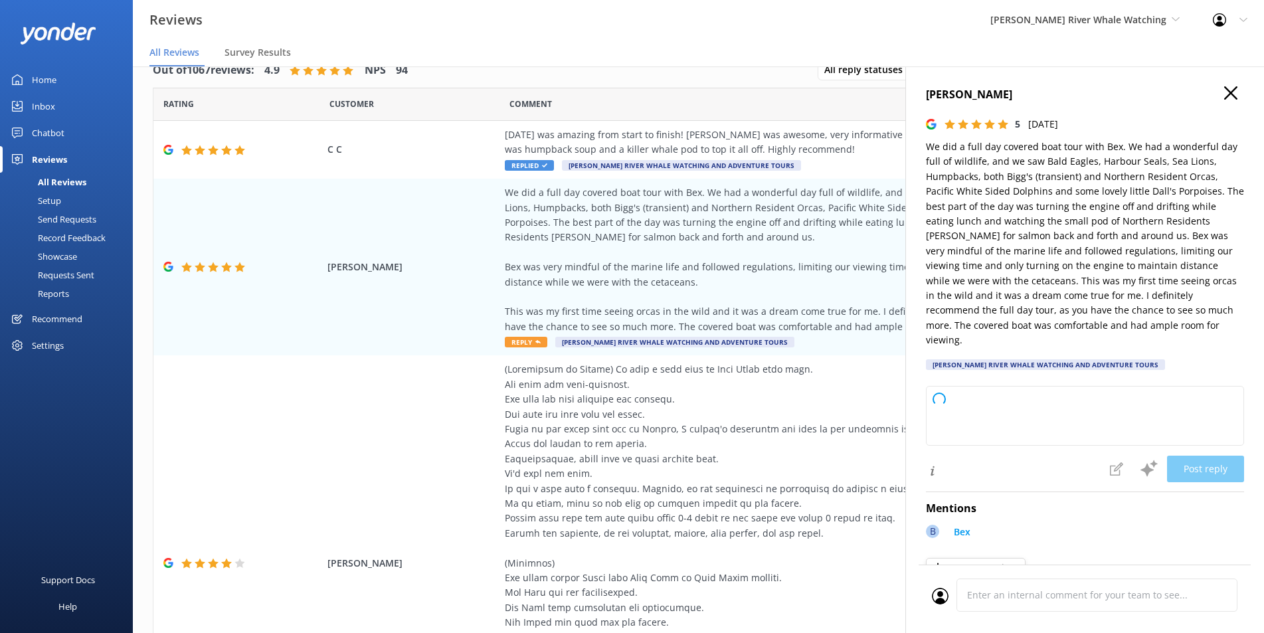
type textarea "Thank you so much for your wonderful review! We’re thrilled to hear that you en…"
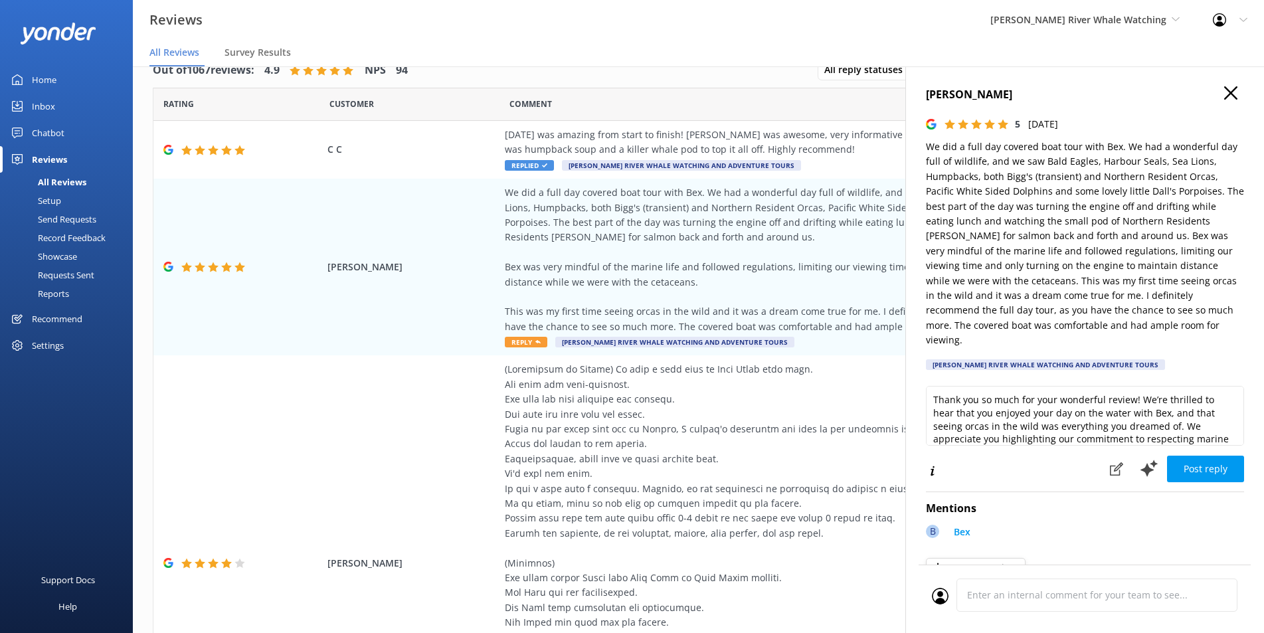
drag, startPoint x: 1209, startPoint y: 86, endPoint x: 1214, endPoint y: 91, distance: 7.1
click at [1210, 87] on h4 "[PERSON_NAME]" at bounding box center [1085, 94] width 318 height 17
click at [1224, 94] on icon "button" at bounding box center [1230, 92] width 13 height 13
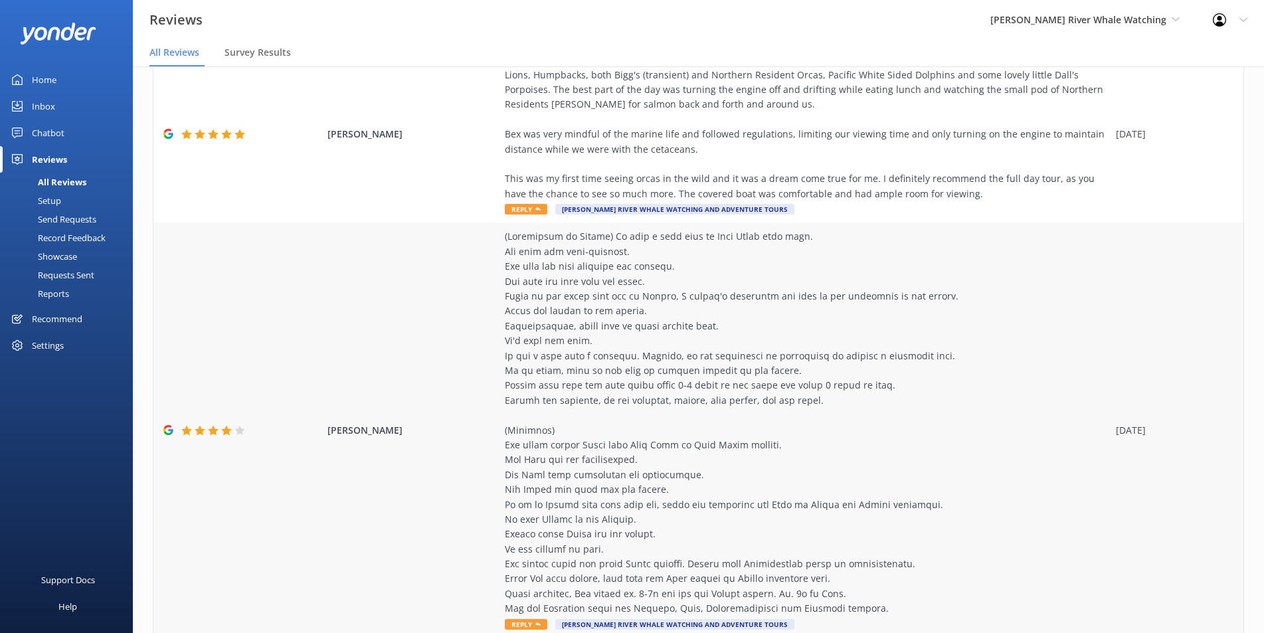
scroll to position [0, 0]
